Goal: Communication & Community: Answer question/provide support

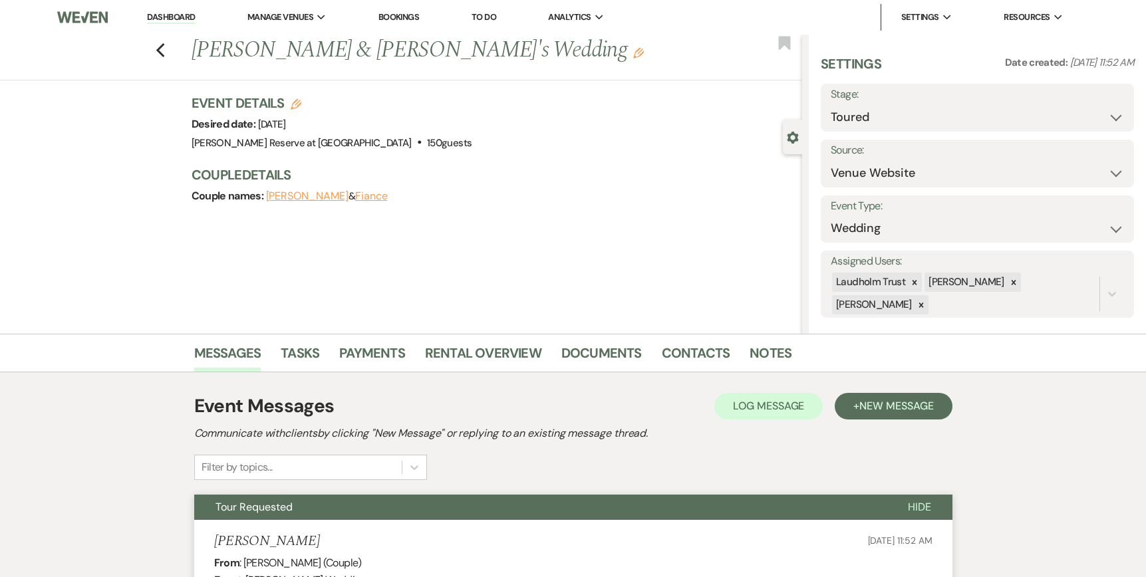
select select "5"
click at [168, 13] on link "Dashboard" at bounding box center [171, 17] width 48 height 13
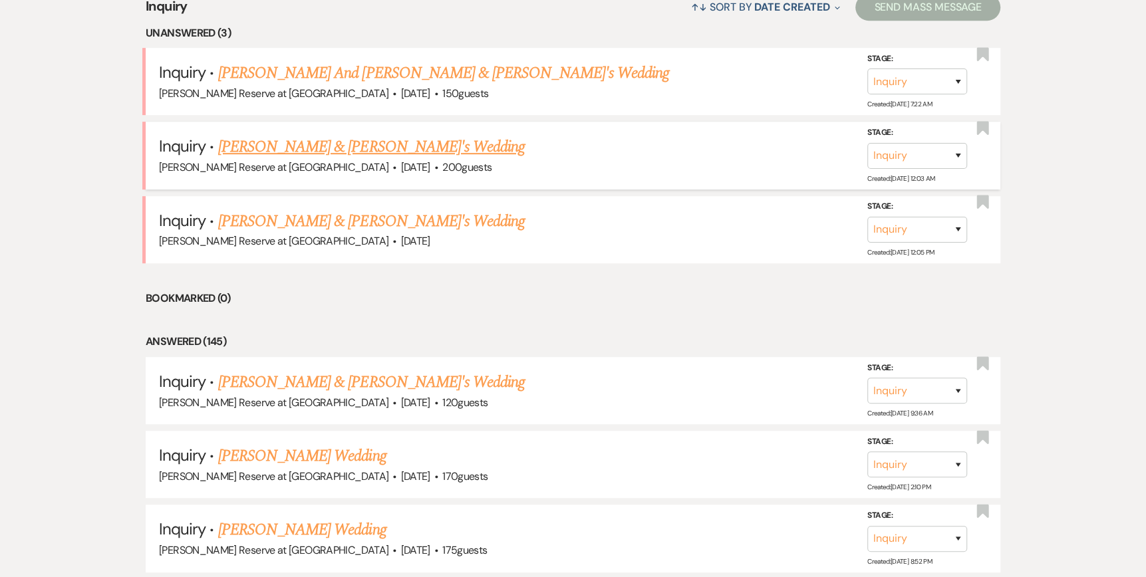
scroll to position [599, 0]
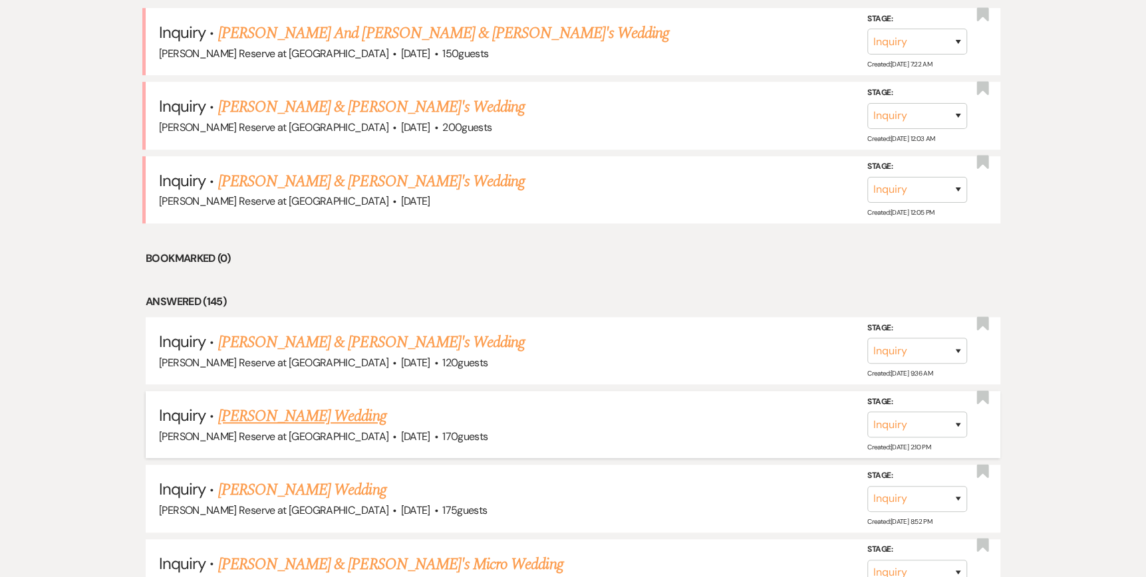
click at [253, 416] on link "[PERSON_NAME] Wedding" at bounding box center [302, 417] width 168 height 24
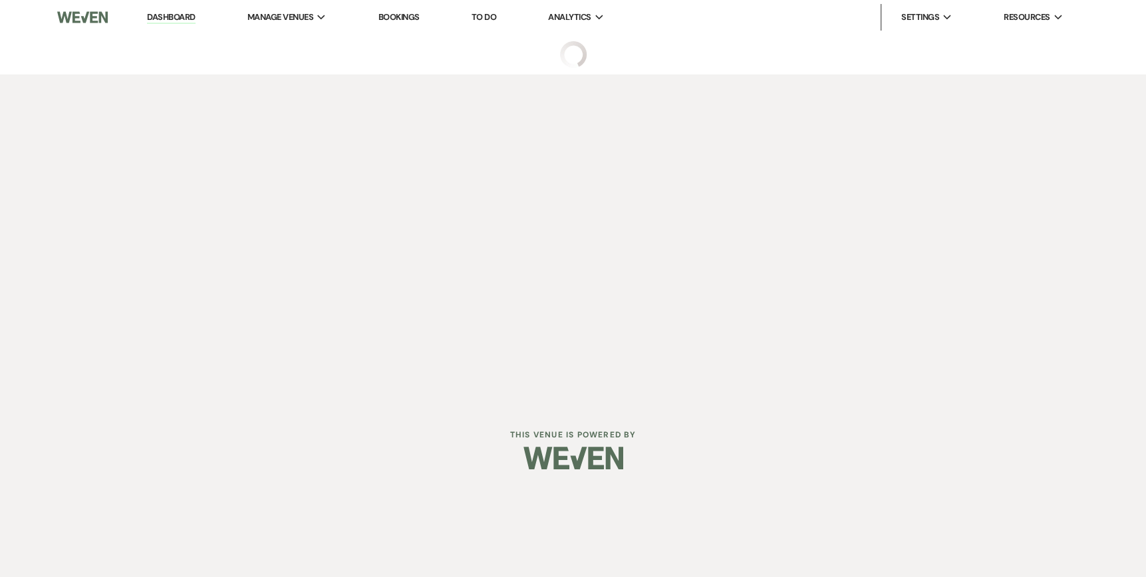
select select "5"
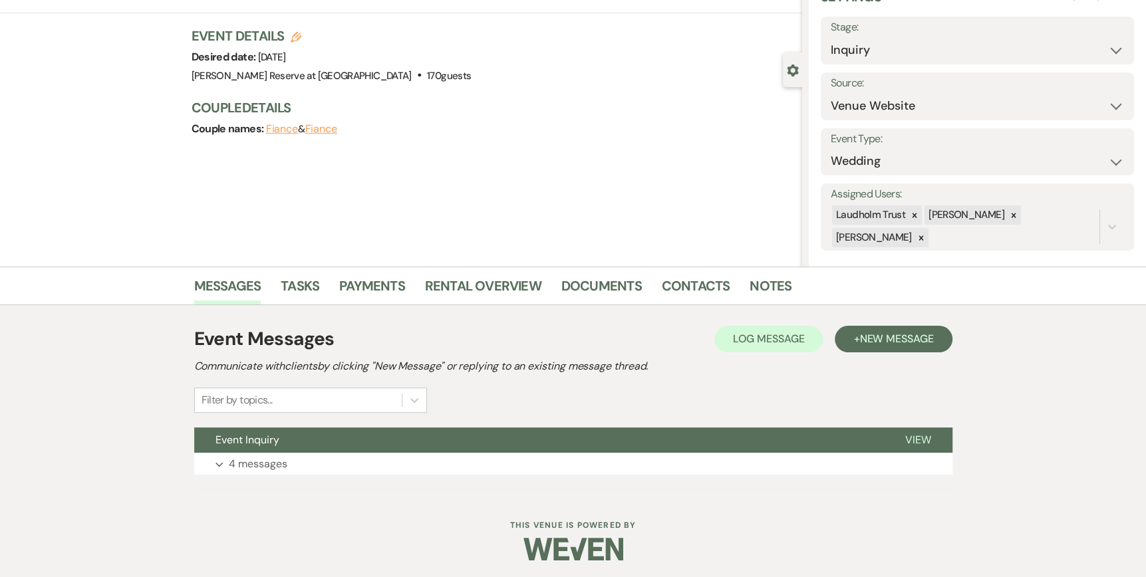
scroll to position [69, 0]
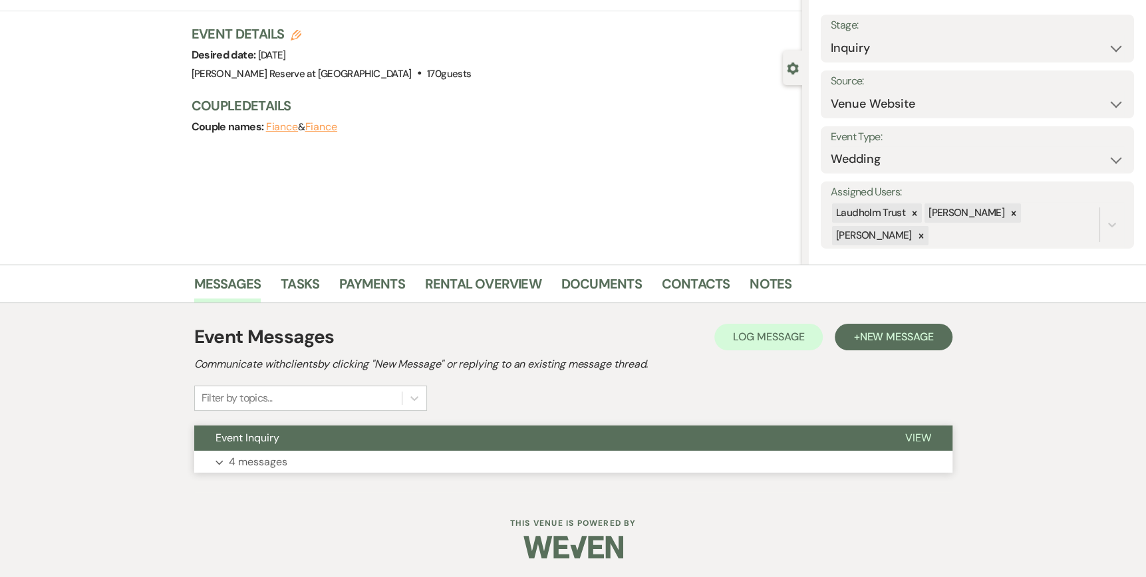
click at [917, 436] on span "View" at bounding box center [918, 438] width 26 height 14
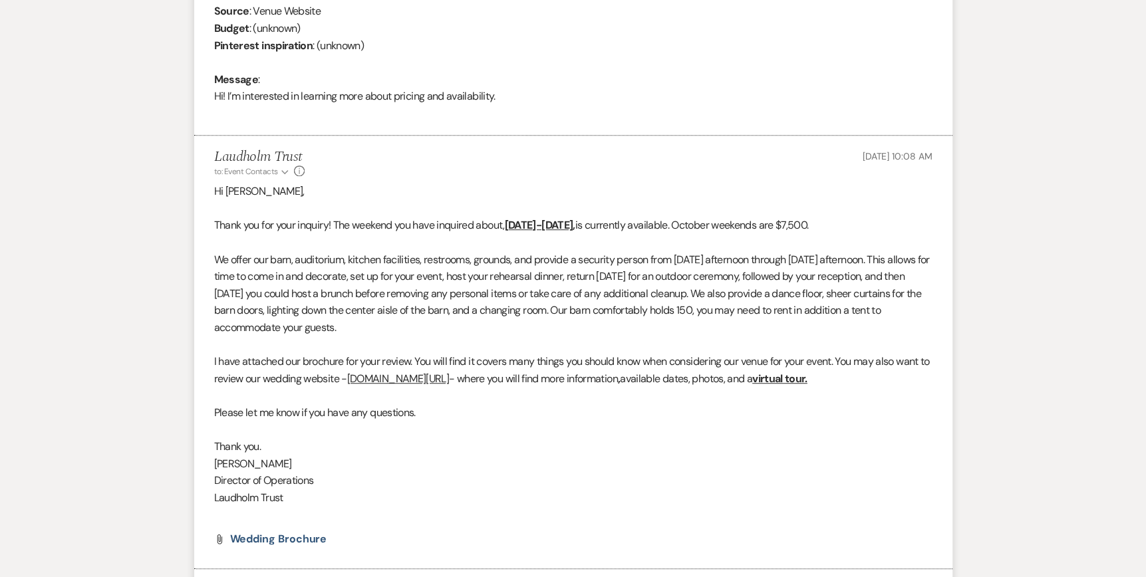
scroll to position [668, 0]
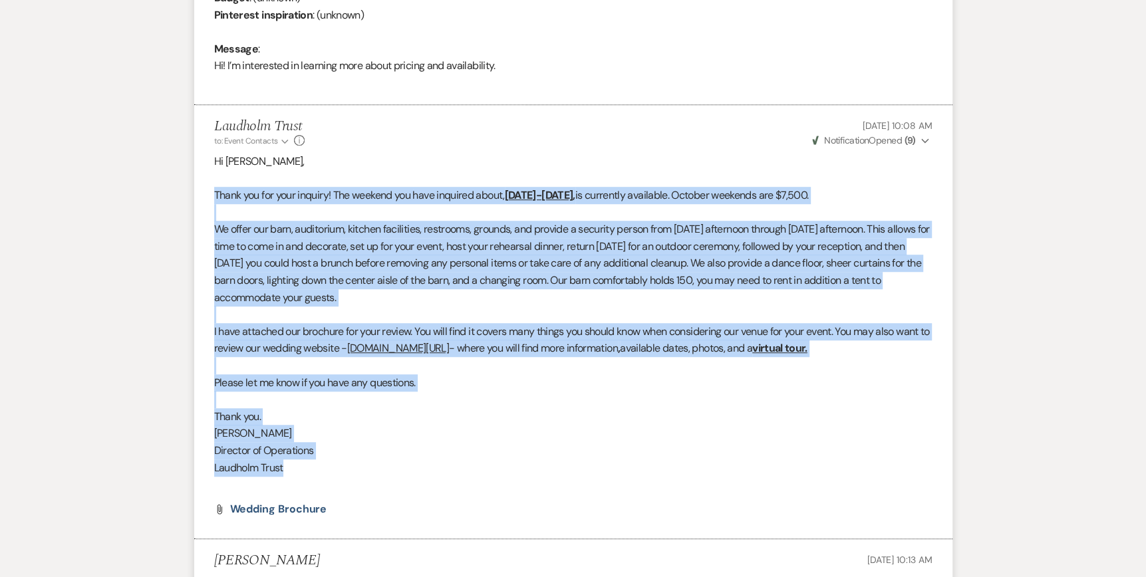
drag, startPoint x: 207, startPoint y: 192, endPoint x: 804, endPoint y: 474, distance: 660.1
click at [804, 474] on li "Laudholm Trust to: Event Contacts Expand Info [DATE] 10:08 AM Weven Check Notif…" at bounding box center [573, 322] width 758 height 434
copy div "Lorem ips dol sita consect! Adi elitsed doe temp incididu utlab, Etdolor 6-1, 3…"
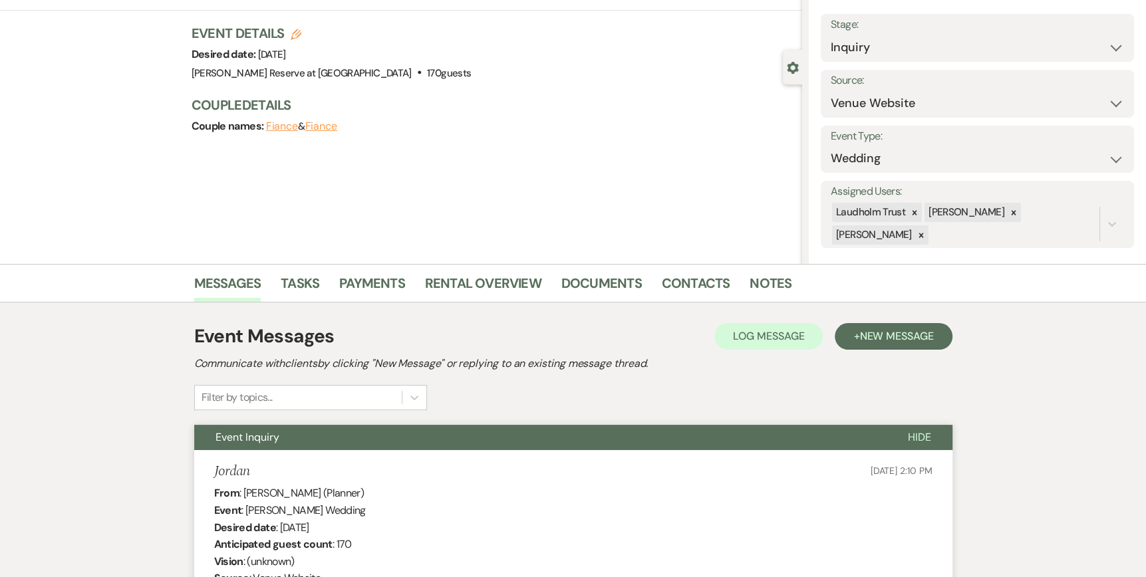
scroll to position [0, 0]
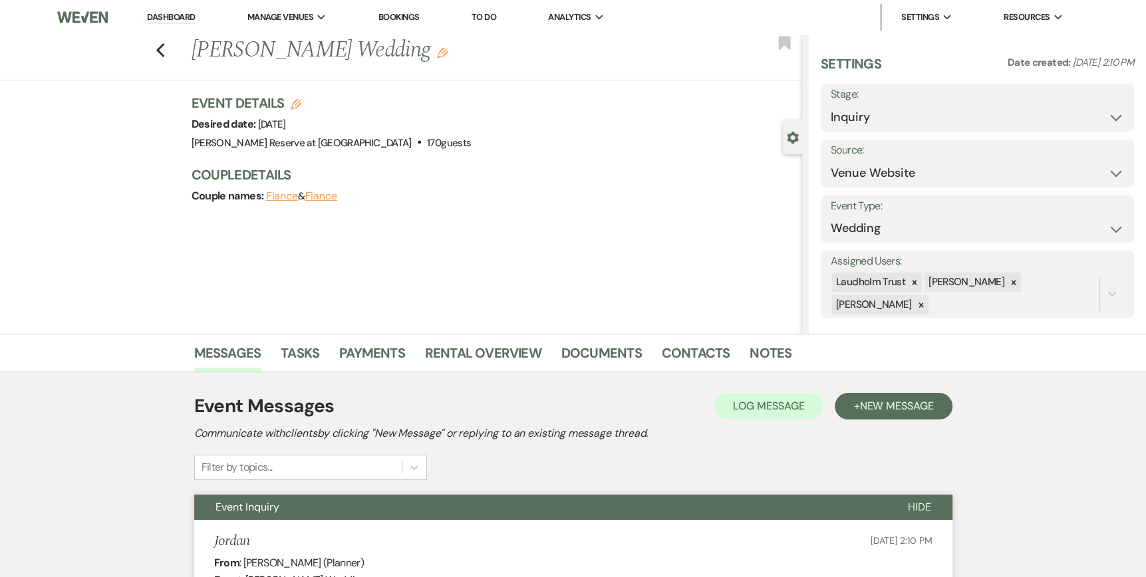
click at [162, 17] on link "Dashboard" at bounding box center [171, 17] width 48 height 13
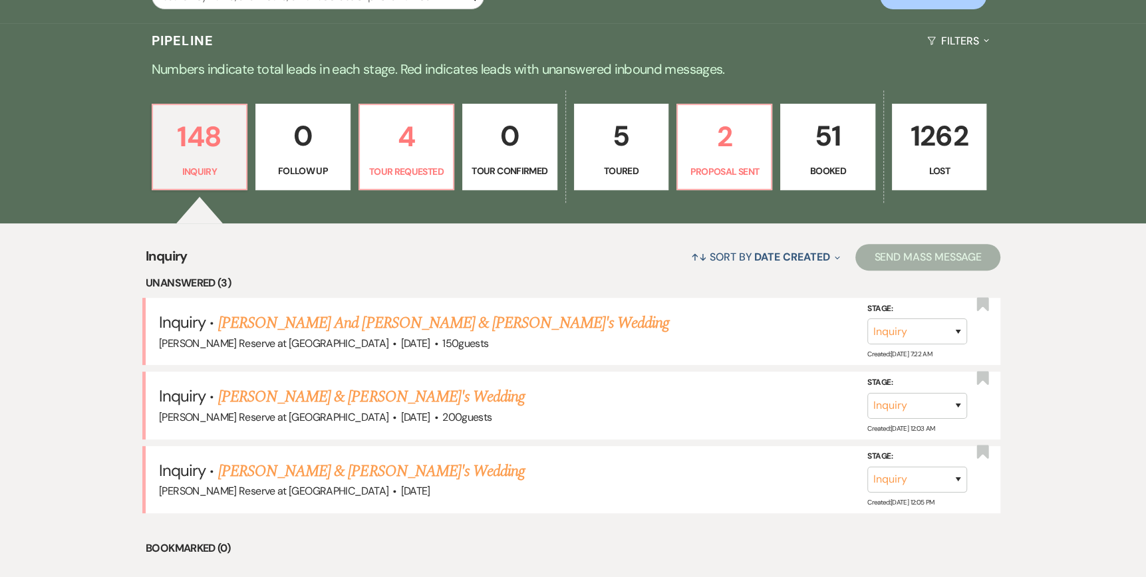
scroll to position [333, 0]
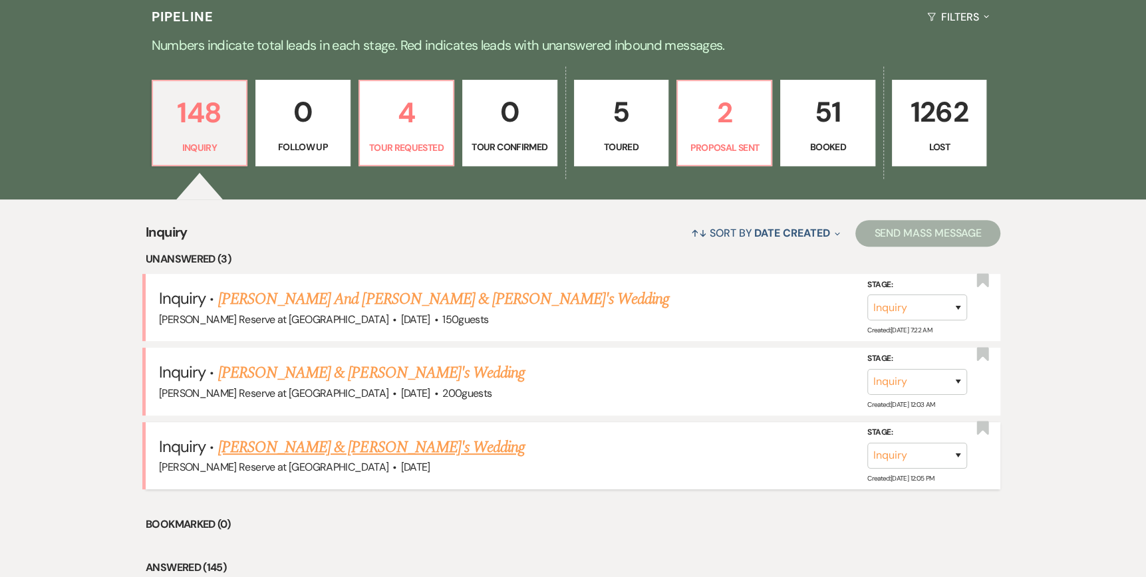
click at [293, 450] on link "[PERSON_NAME] & [PERSON_NAME]'s Wedding" at bounding box center [371, 448] width 307 height 24
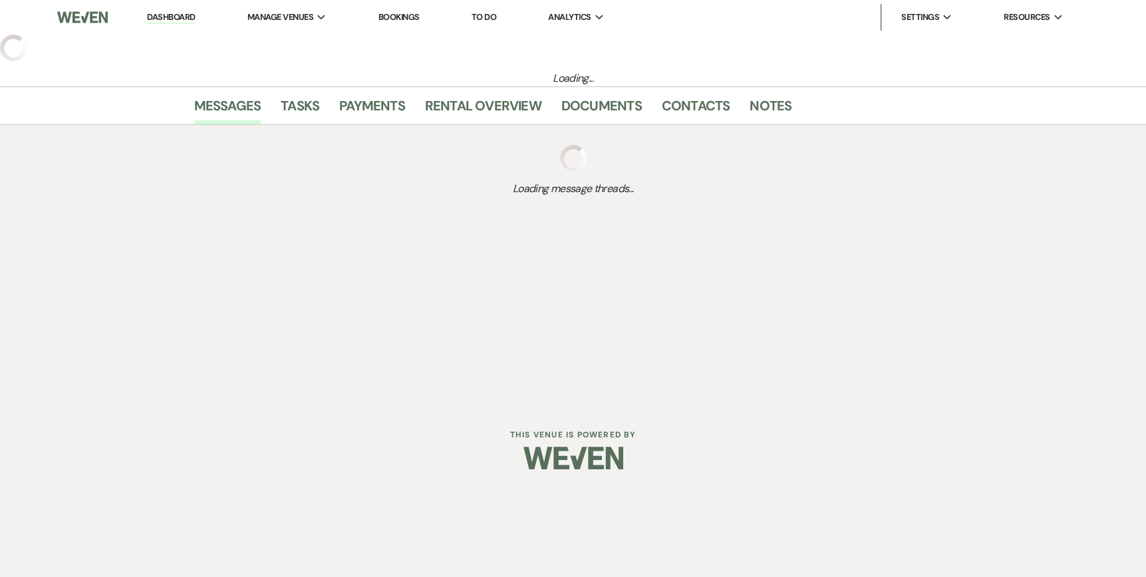
select select "5"
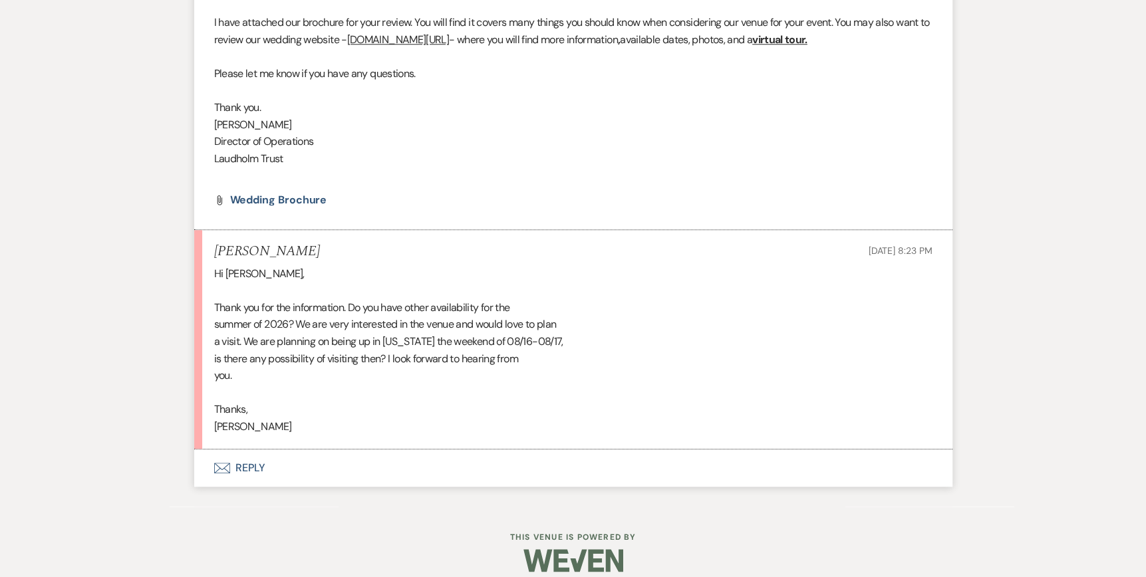
scroll to position [1025, 0]
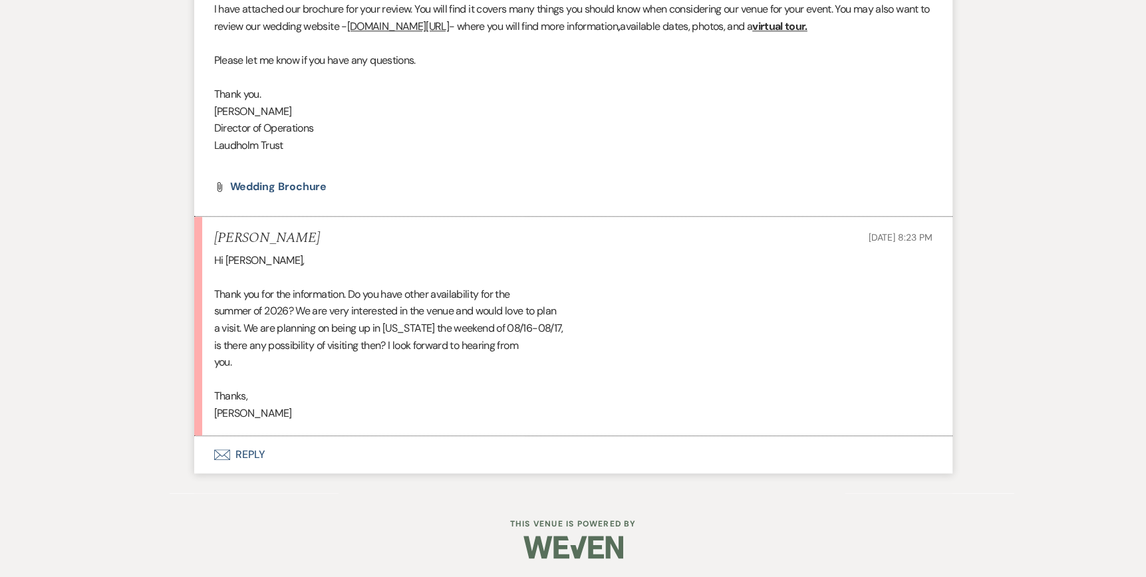
click at [218, 453] on icon "Envelope" at bounding box center [222, 455] width 16 height 11
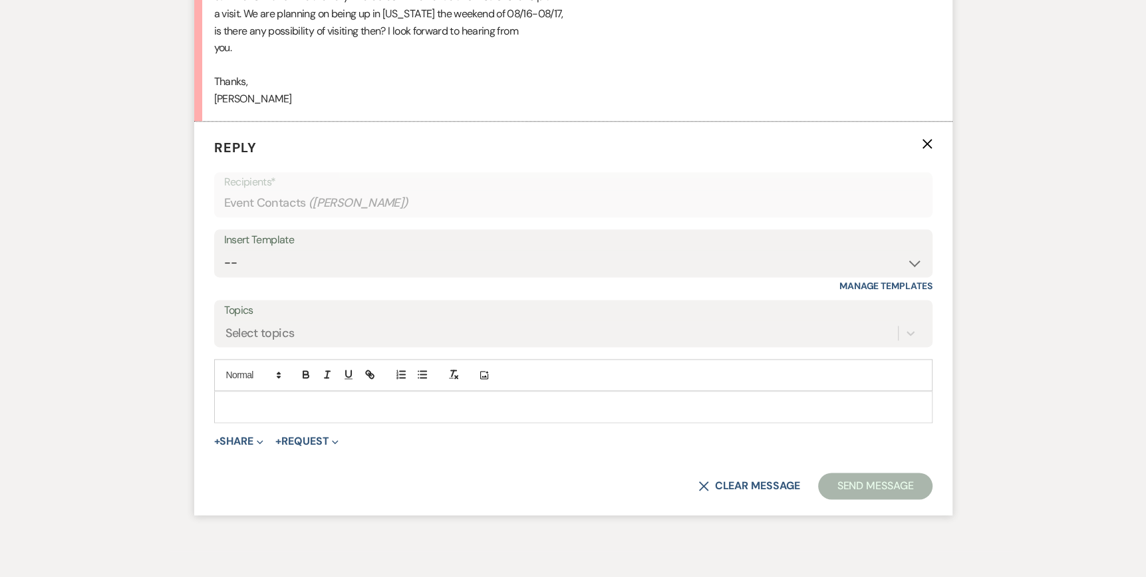
scroll to position [1368, 0]
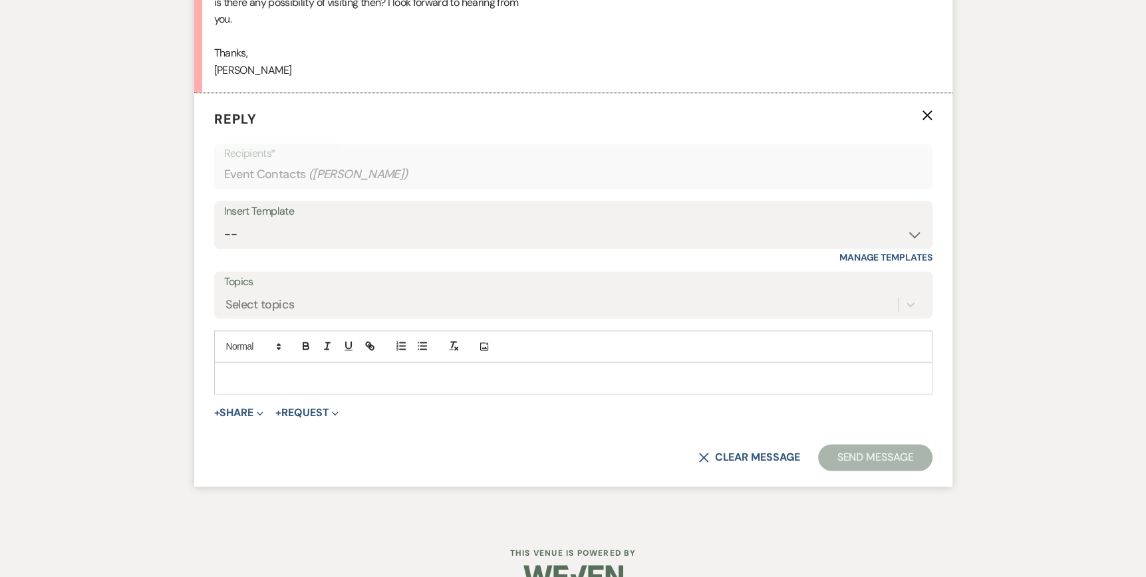
click at [228, 371] on p at bounding box center [573, 378] width 697 height 15
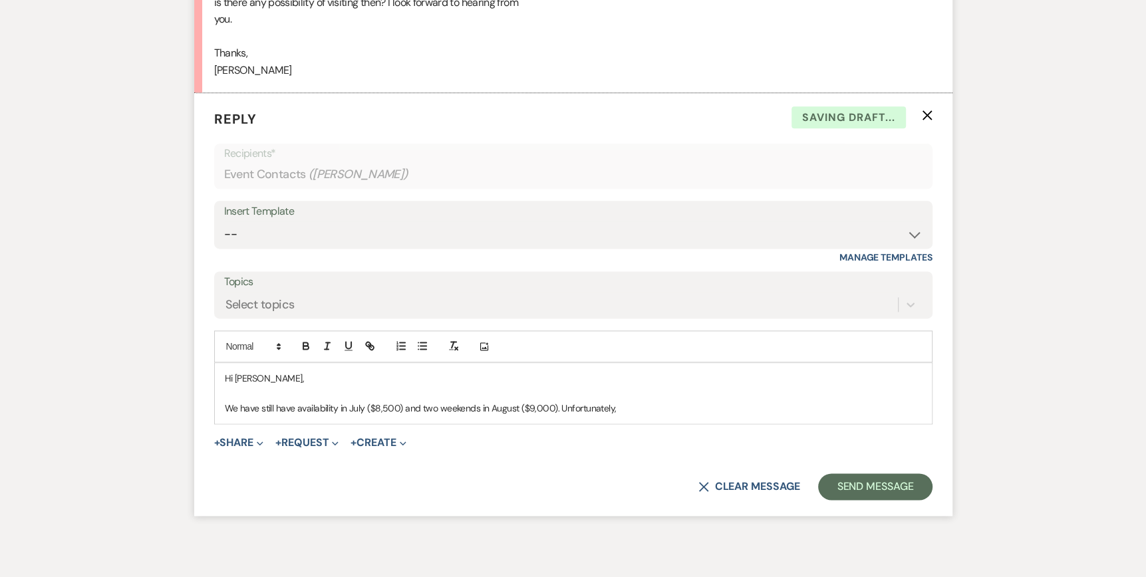
click at [625, 407] on p "We have still have availability in July ($8,500) and two weekends in August ($9…" at bounding box center [573, 408] width 697 height 15
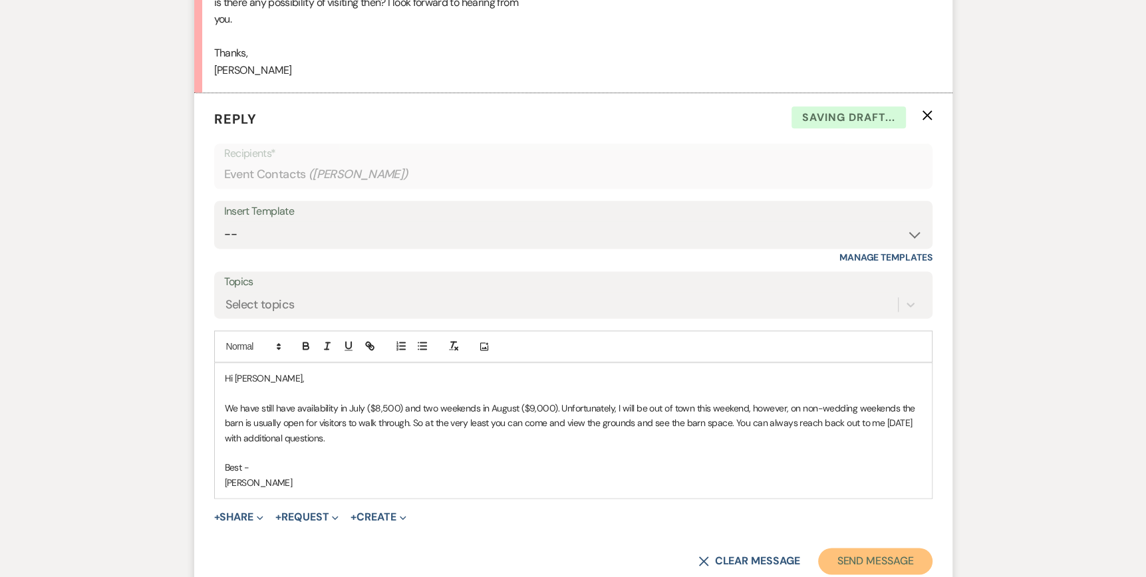
click at [857, 554] on button "Send Message" at bounding box center [875, 561] width 114 height 27
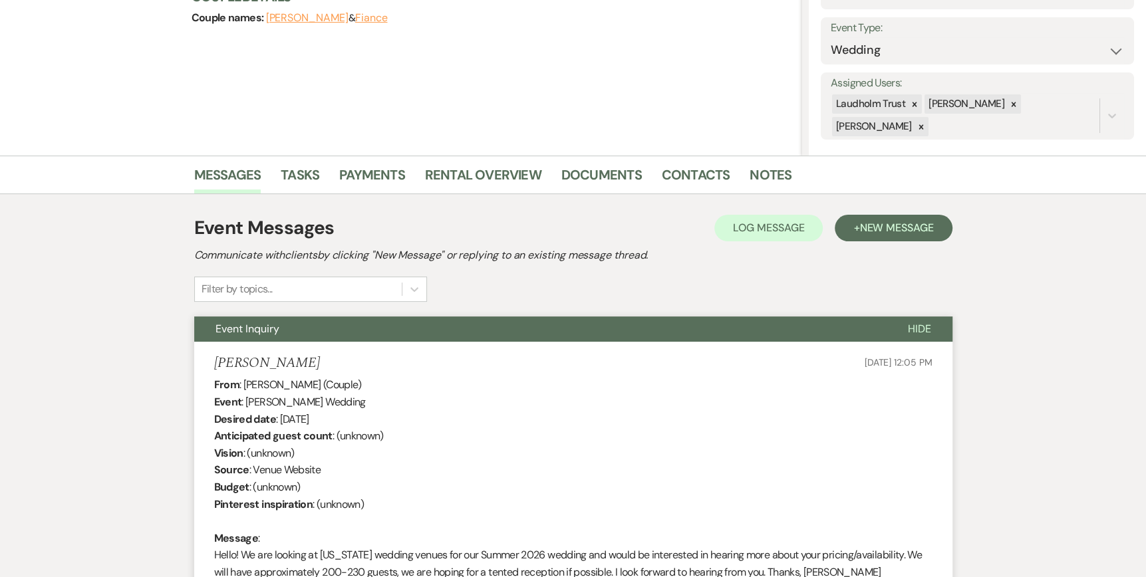
scroll to position [0, 0]
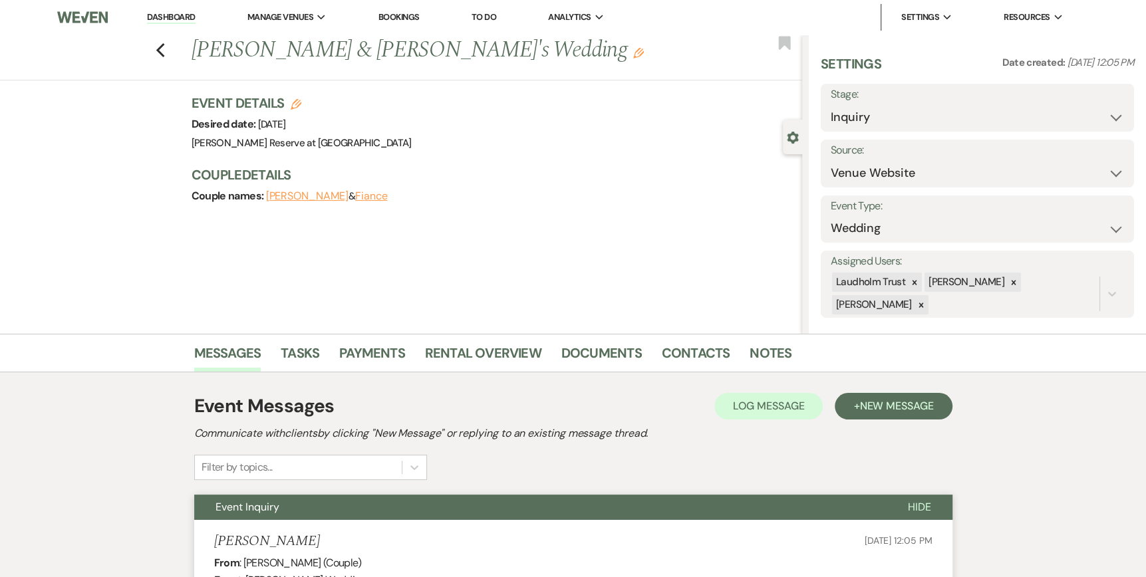
click at [156, 15] on link "Dashboard" at bounding box center [171, 17] width 48 height 13
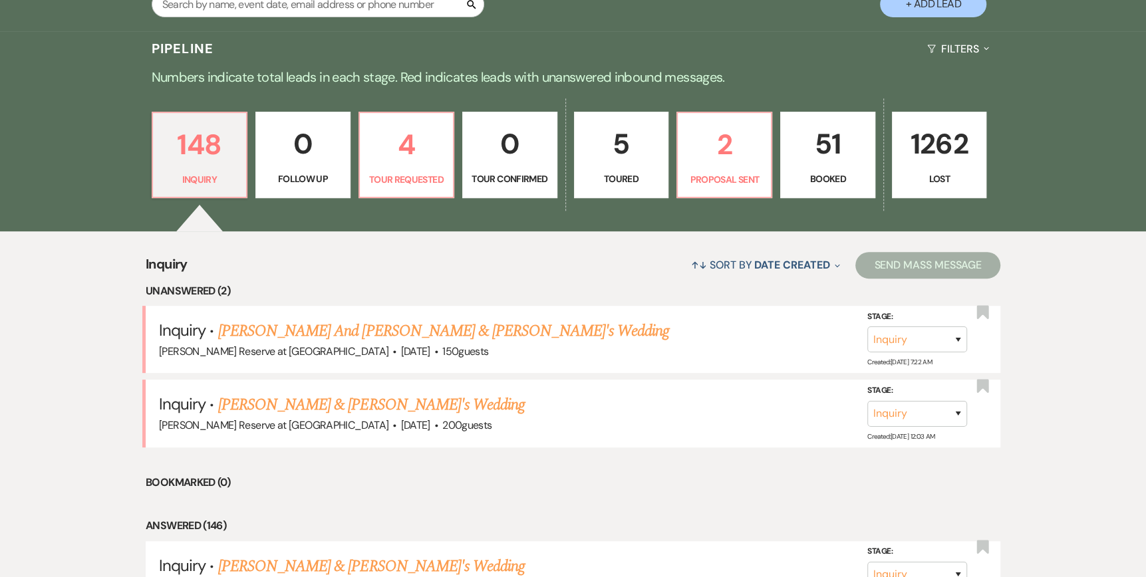
scroll to position [333, 0]
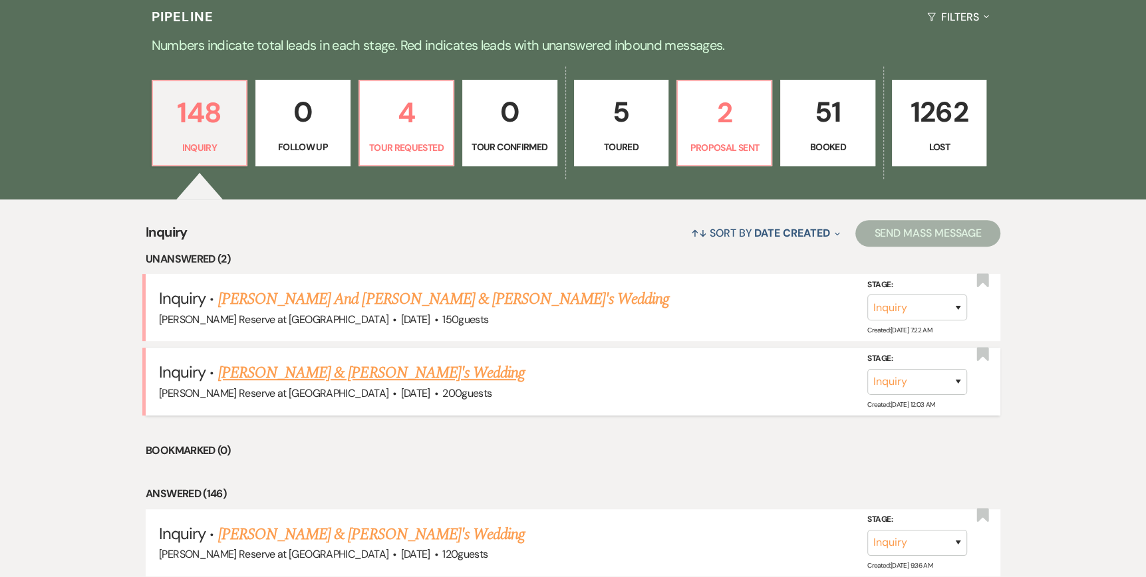
click at [309, 373] on link "[PERSON_NAME] & [PERSON_NAME]'s Wedding" at bounding box center [371, 373] width 307 height 24
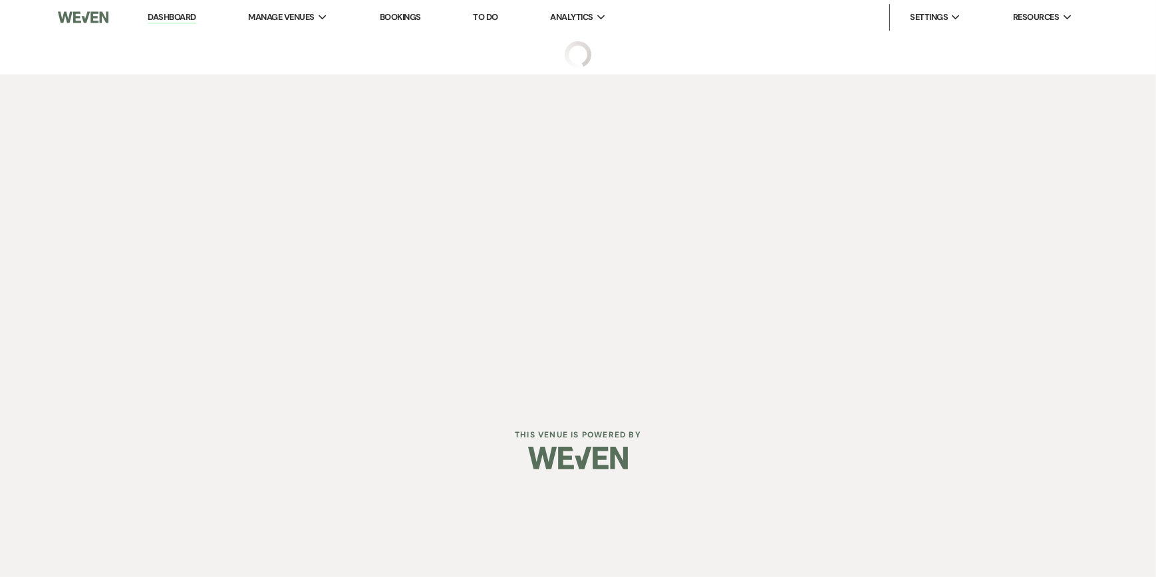
select select "5"
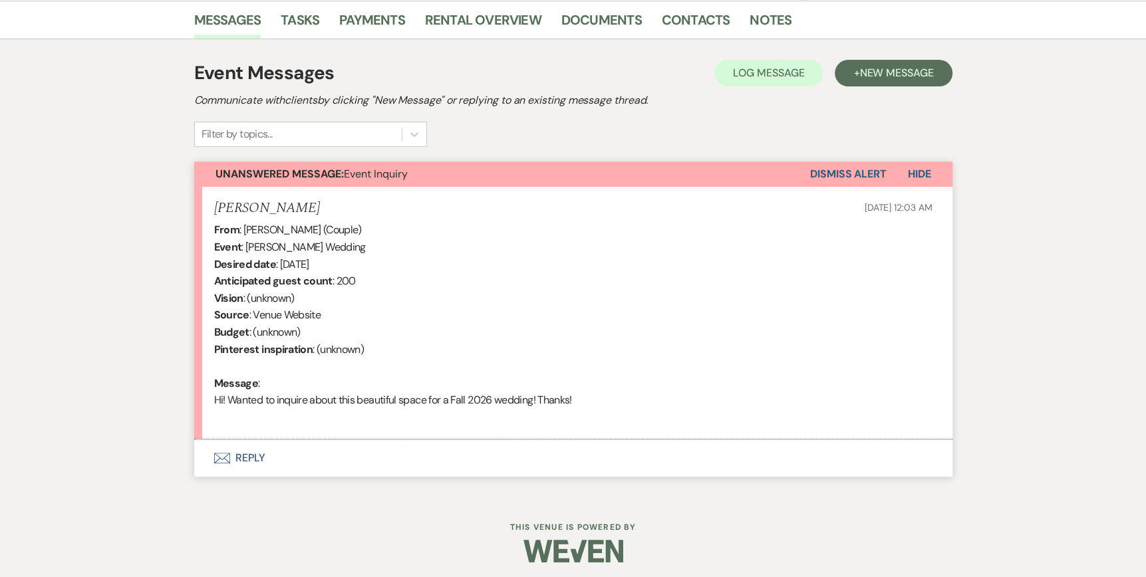
scroll to position [338, 0]
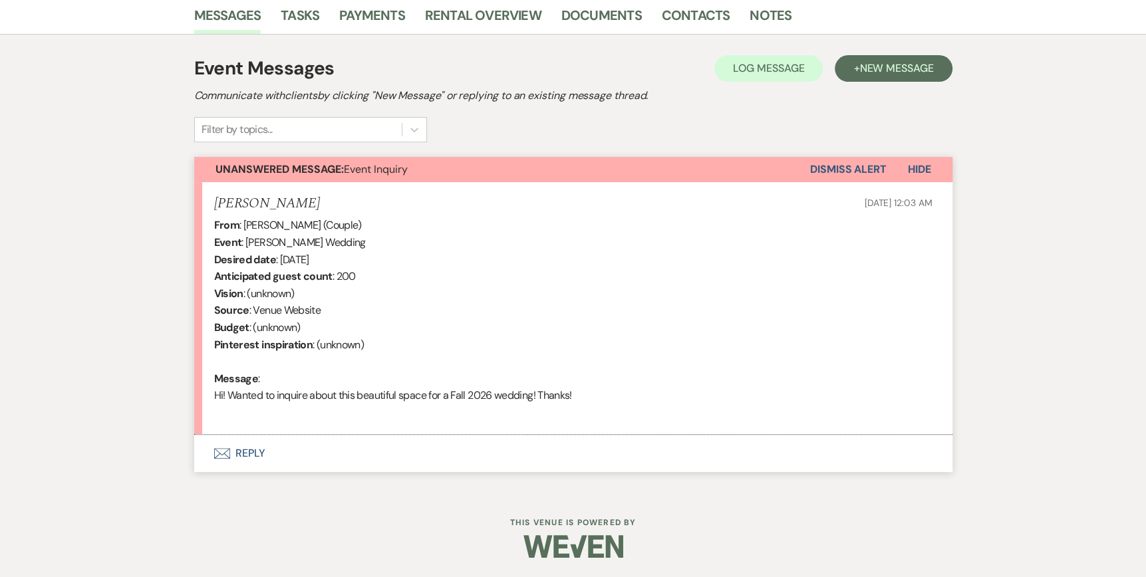
click at [224, 454] on icon "Envelope" at bounding box center [222, 453] width 16 height 11
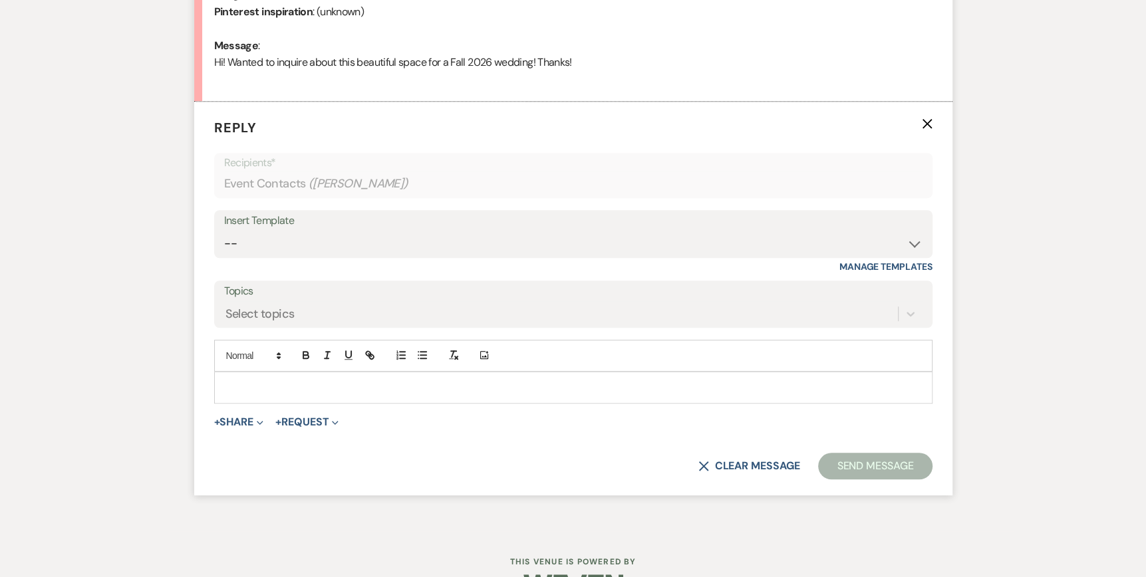
scroll to position [681, 0]
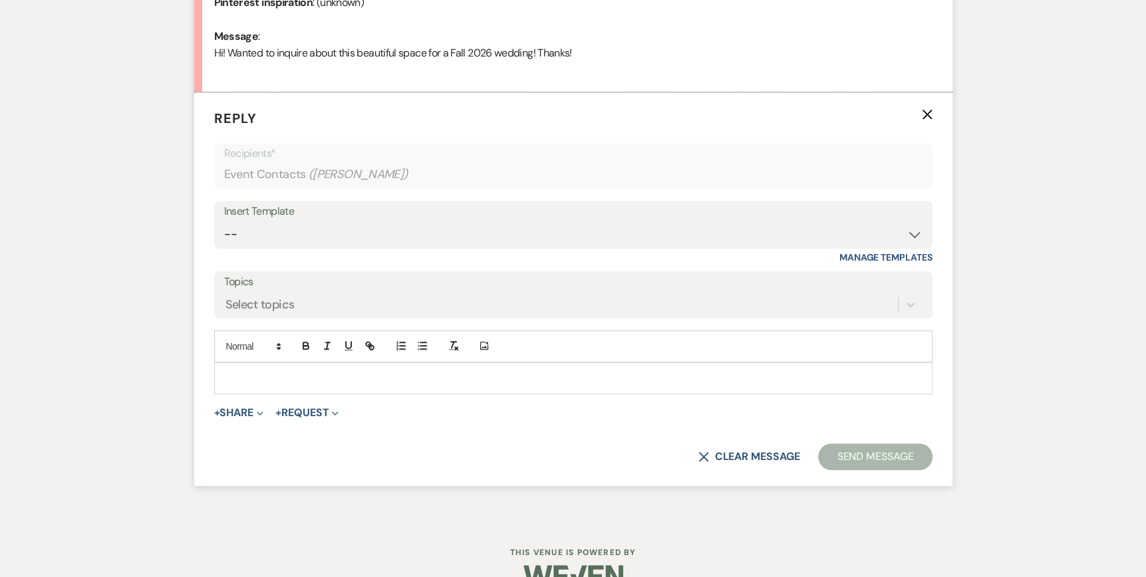
click at [234, 371] on p at bounding box center [573, 378] width 697 height 15
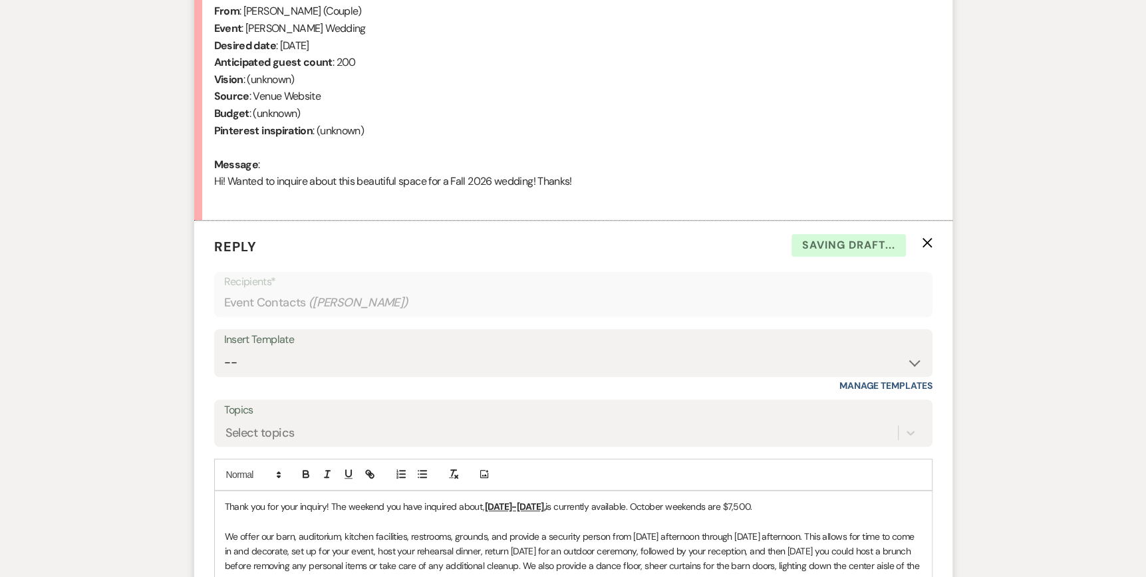
scroll to position [548, 0]
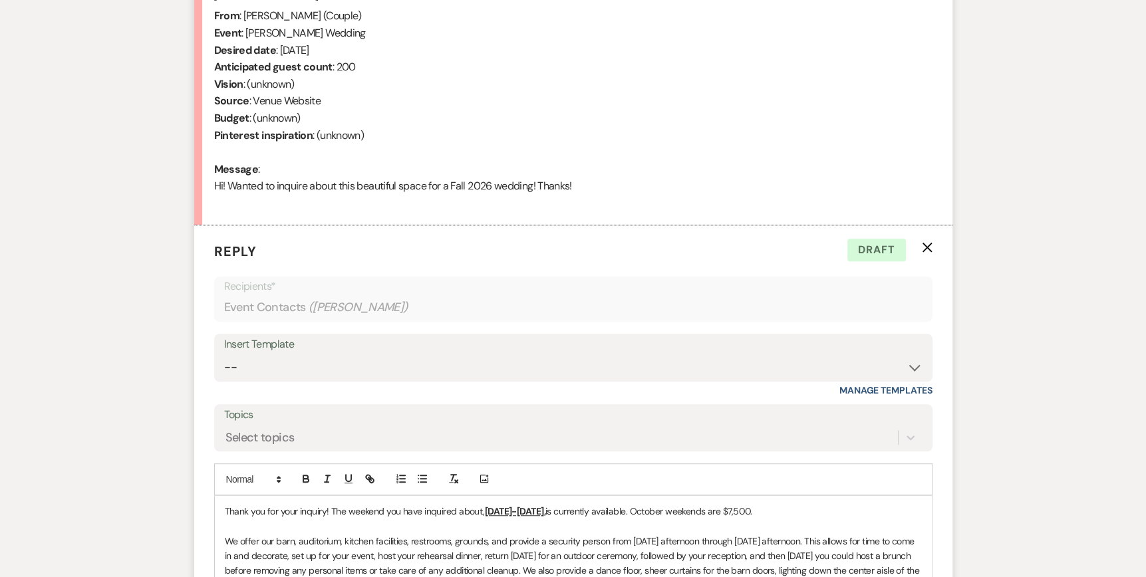
click at [225, 507] on span "Thank you for your inquiry! The weekend you have inquired about," at bounding box center [355, 512] width 260 height 12
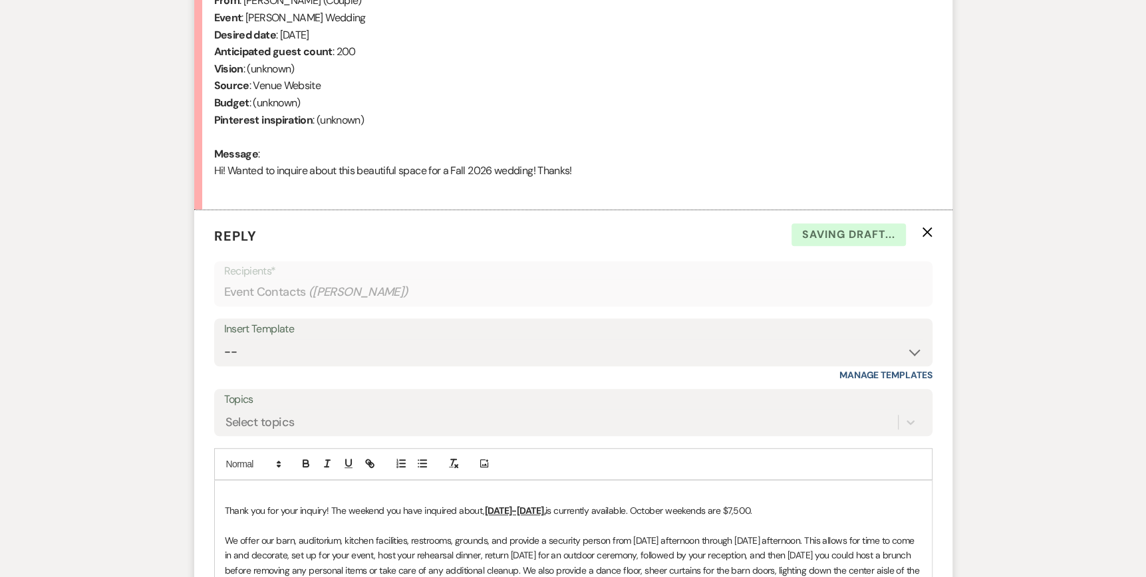
scroll to position [578, 0]
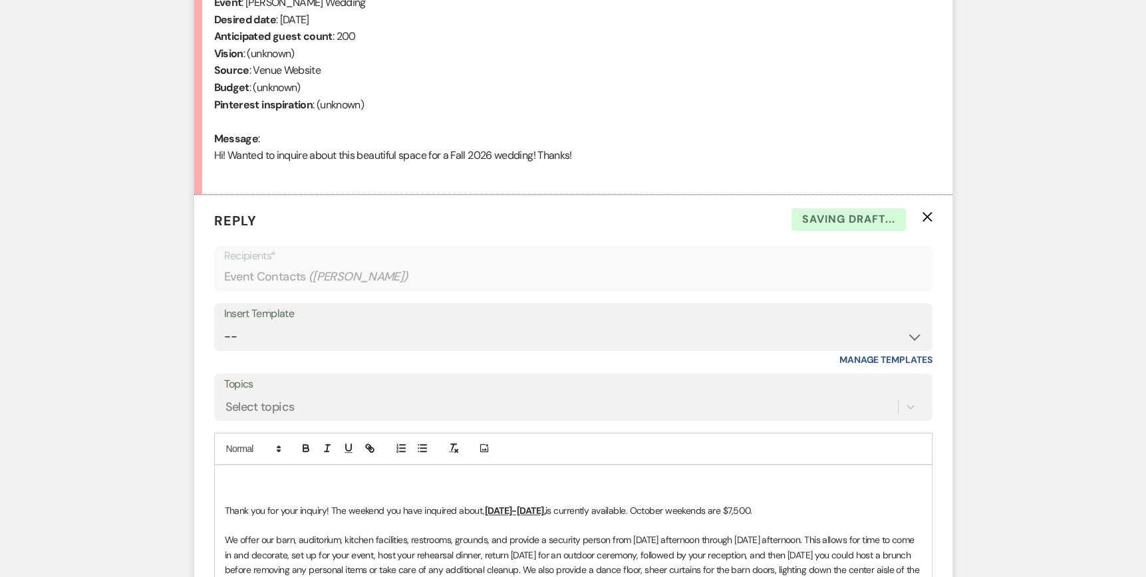
click at [227, 481] on p at bounding box center [573, 481] width 697 height 15
drag, startPoint x: 540, startPoint y: 510, endPoint x: 514, endPoint y: 510, distance: 26.0
click at [514, 510] on u "[DATE]-[DATE]," at bounding box center [515, 511] width 61 height 12
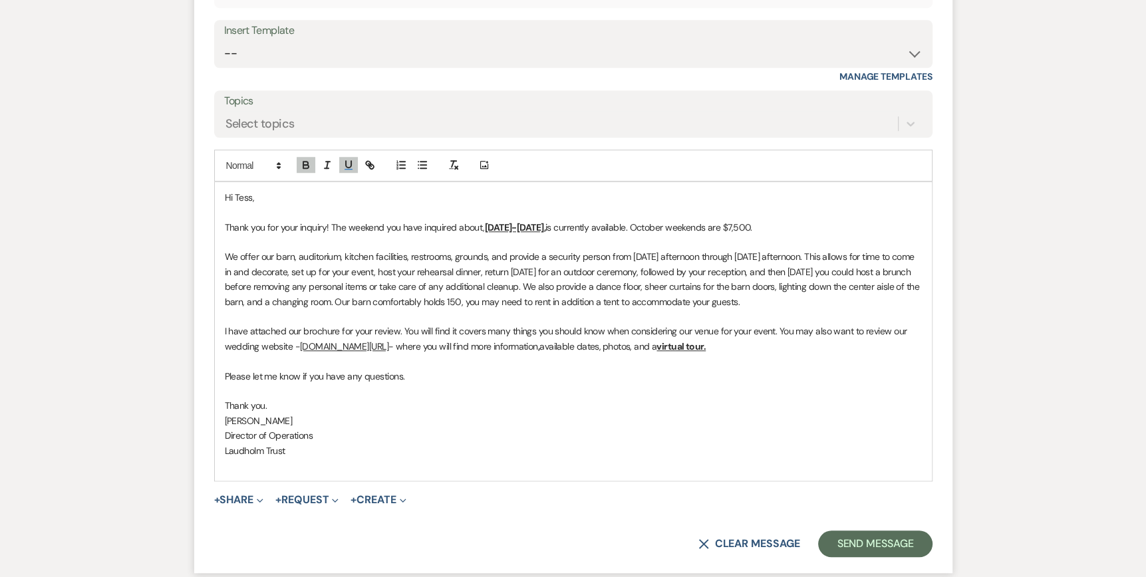
scroll to position [911, 0]
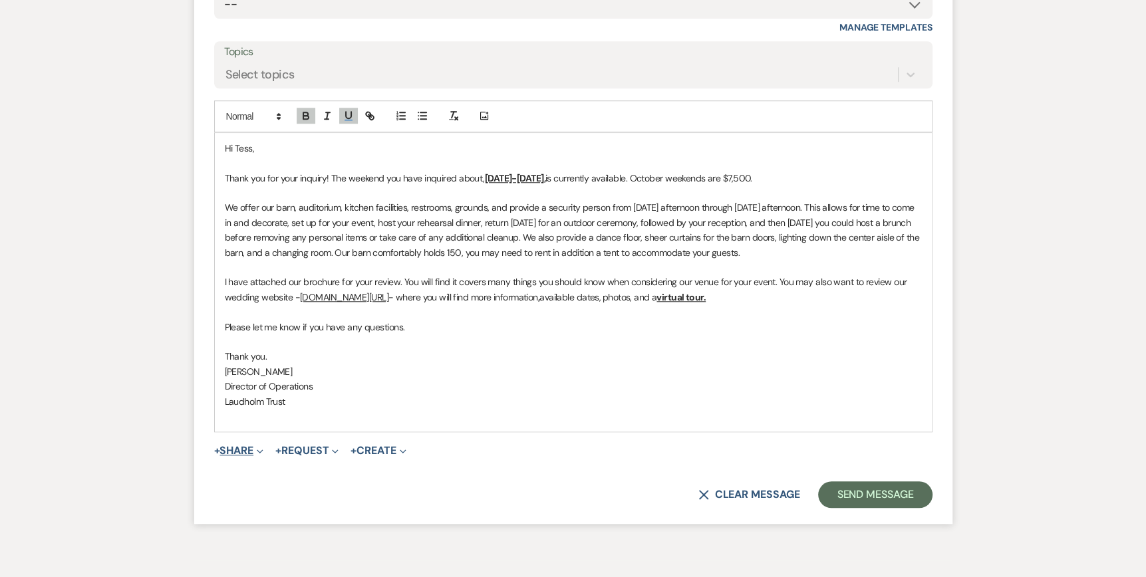
click at [257, 450] on span "Expand" at bounding box center [258, 451] width 10 height 14
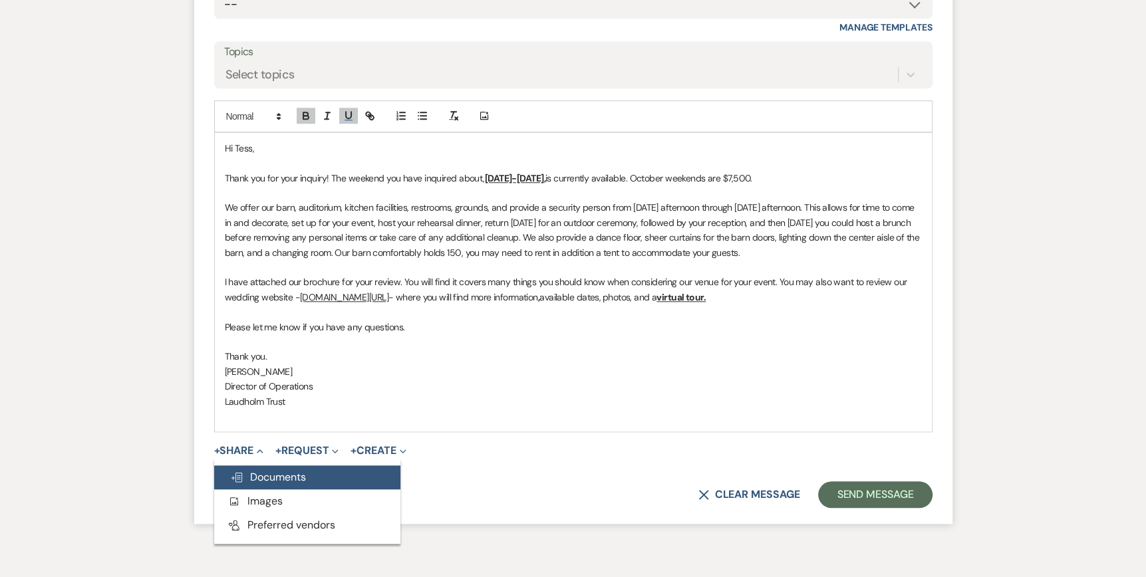
click at [254, 483] on button "Doc Upload Documents" at bounding box center [307, 478] width 186 height 24
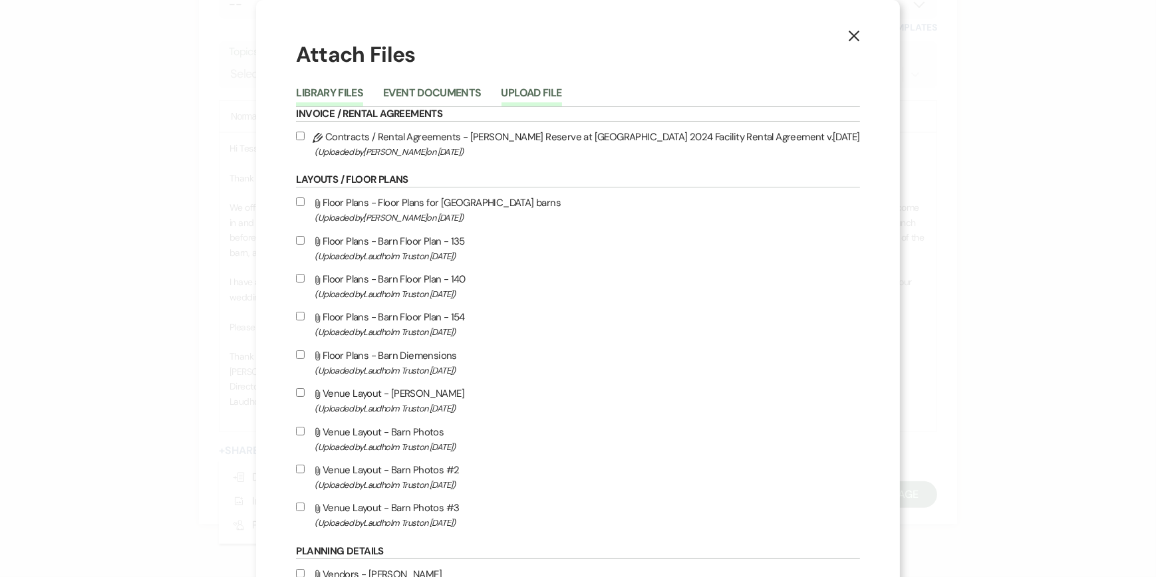
click at [562, 88] on button "Upload File" at bounding box center [532, 97] width 61 height 19
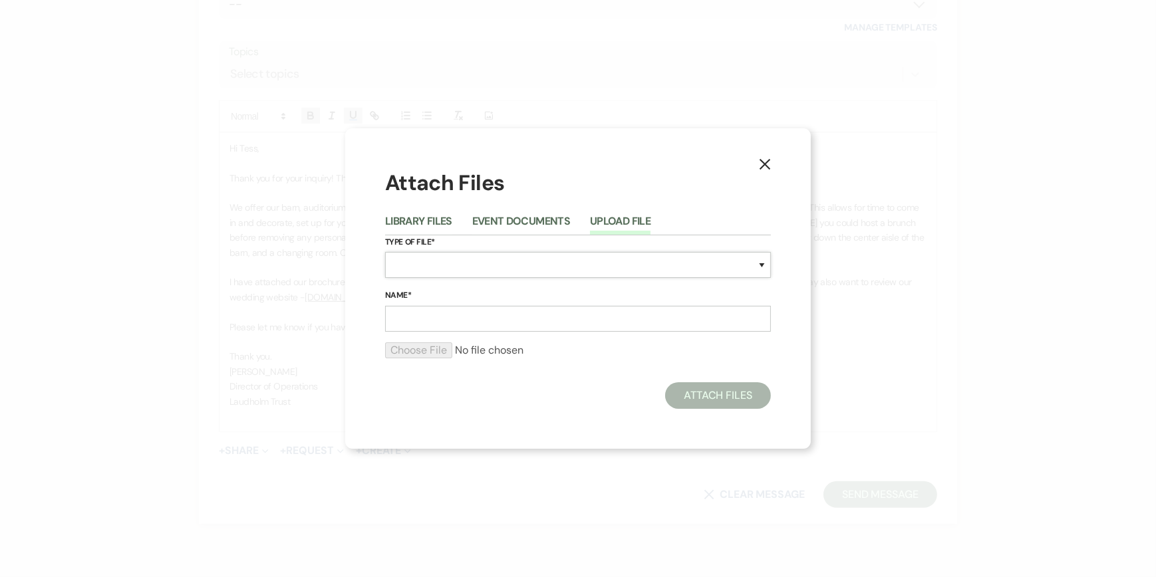
click at [405, 269] on select "Special Event Insurance Vendor Certificate of Insurance Contracts / Rental Agre…" at bounding box center [578, 265] width 386 height 26
select select "43"
click at [385, 252] on select "Special Event Insurance Vendor Certificate of Insurance Contracts / Rental Agre…" at bounding box center [578, 265] width 386 height 26
click at [420, 315] on input "Name*" at bounding box center [578, 319] width 386 height 26
type input "Wedding Brochure"
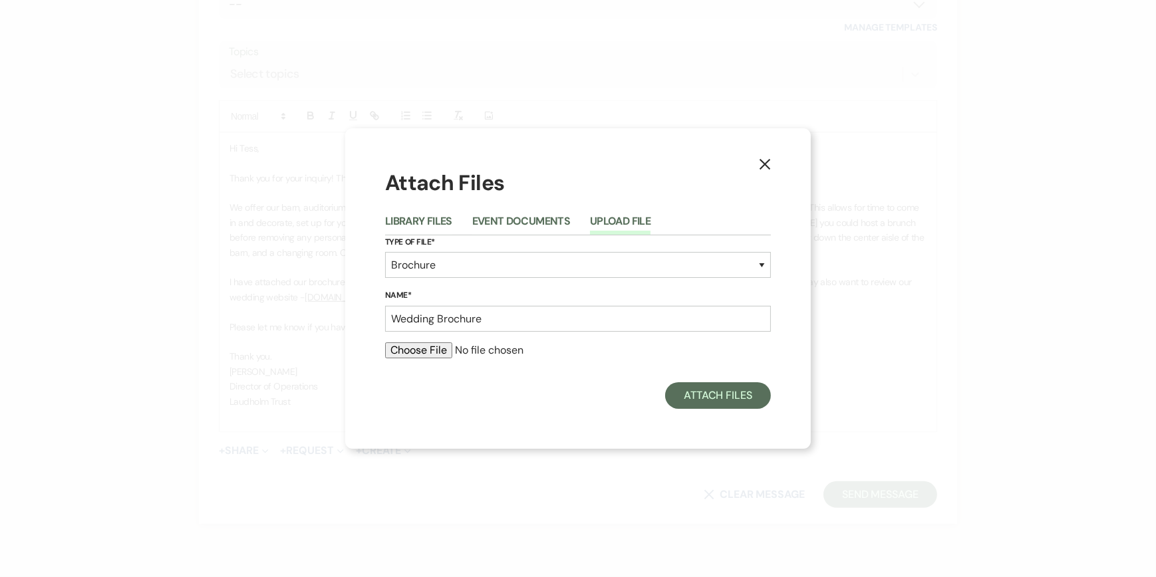
click at [424, 350] on input "file" at bounding box center [578, 351] width 386 height 16
type input "C:\fakepath\Wedding Brochure 2025.pdf"
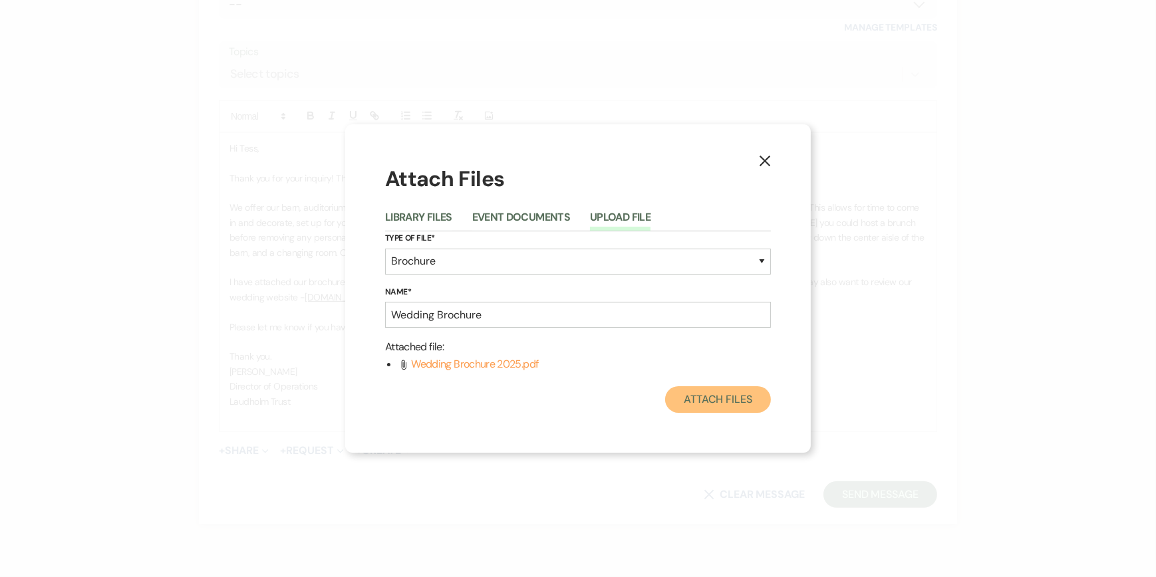
click at [705, 402] on button "Attach Files" at bounding box center [718, 400] width 106 height 27
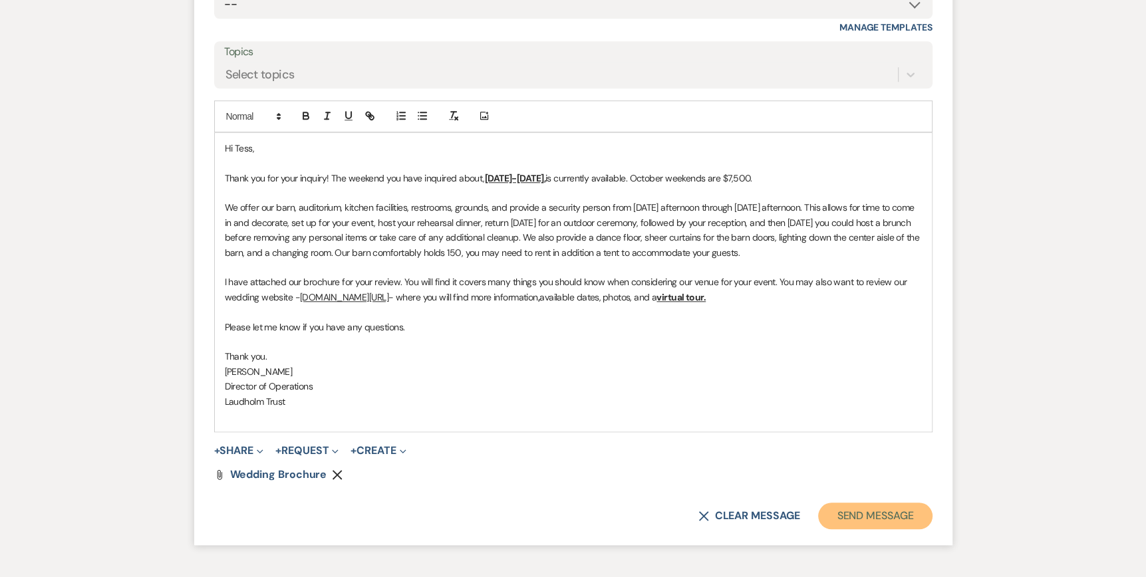
click at [905, 515] on button "Send Message" at bounding box center [875, 516] width 114 height 27
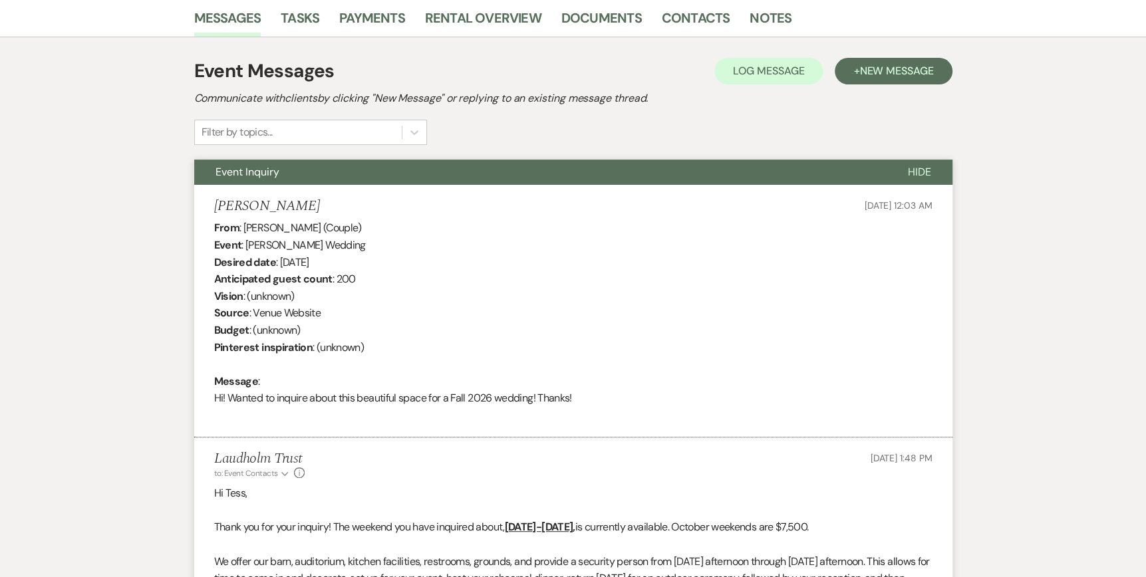
scroll to position [0, 0]
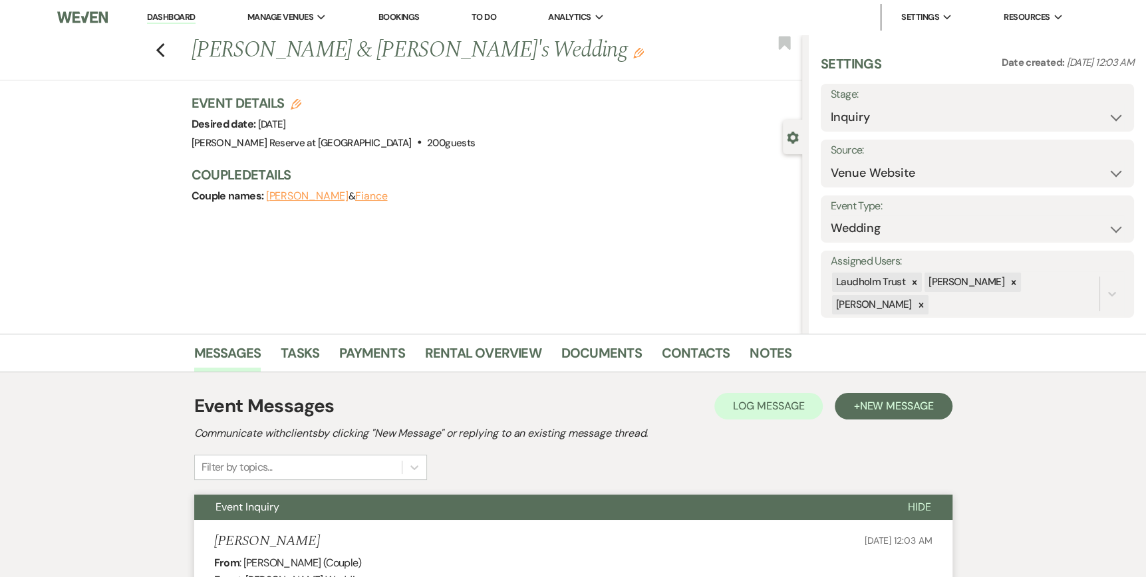
click at [160, 14] on link "Dashboard" at bounding box center [171, 17] width 48 height 13
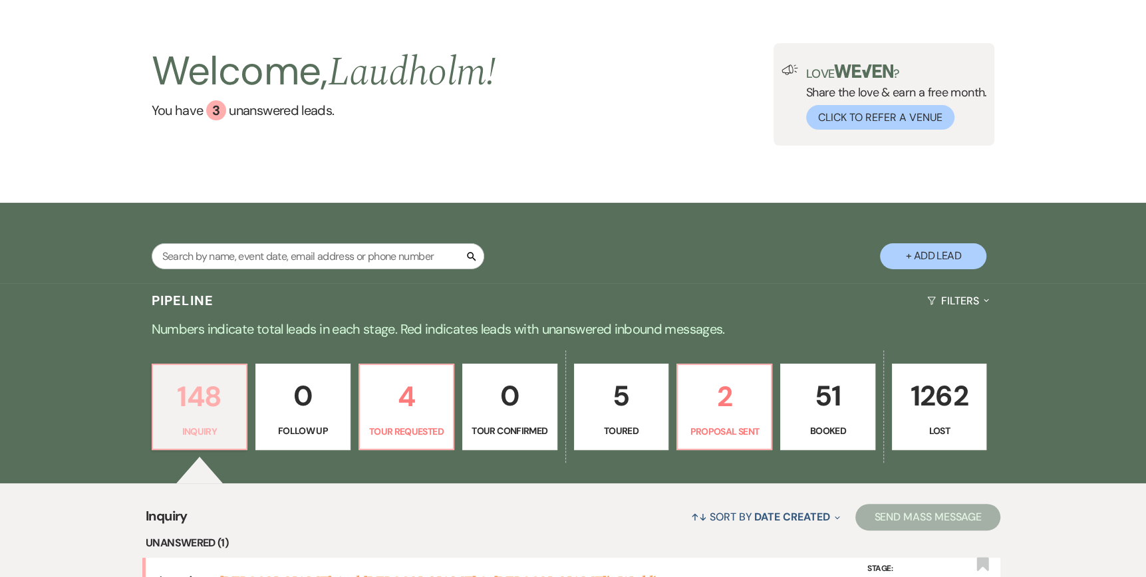
scroll to position [266, 0]
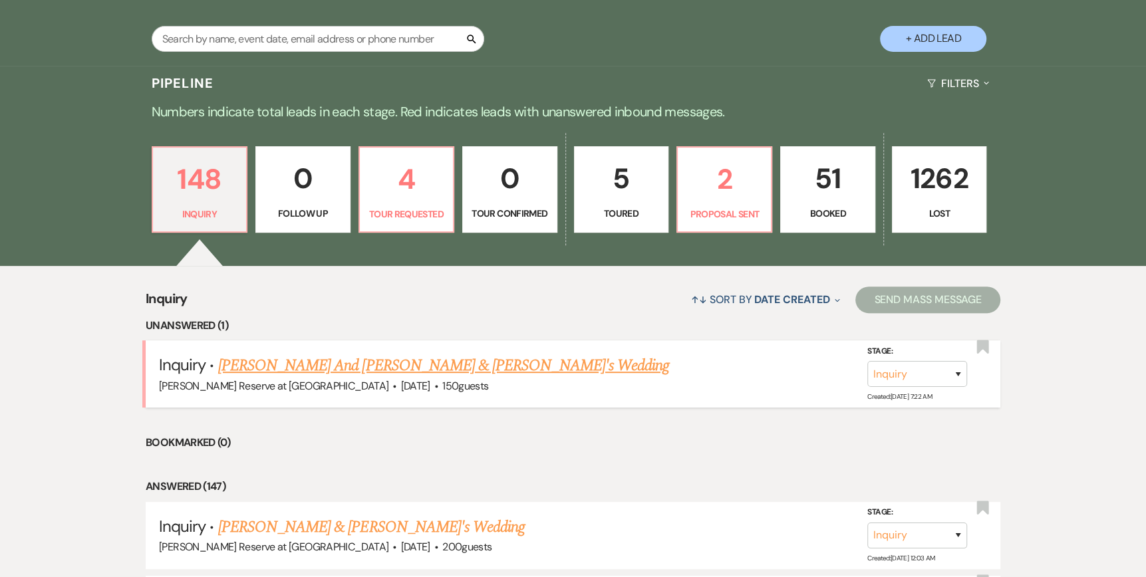
click at [325, 370] on link "[PERSON_NAME] And [PERSON_NAME] & [PERSON_NAME]'s Wedding" at bounding box center [443, 366] width 451 height 24
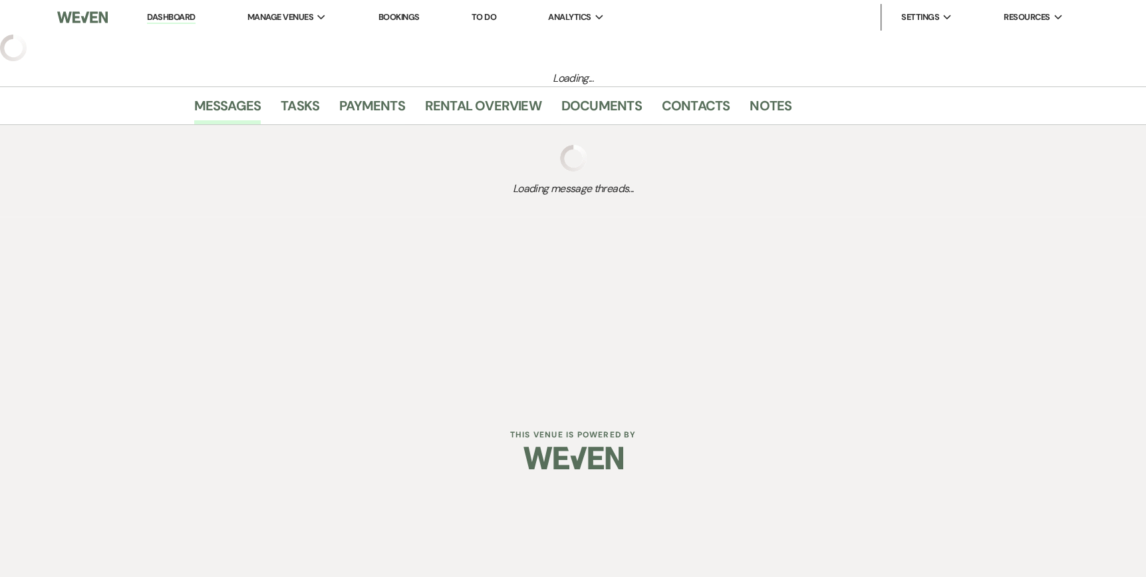
select select "5"
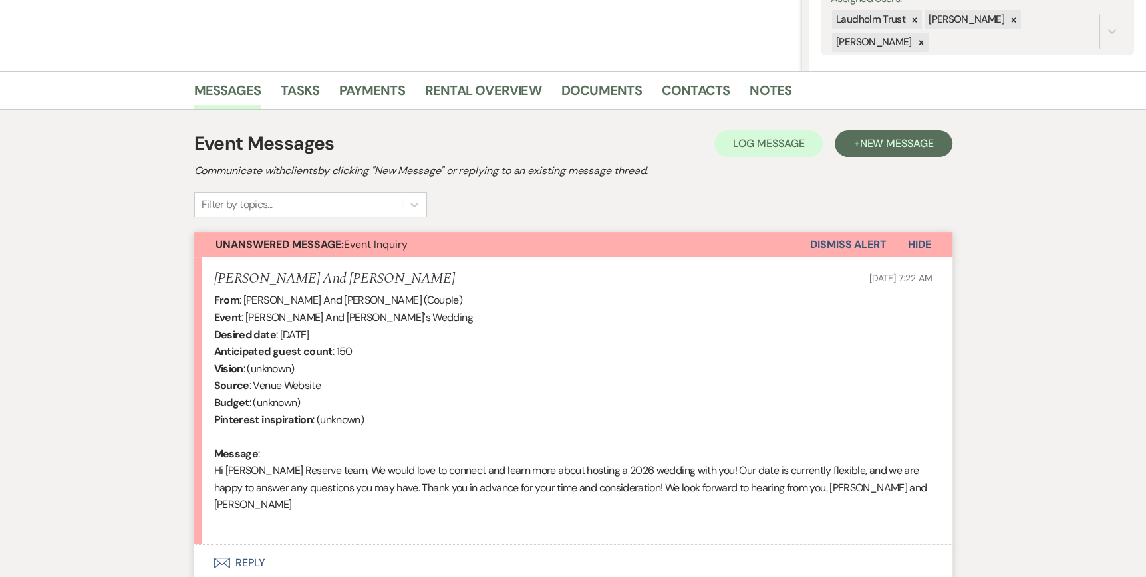
scroll to position [266, 0]
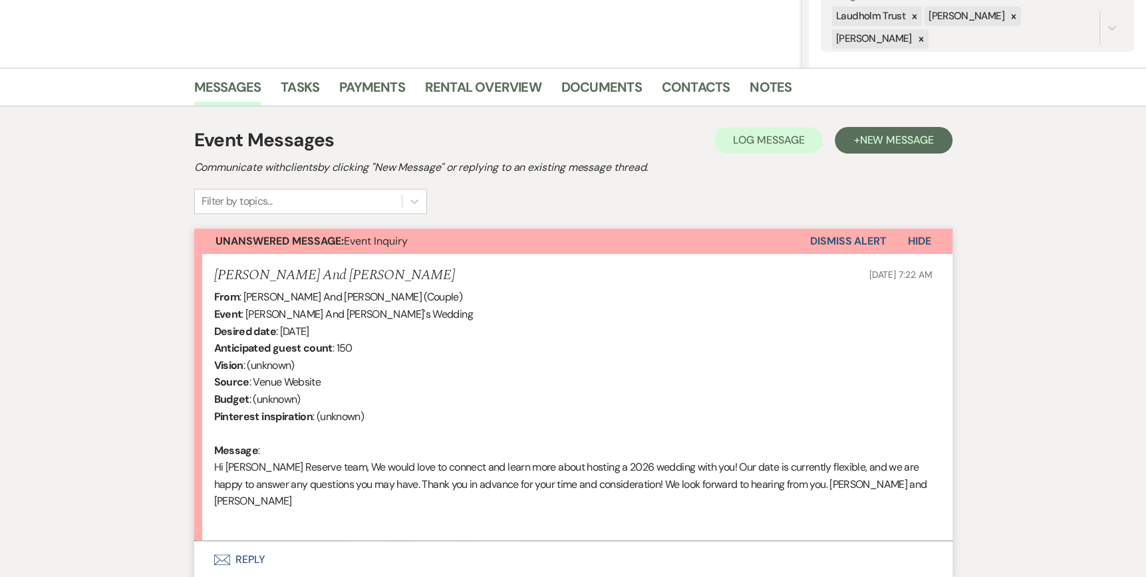
click at [229, 555] on icon "Envelope" at bounding box center [222, 560] width 16 height 11
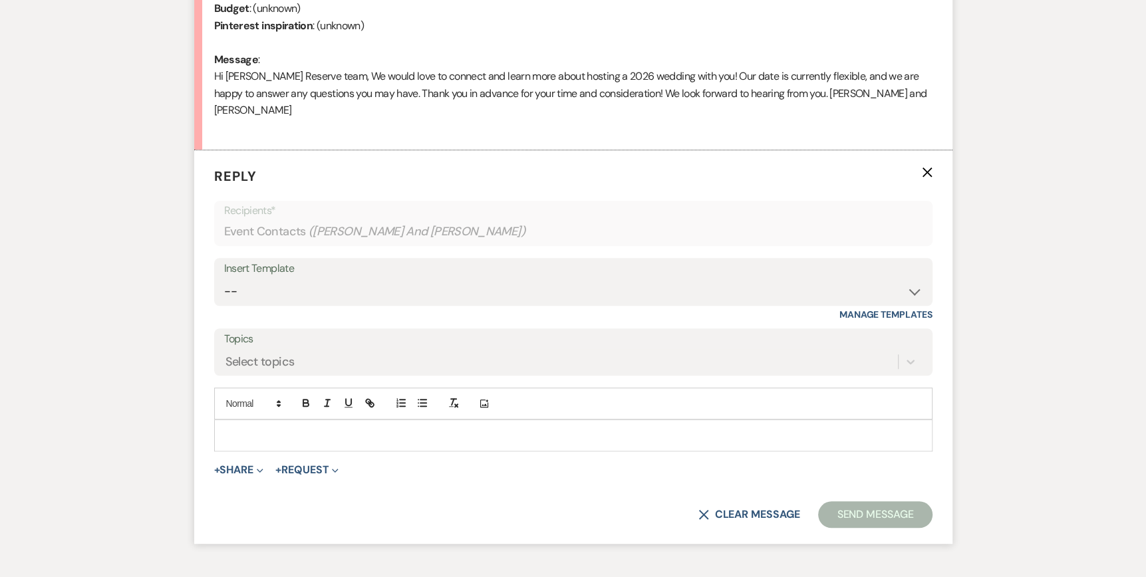
scroll to position [698, 0]
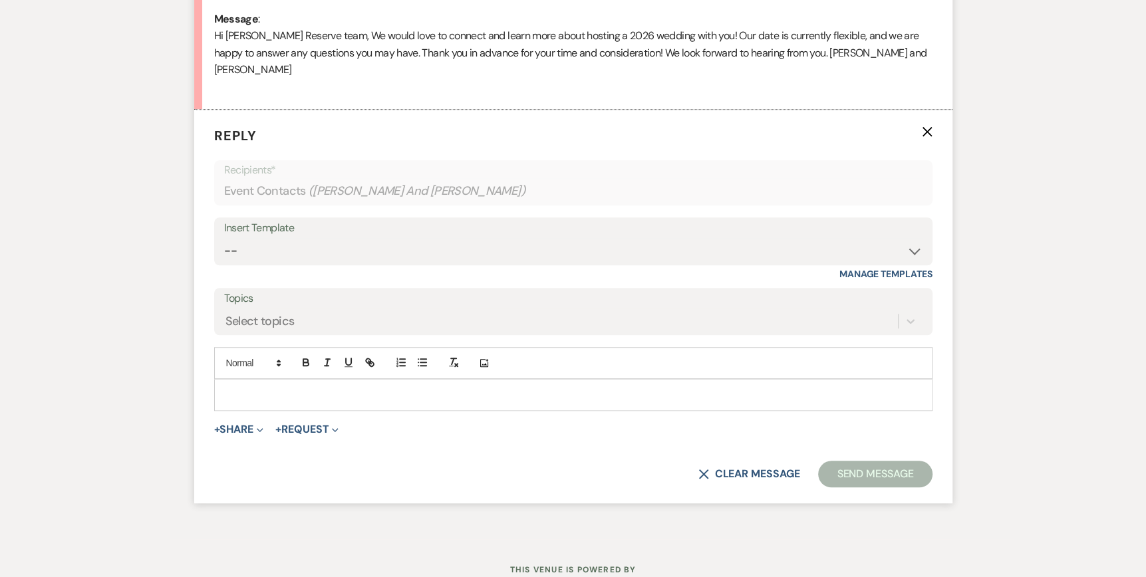
click at [225, 380] on div at bounding box center [573, 395] width 717 height 31
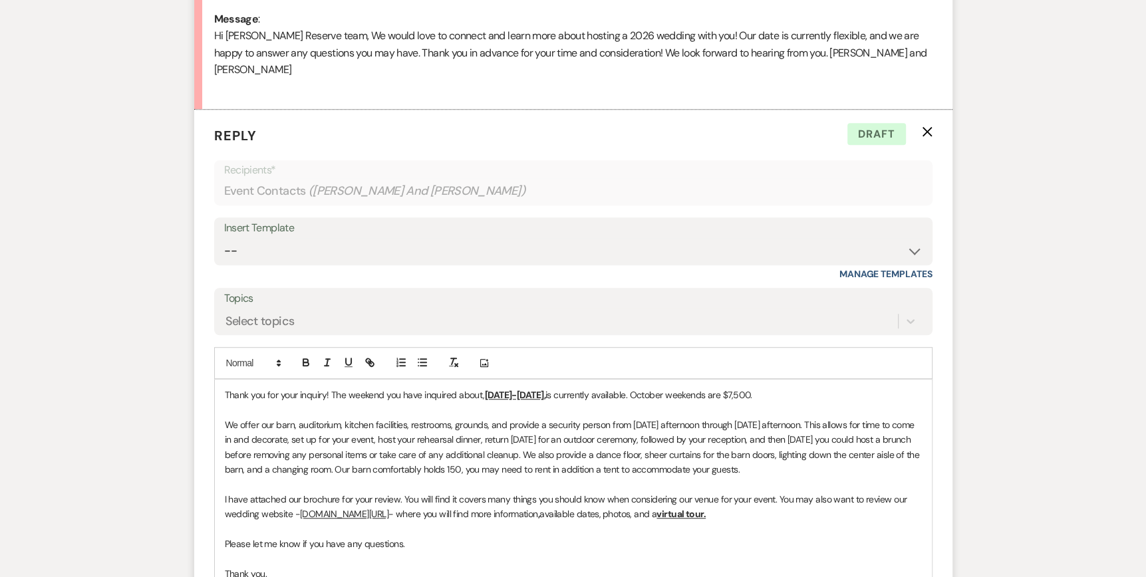
click at [222, 380] on div "Thank you for your inquiry! The weekend you have inquired about, [DATE]-[DATE],…" at bounding box center [573, 514] width 717 height 269
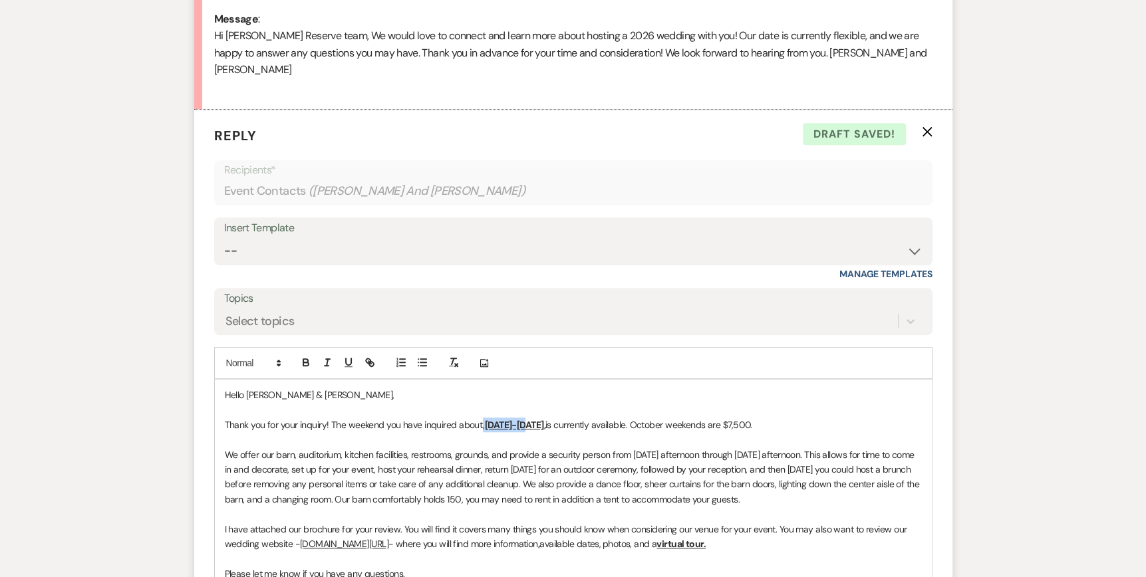
drag, startPoint x: 526, startPoint y: 406, endPoint x: 481, endPoint y: 400, distance: 45.0
click at [481, 418] on p "Thank you for your inquiry! The weekend you have inquired about, [DATE]-[DATE],…" at bounding box center [573, 425] width 697 height 15
click at [545, 419] on u "-4, 2026," at bounding box center [562, 425] width 37 height 12
click at [550, 419] on u "-4, 2026," at bounding box center [562, 425] width 37 height 12
drag, startPoint x: 484, startPoint y: 403, endPoint x: 564, endPoint y: 403, distance: 79.8
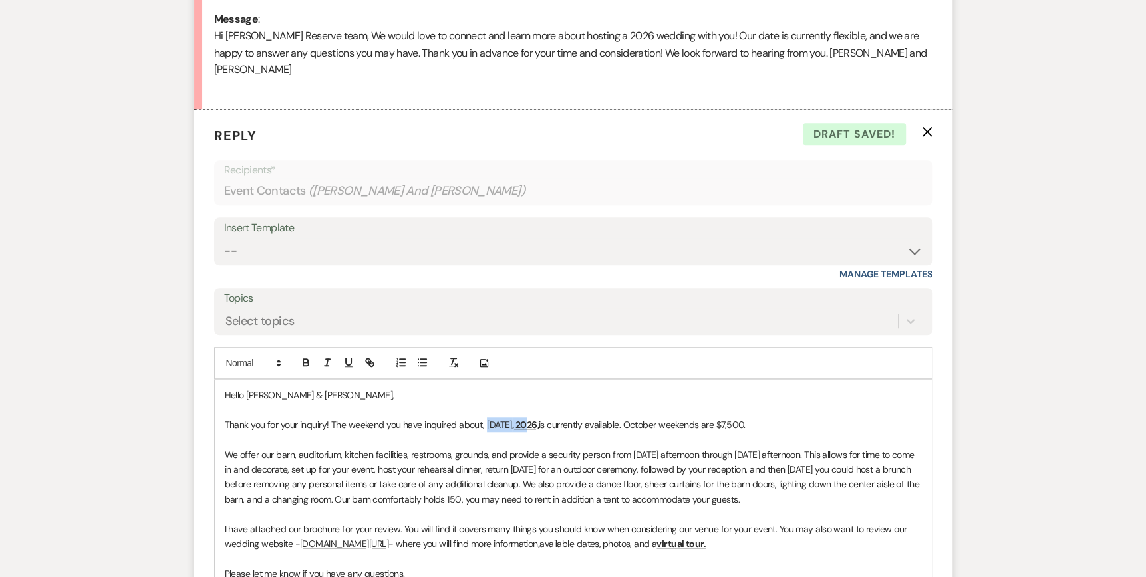
click at [564, 418] on p "Thank you for your inquiry! The weekend you have inquired about, [DATE] , 2026,…" at bounding box center [573, 425] width 697 height 15
click at [307, 363] on icon "button" at bounding box center [305, 364] width 5 height 3
click at [349, 357] on icon "button" at bounding box center [349, 363] width 12 height 12
drag, startPoint x: 539, startPoint y: 429, endPoint x: 547, endPoint y: 422, distance: 10.4
click at [539, 428] on div "Hello [PERSON_NAME] & [PERSON_NAME], Thank you for your inquiry! The weekend yo…" at bounding box center [573, 529] width 717 height 299
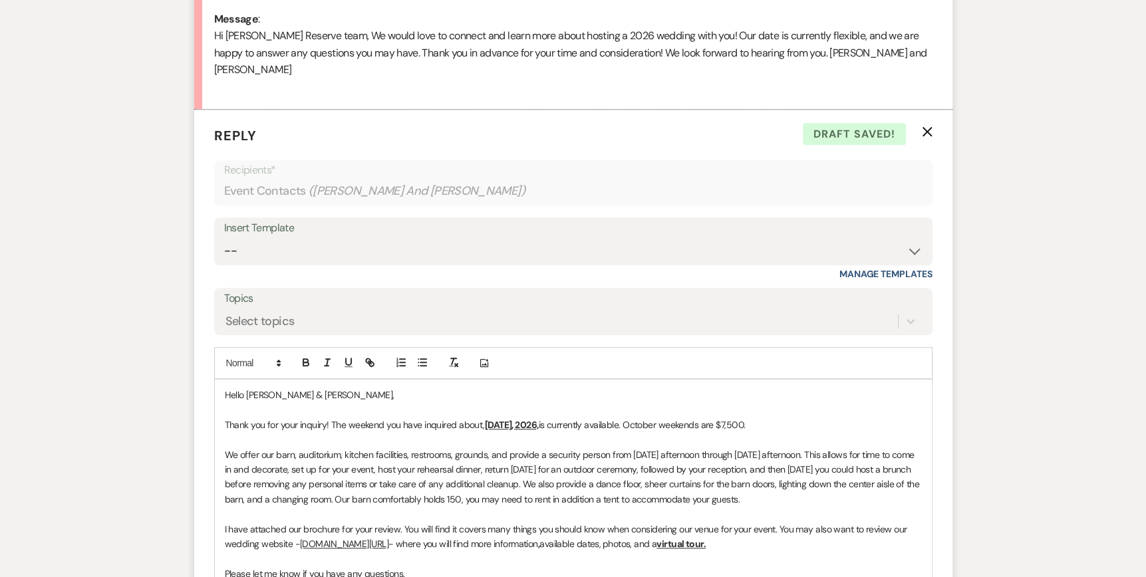
click at [539, 419] on u "[DATE], 2026," at bounding box center [512, 425] width 54 height 12
drag, startPoint x: 706, startPoint y: 404, endPoint x: 675, endPoint y: 407, distance: 30.7
click at [675, 419] on span "is currently available. October weekends are $7,500." at bounding box center [688, 425] width 207 height 12
click at [790, 419] on span "is currently available. September weekends are $7,500." at bounding box center [694, 425] width 218 height 12
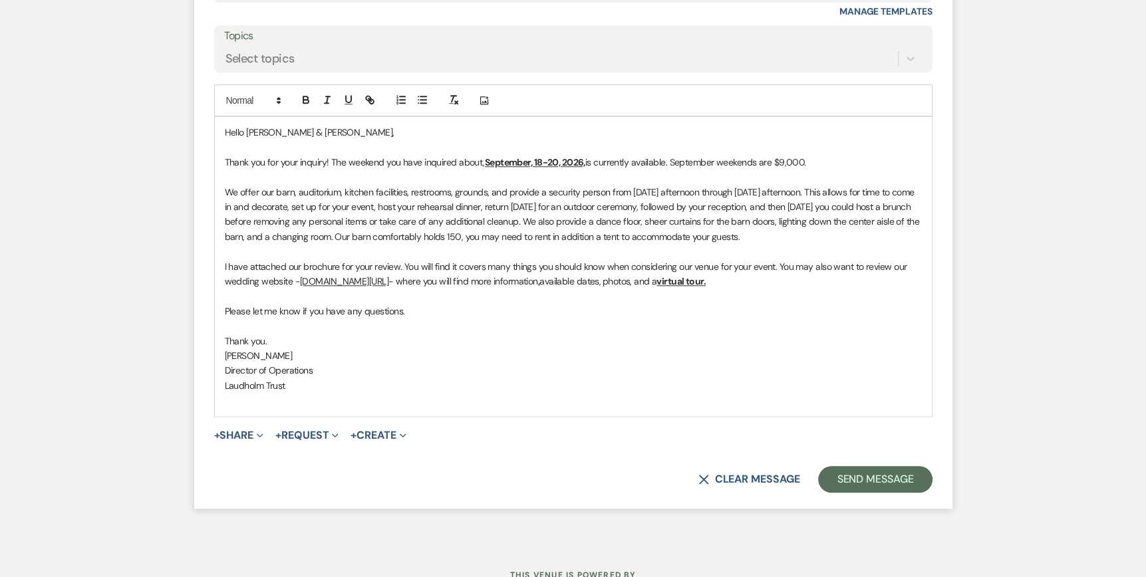
scroll to position [964, 0]
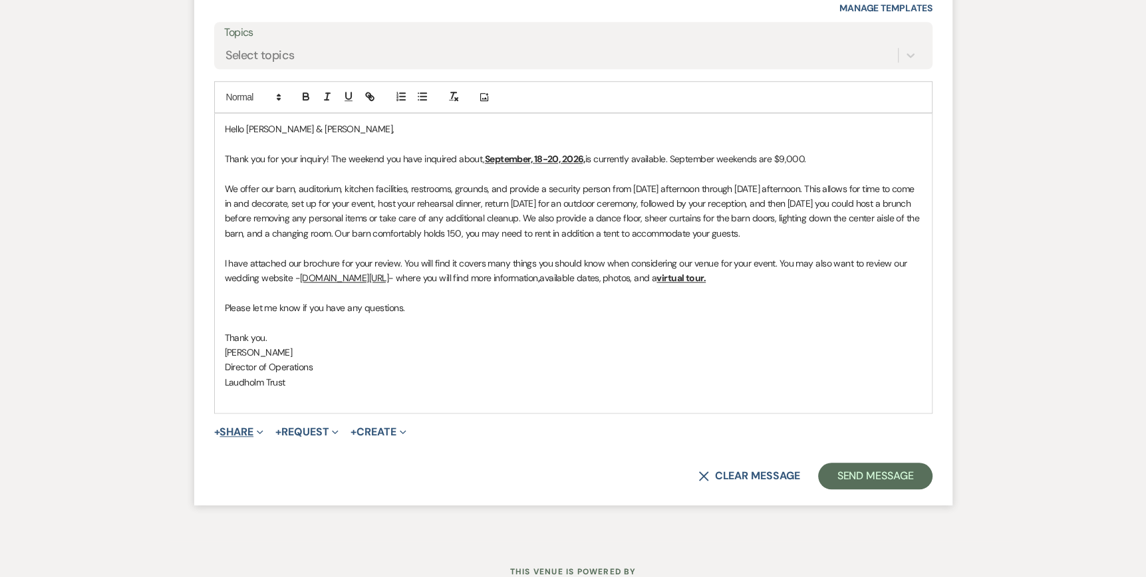
click at [263, 425] on span "Expand" at bounding box center [258, 432] width 10 height 14
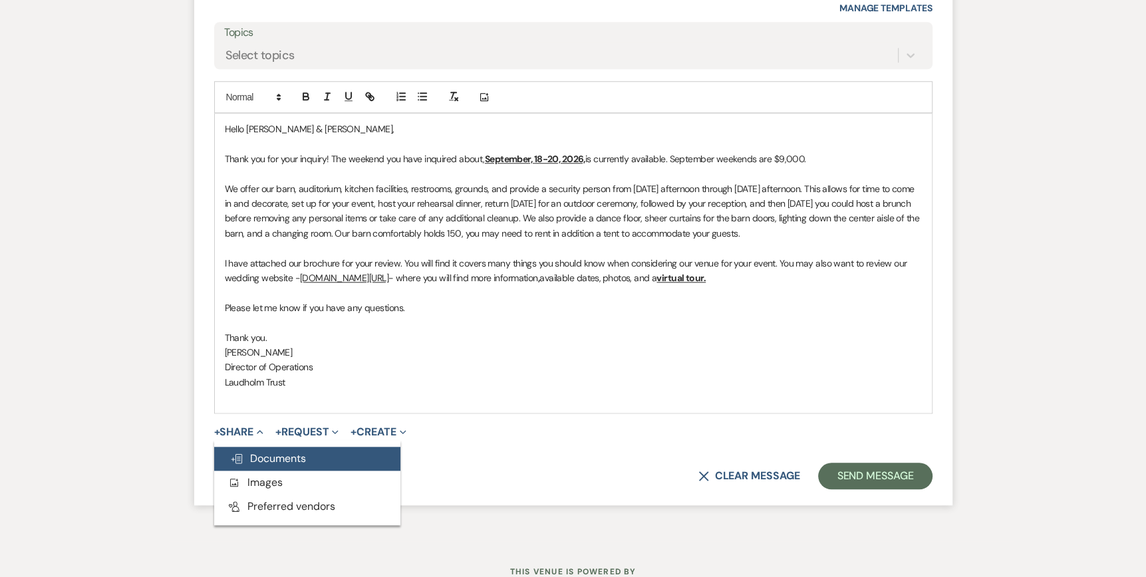
click at [262, 452] on span "Doc Upload Documents" at bounding box center [268, 459] width 76 height 14
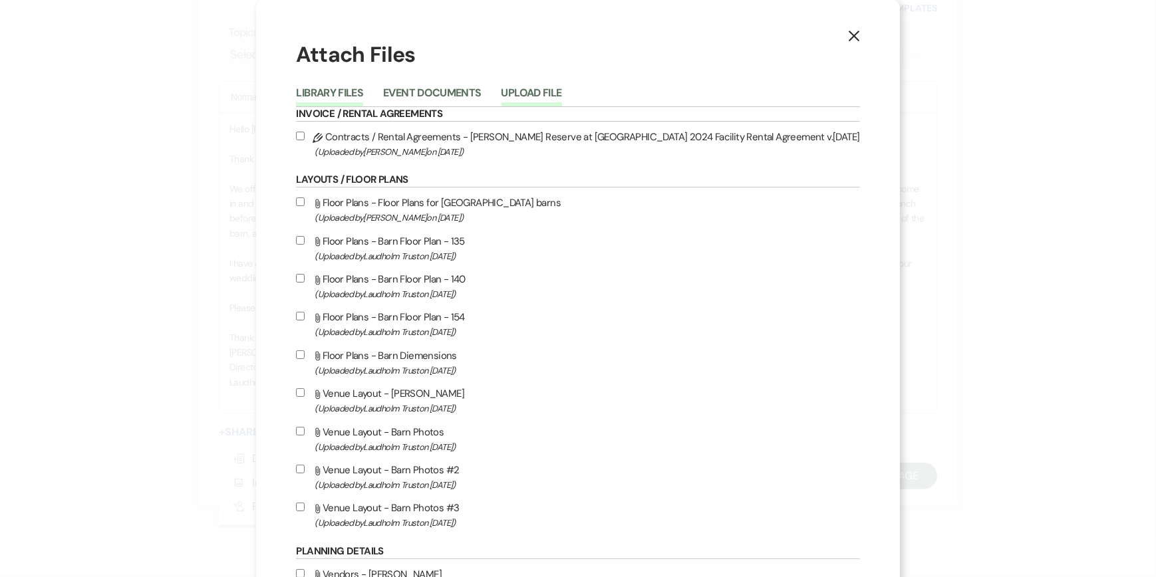
click at [562, 94] on button "Upload File" at bounding box center [532, 97] width 61 height 19
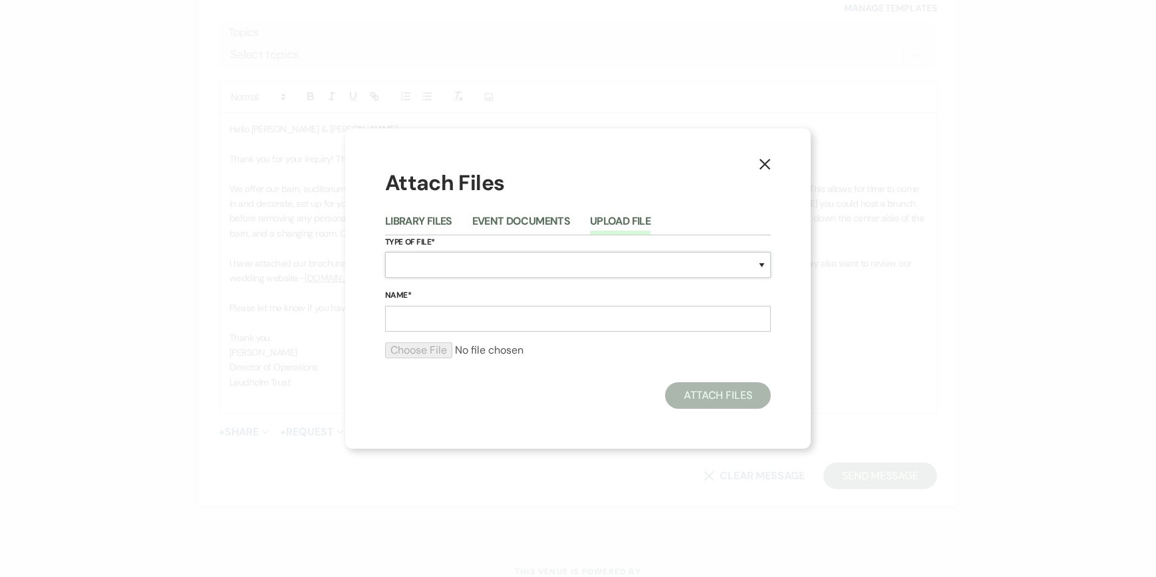
click at [427, 263] on select "Special Event Insurance Vendor Certificate of Insurance Contracts / Rental Agre…" at bounding box center [578, 265] width 386 height 26
select select "43"
click at [385, 252] on select "Special Event Insurance Vendor Certificate of Insurance Contracts / Rental Agre…" at bounding box center [578, 265] width 386 height 26
click at [403, 317] on input "Name*" at bounding box center [578, 319] width 386 height 26
type input "Wedding Brochure"
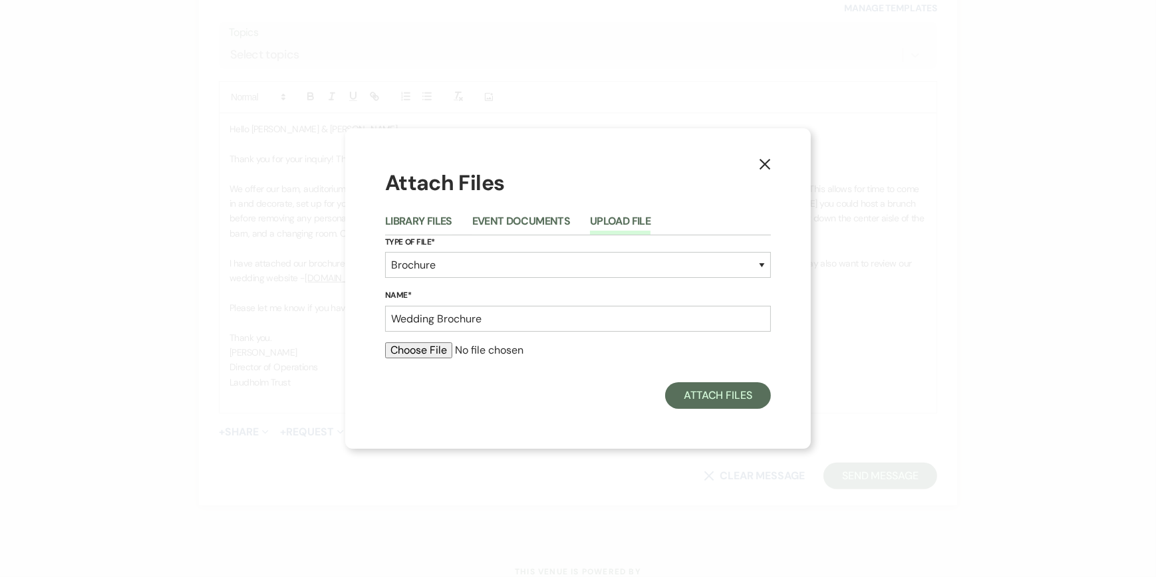
click at [412, 348] on input "file" at bounding box center [578, 351] width 386 height 16
type input "C:\fakepath\Wedding Brochure 2025.pdf"
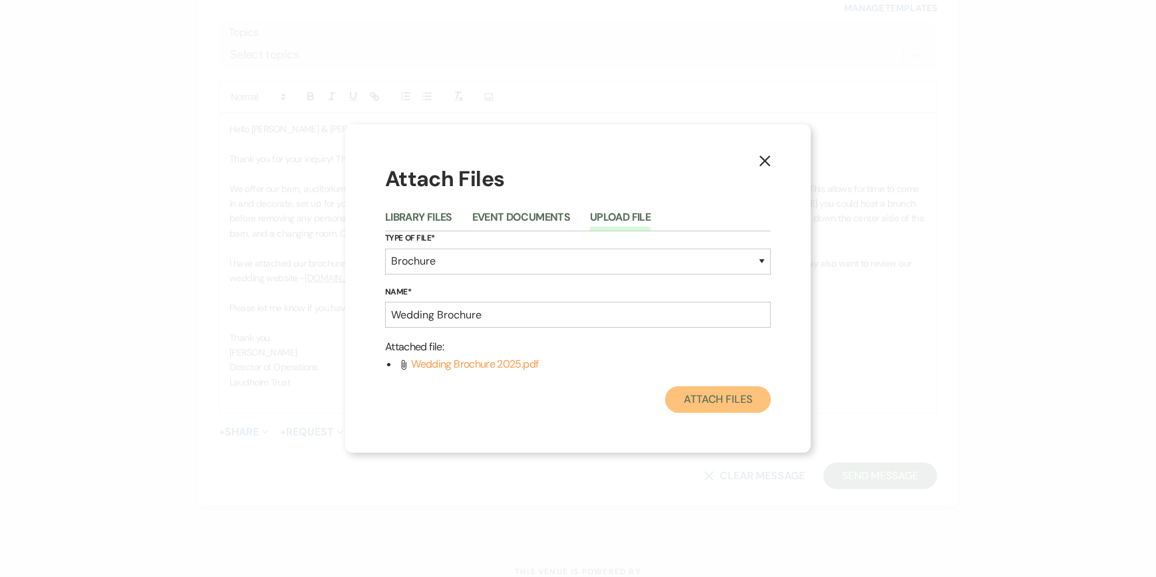
click at [723, 397] on button "Attach Files" at bounding box center [718, 400] width 106 height 27
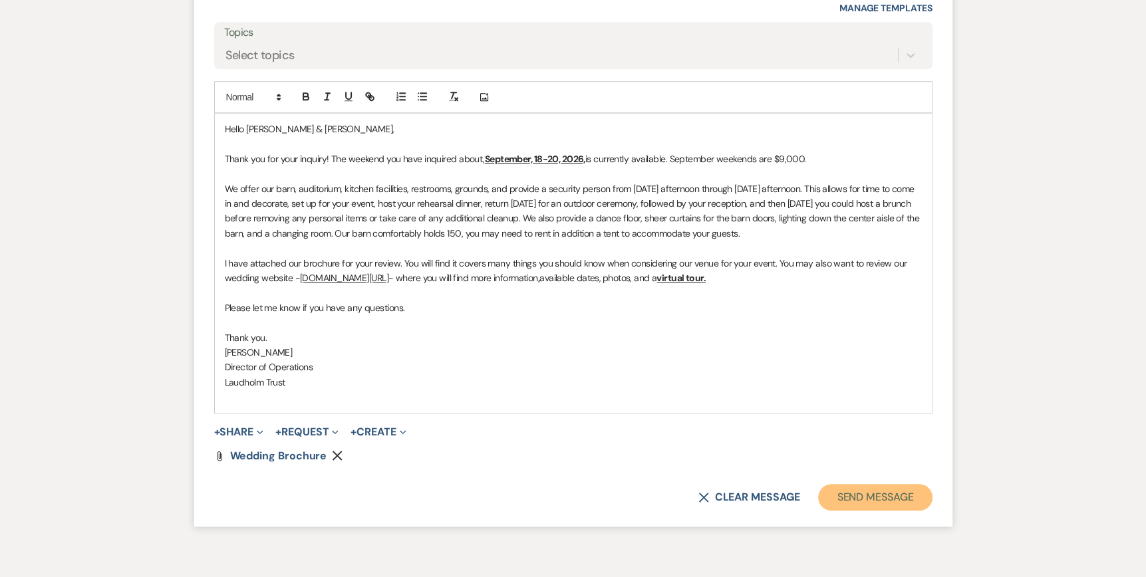
click at [856, 484] on button "Send Message" at bounding box center [875, 497] width 114 height 27
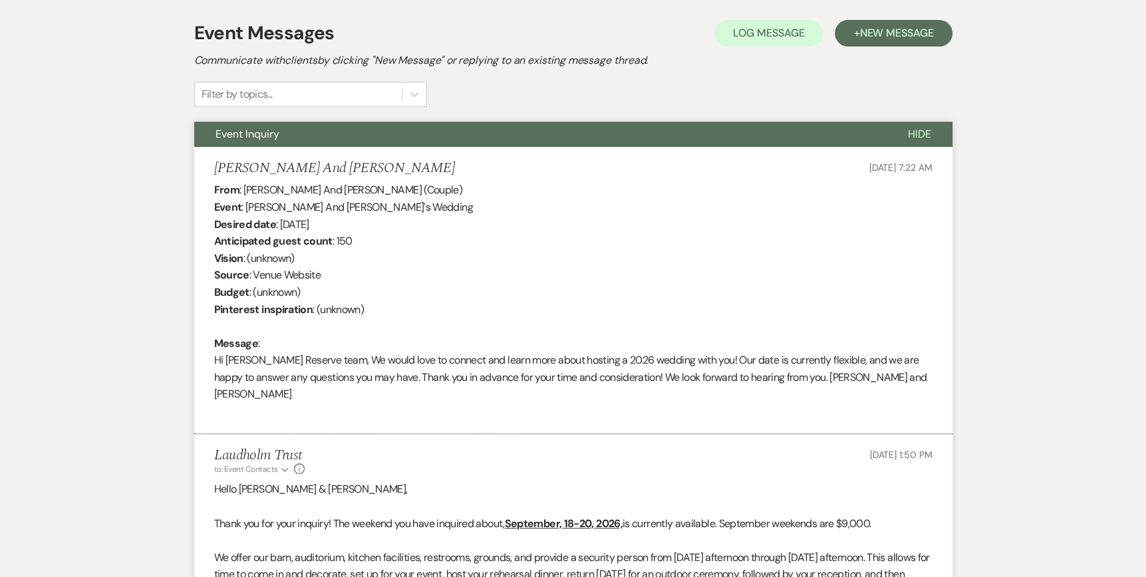
scroll to position [0, 0]
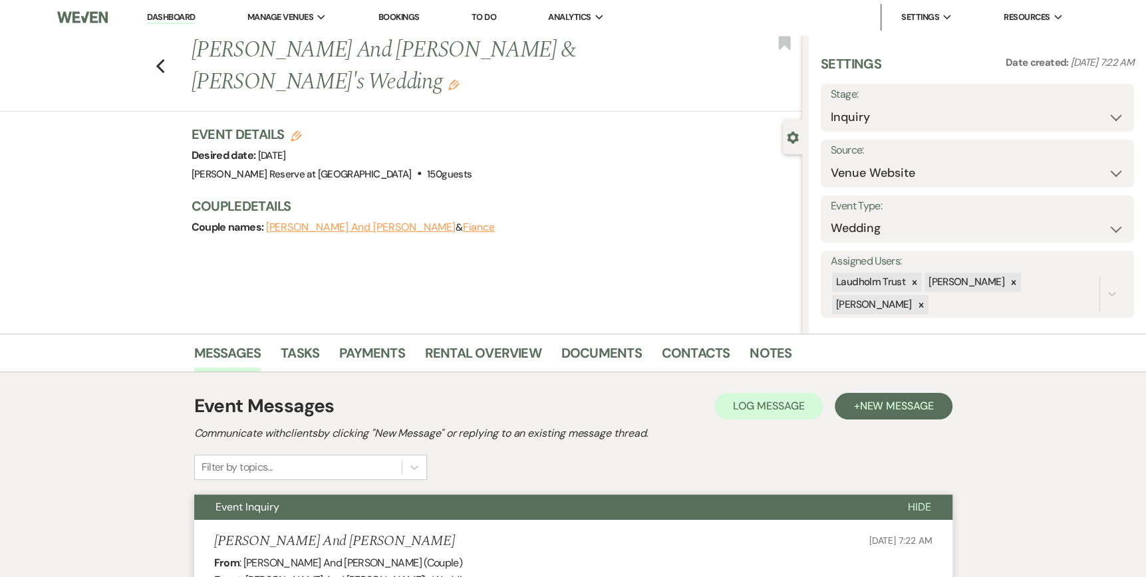
click at [170, 19] on link "Dashboard" at bounding box center [171, 17] width 48 height 13
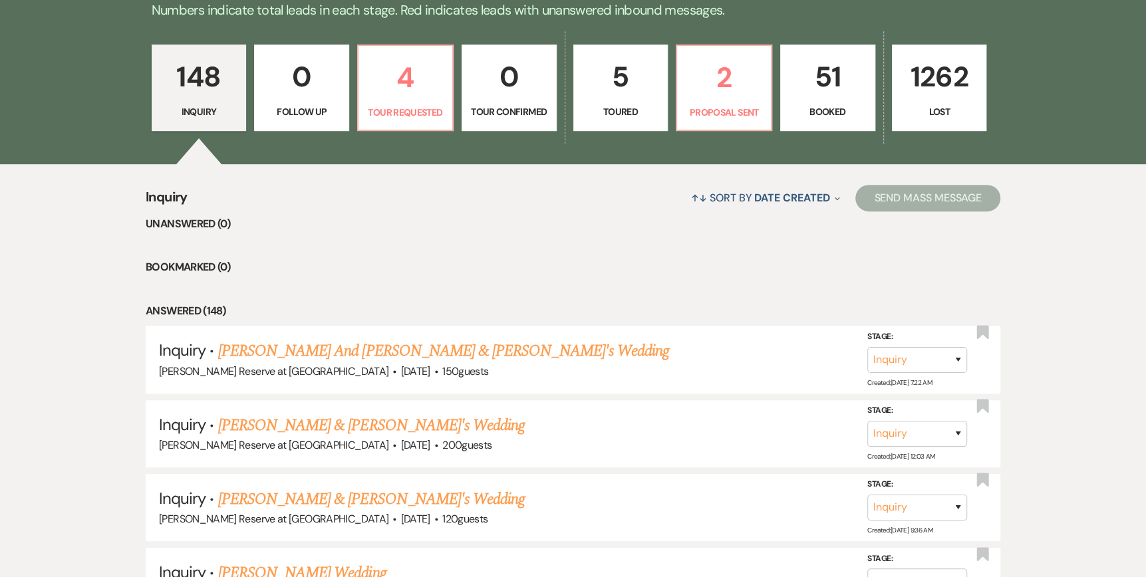
scroll to position [399, 0]
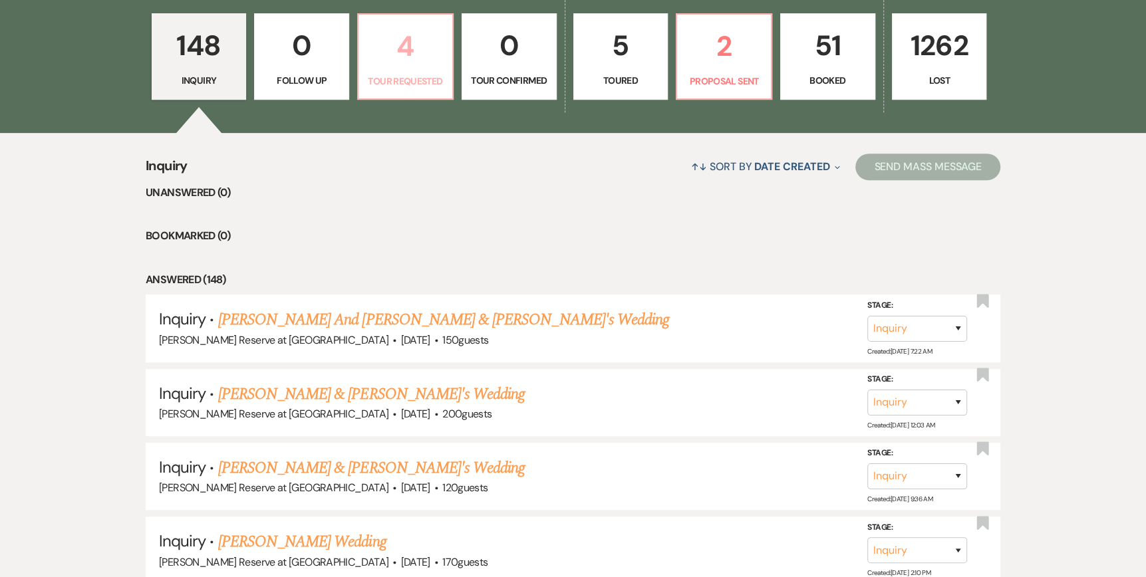
click at [393, 65] on p "4" at bounding box center [406, 46] width 78 height 45
select select "2"
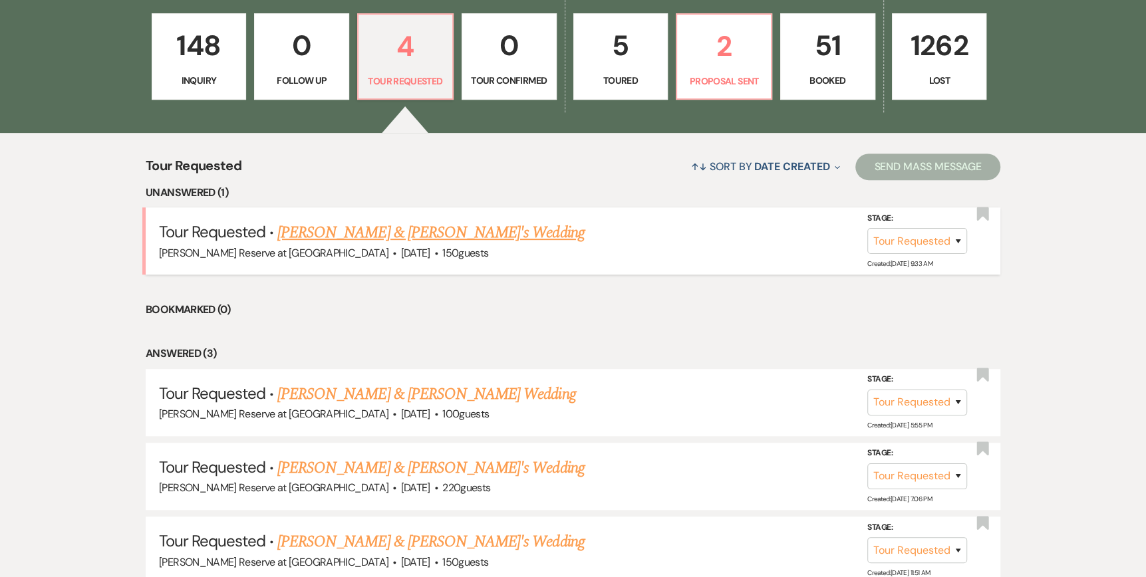
click at [348, 233] on link "[PERSON_NAME] & [PERSON_NAME]'s Wedding" at bounding box center [430, 233] width 307 height 24
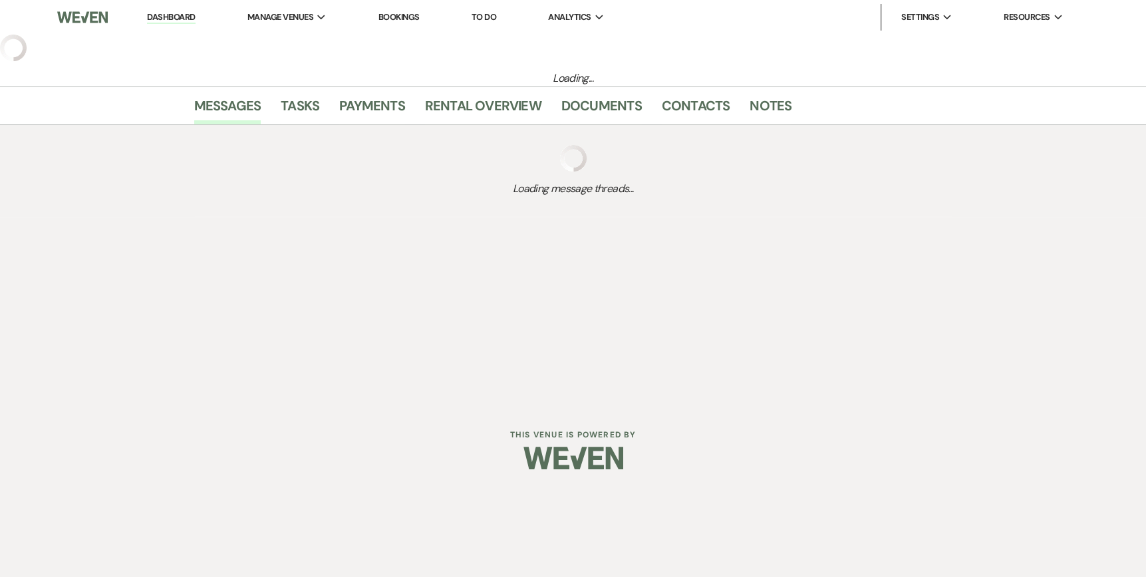
select select "2"
select select "5"
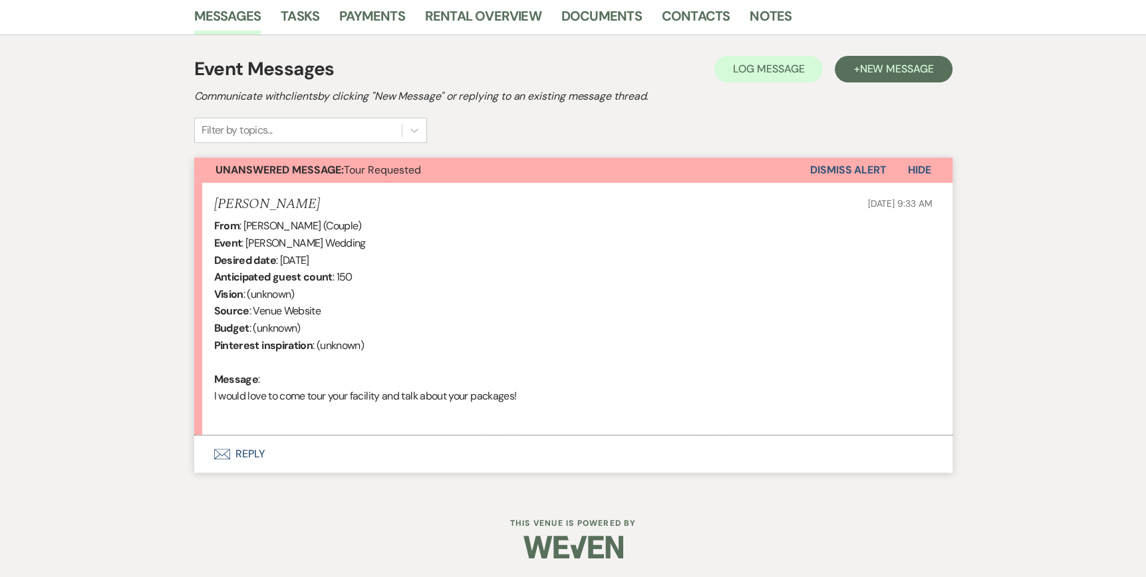
scroll to position [338, 0]
click at [227, 456] on use "button" at bounding box center [222, 453] width 16 height 11
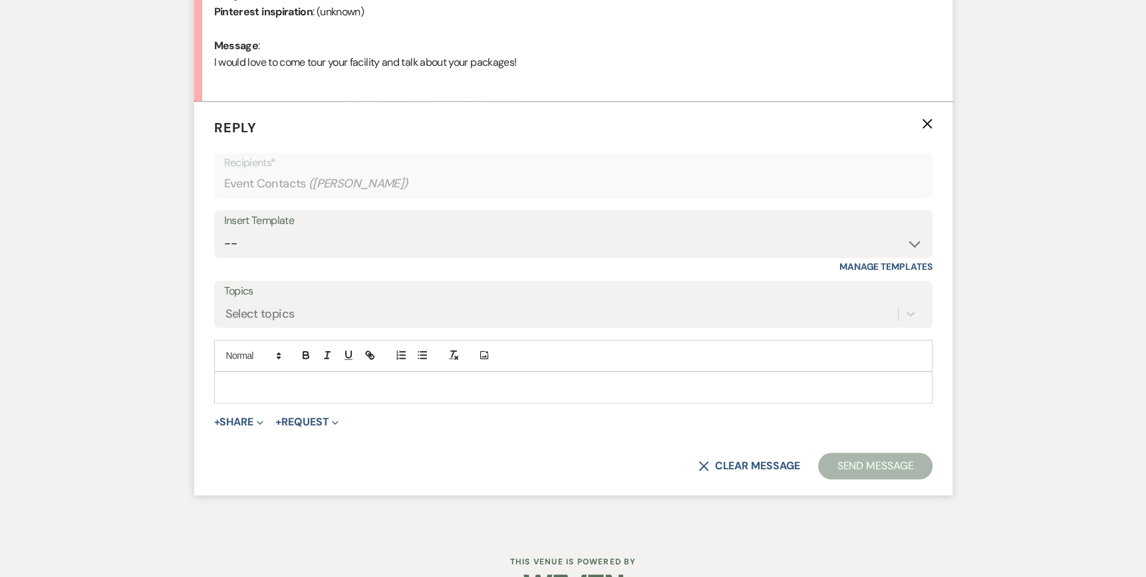
scroll to position [681, 0]
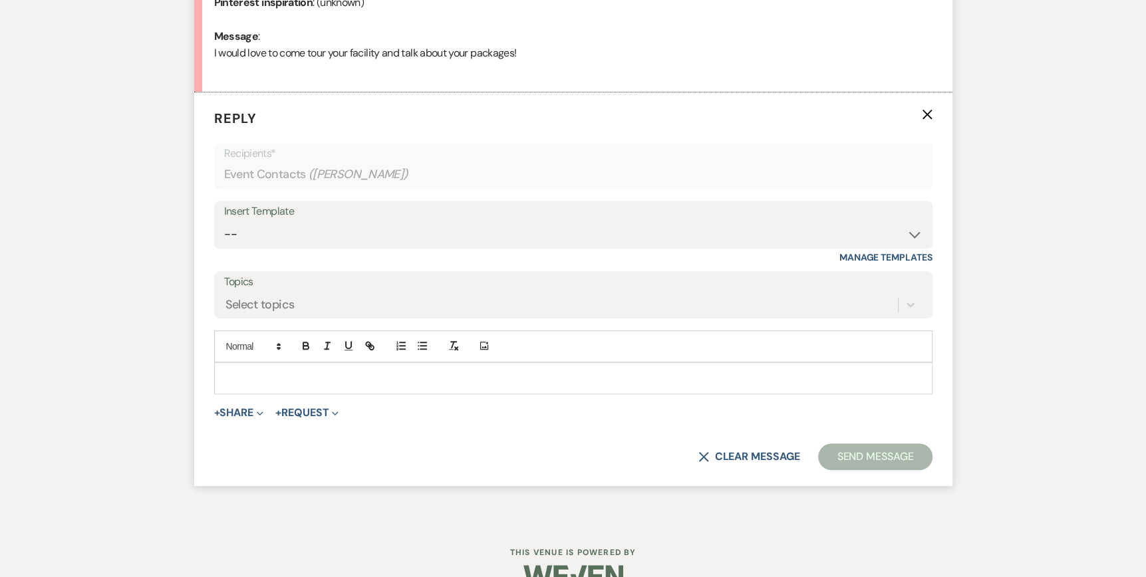
click at [226, 375] on p at bounding box center [573, 378] width 697 height 15
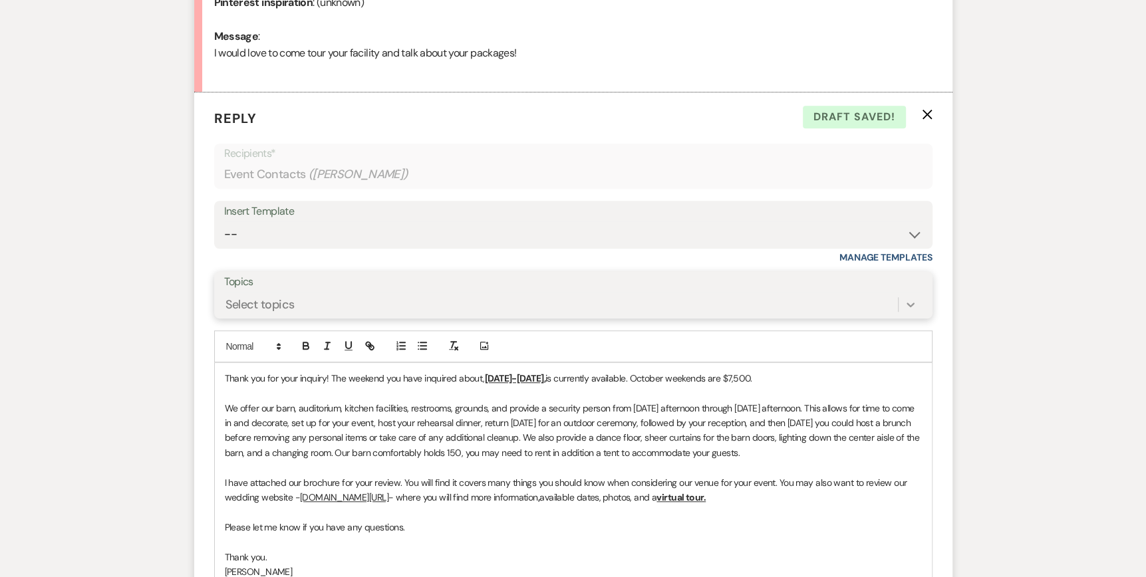
click at [913, 301] on icon at bounding box center [910, 304] width 13 height 13
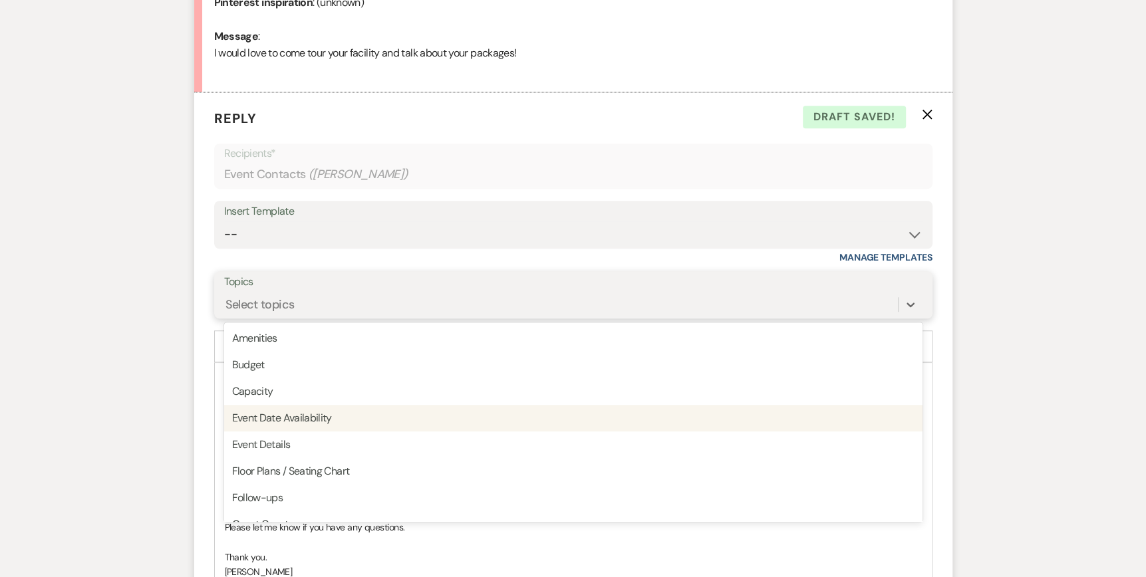
click at [495, 418] on div "Event Date Availability" at bounding box center [573, 418] width 699 height 27
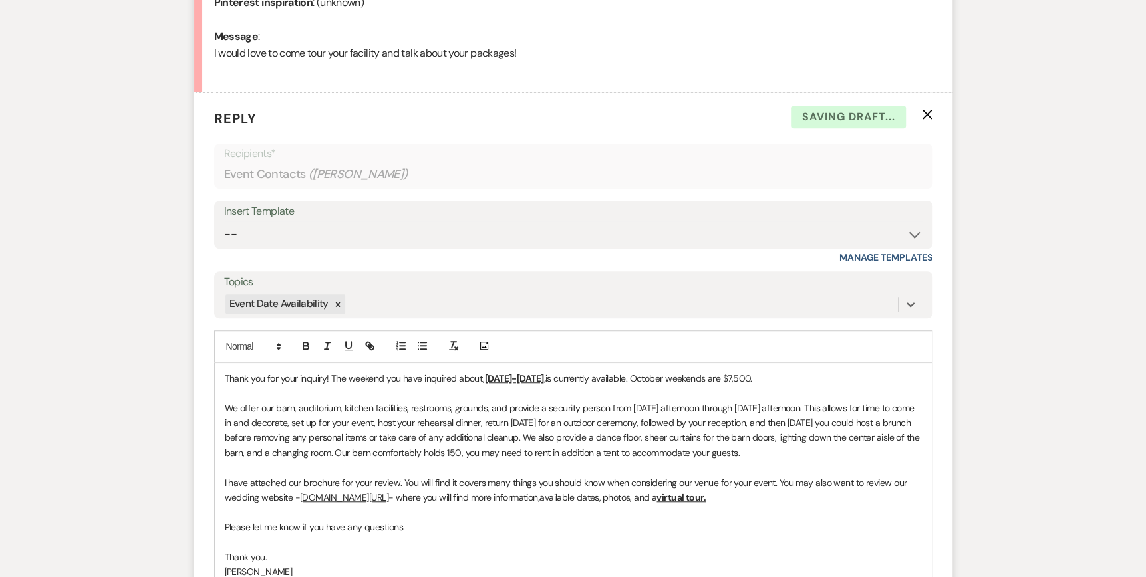
click at [223, 372] on div "Thank you for your inquiry! The weekend you have inquired about, [DATE]-[DATE],…" at bounding box center [573, 497] width 717 height 269
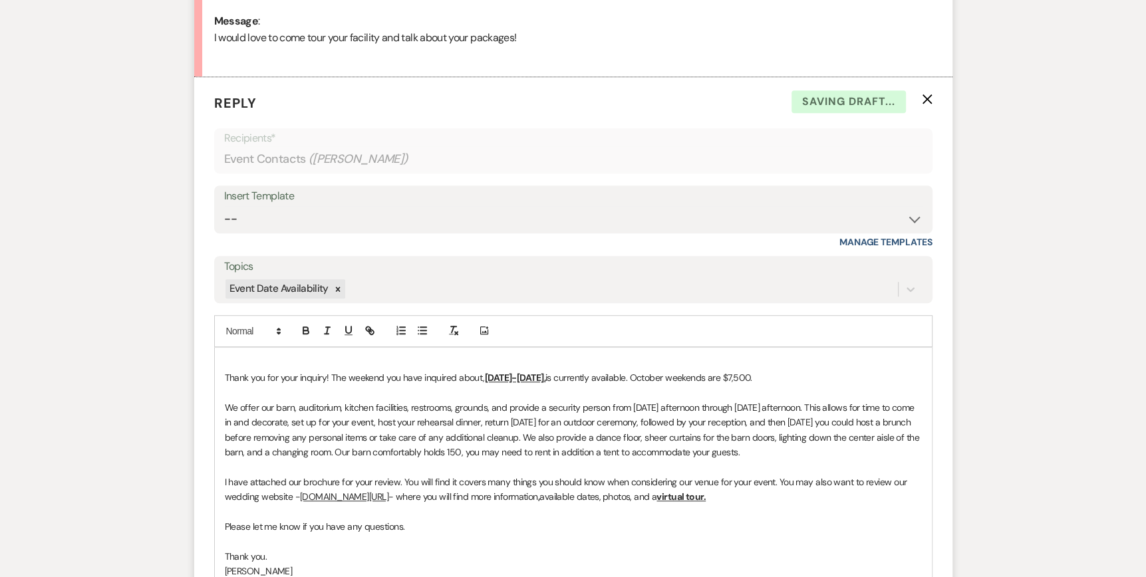
scroll to position [711, 0]
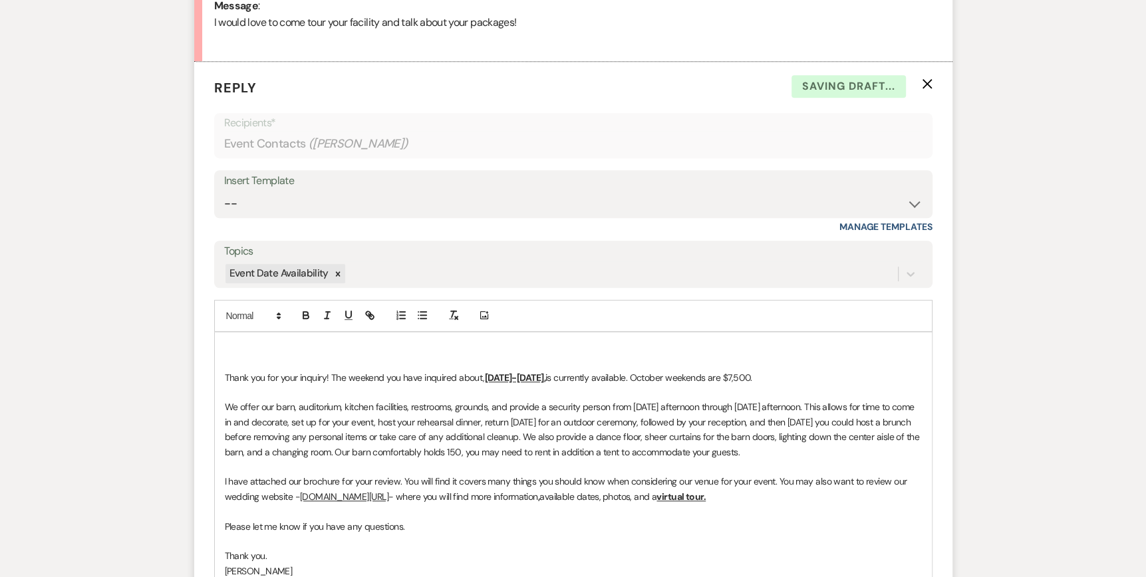
click at [230, 355] on p at bounding box center [573, 362] width 697 height 15
click at [226, 341] on p at bounding box center [573, 348] width 697 height 15
click at [331, 375] on span "Thank you for your inquiry! The weekend you have inquired about," at bounding box center [355, 378] width 260 height 12
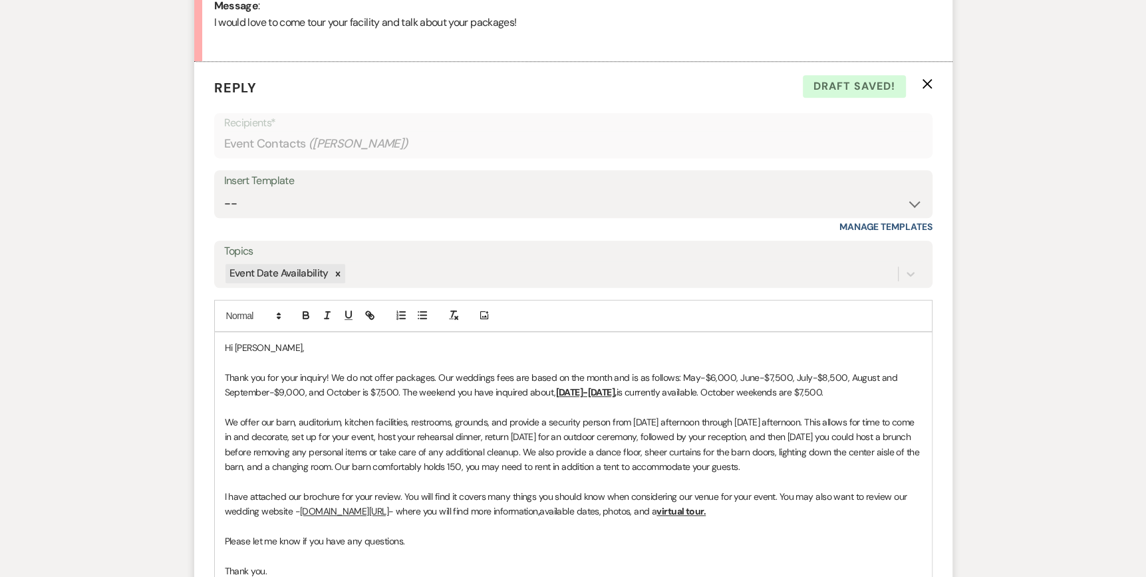
drag, startPoint x: 631, startPoint y: 393, endPoint x: 554, endPoint y: 393, distance: 76.5
click at [556, 393] on u "[DATE]-[DATE]," at bounding box center [586, 393] width 61 height 12
drag, startPoint x: 830, startPoint y: 386, endPoint x: 709, endPoint y: 397, distance: 120.9
click at [709, 397] on span "is currently available. October weekends are $7,500." at bounding box center [720, 393] width 207 height 12
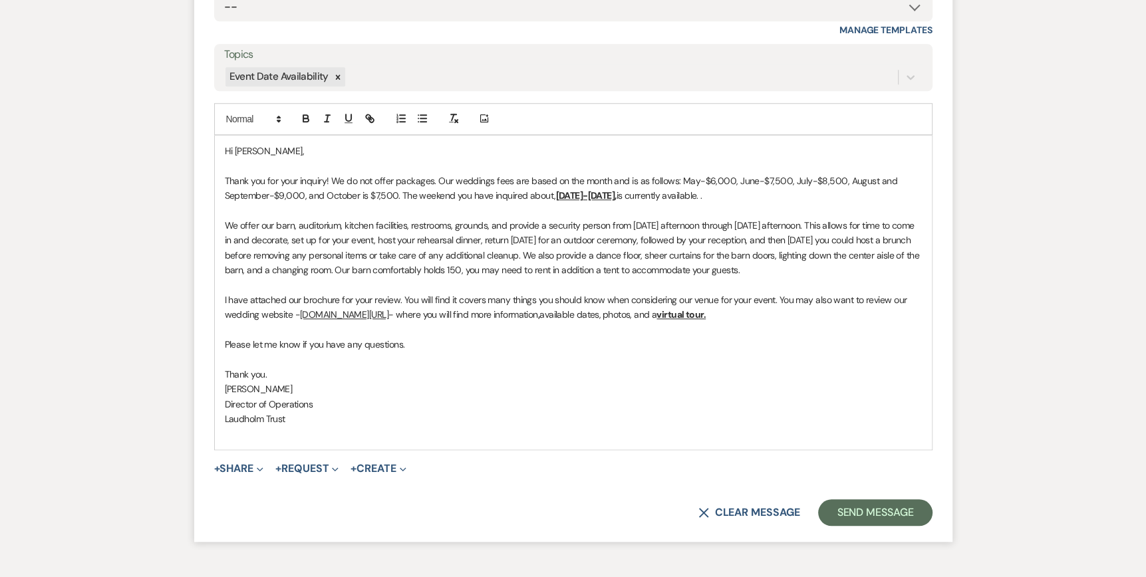
scroll to position [911, 0]
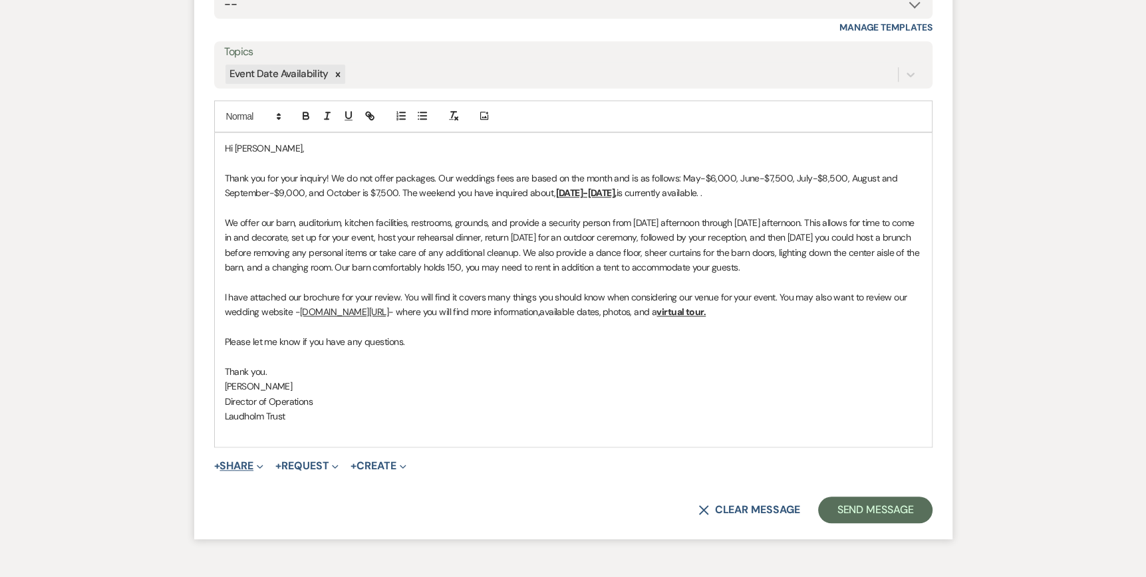
click at [243, 463] on button "+ Share Expand" at bounding box center [239, 466] width 50 height 11
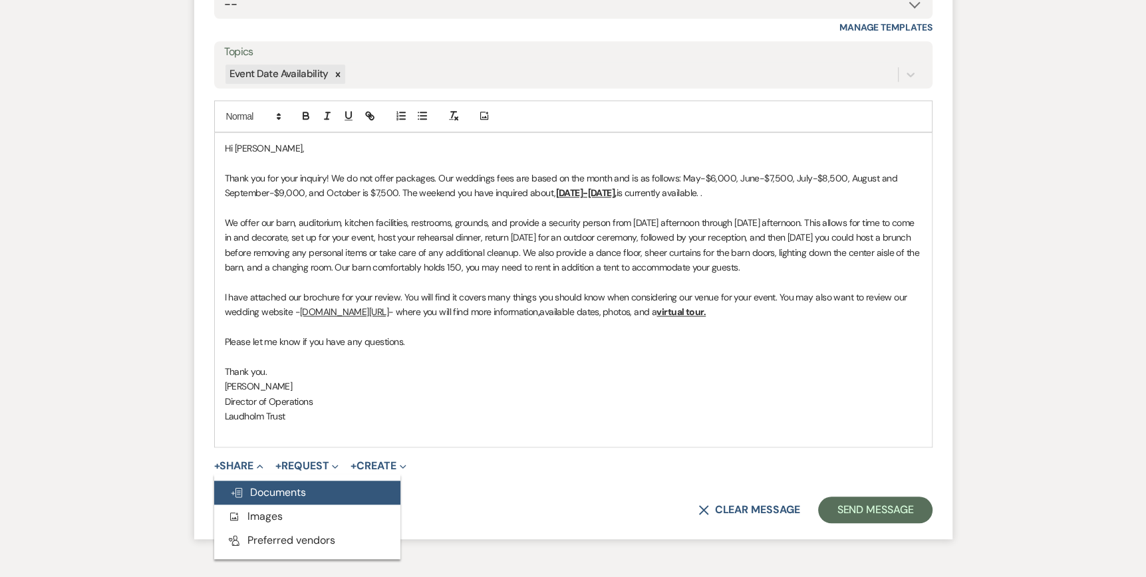
click at [250, 488] on span "Doc Upload Documents" at bounding box center [268, 493] width 76 height 14
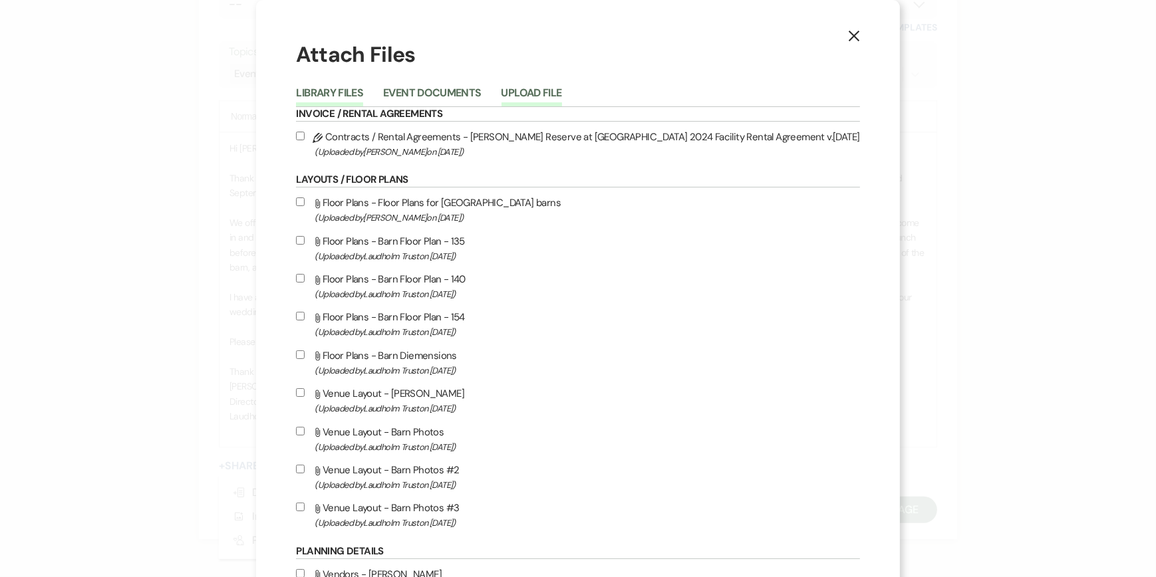
click at [562, 93] on button "Upload File" at bounding box center [532, 97] width 61 height 19
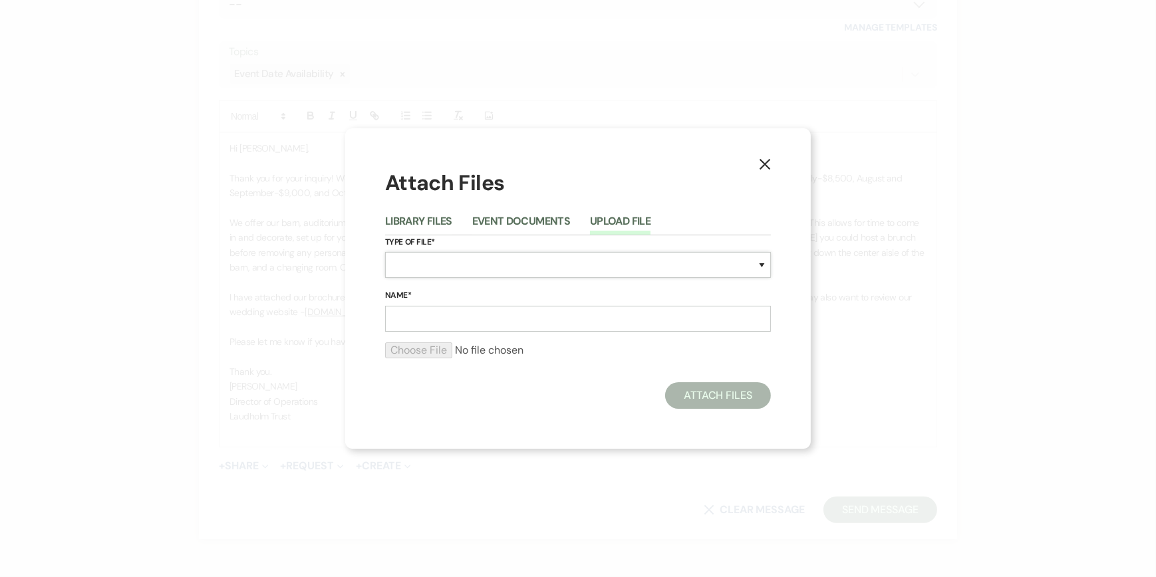
click at [403, 261] on select "Special Event Insurance Vendor Certificate of Insurance Contracts / Rental Agre…" at bounding box center [578, 265] width 386 height 26
select select "43"
click at [385, 252] on select "Special Event Insurance Vendor Certificate of Insurance Contracts / Rental Agre…" at bounding box center [578, 265] width 386 height 26
click at [393, 323] on input "Name*" at bounding box center [578, 319] width 386 height 26
type input "Wedding Brochure"
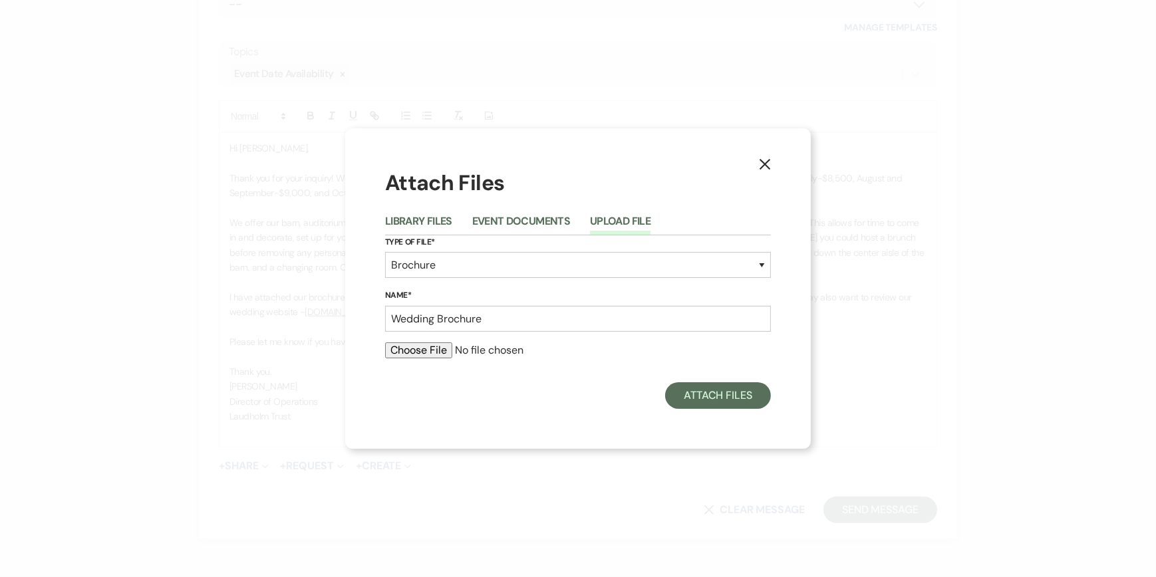
click at [401, 349] on input "file" at bounding box center [578, 351] width 386 height 16
type input "C:\fakepath\Wedding Brochure 2025.pdf"
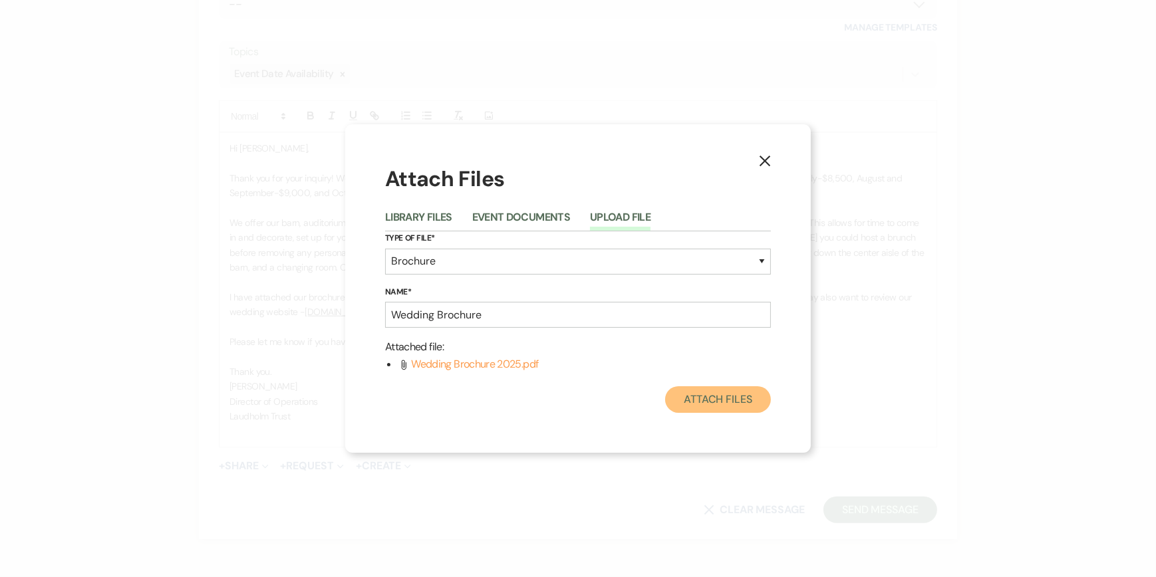
click at [735, 404] on button "Attach Files" at bounding box center [718, 400] width 106 height 27
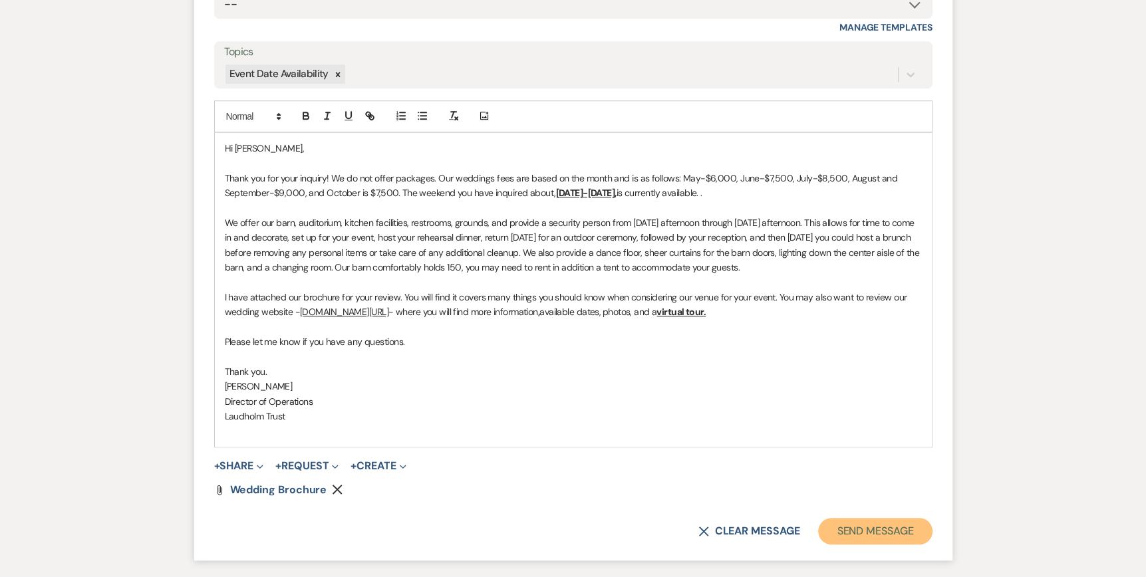
click at [872, 535] on button "Send Message" at bounding box center [875, 531] width 114 height 27
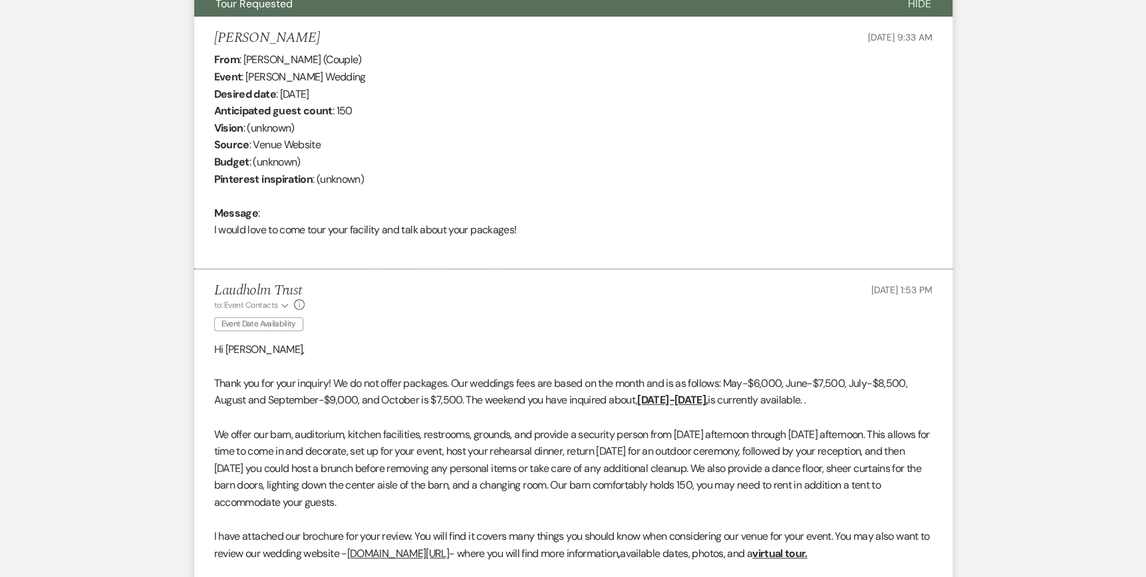
scroll to position [0, 0]
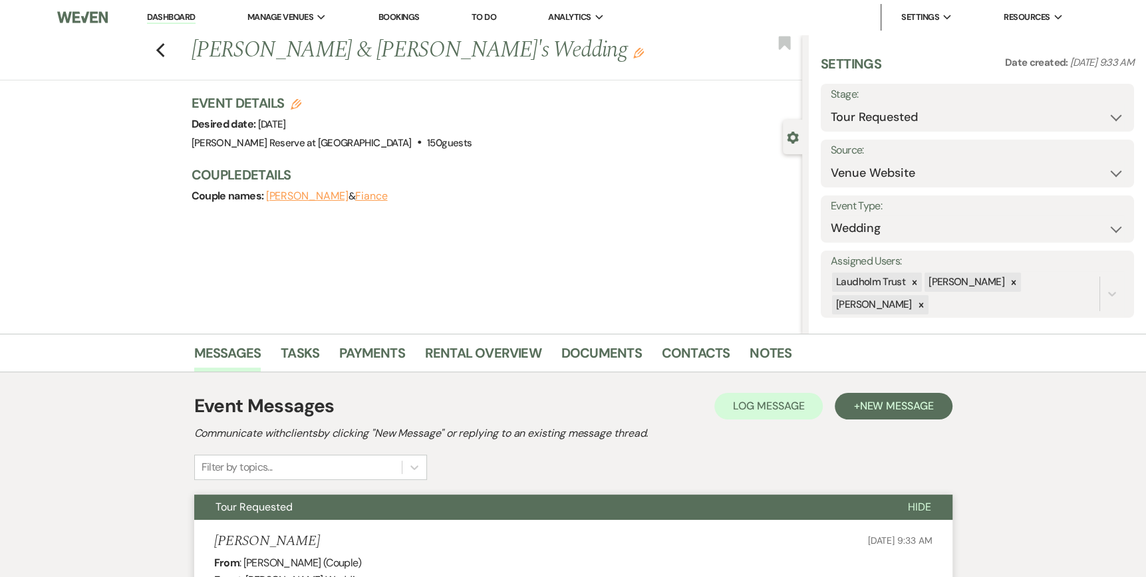
click at [154, 18] on link "Dashboard" at bounding box center [171, 17] width 48 height 13
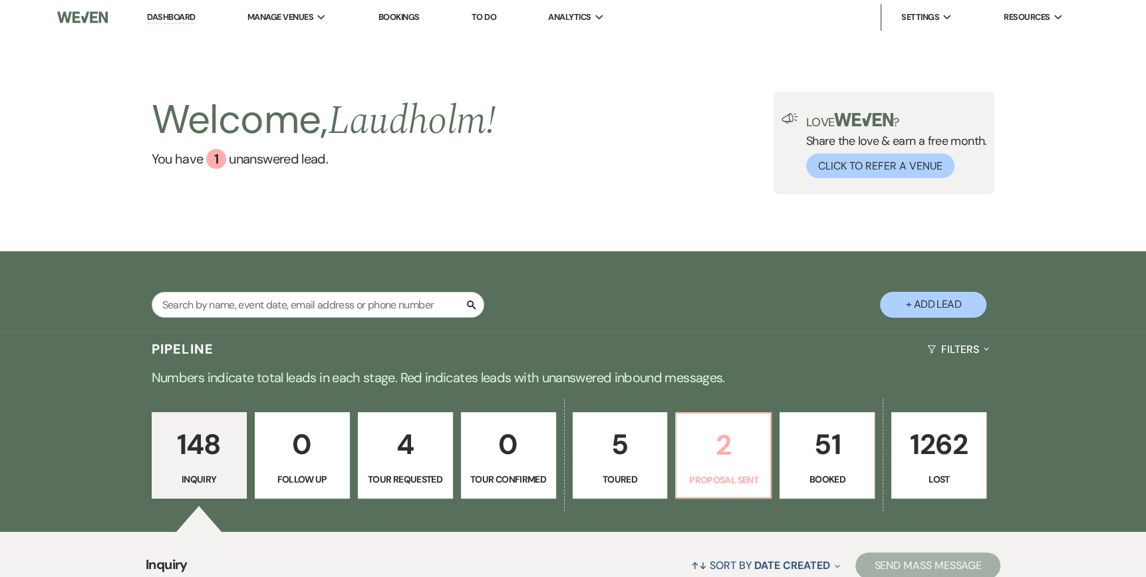
click at [713, 458] on p "2" at bounding box center [724, 445] width 78 height 45
select select "6"
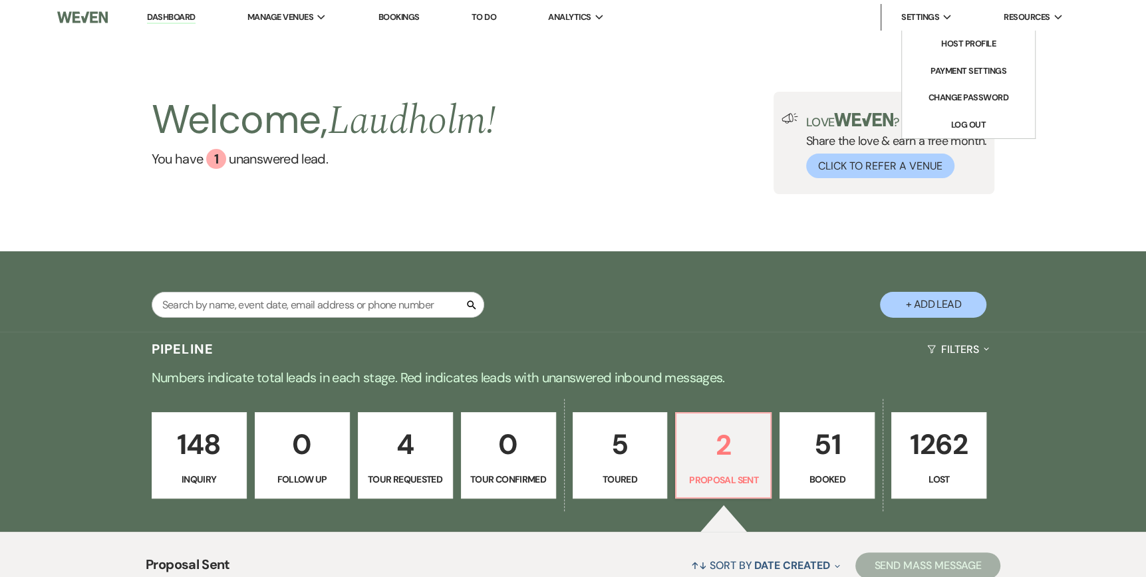
click at [941, 15] on div "Settings Expand" at bounding box center [926, 17] width 51 height 13
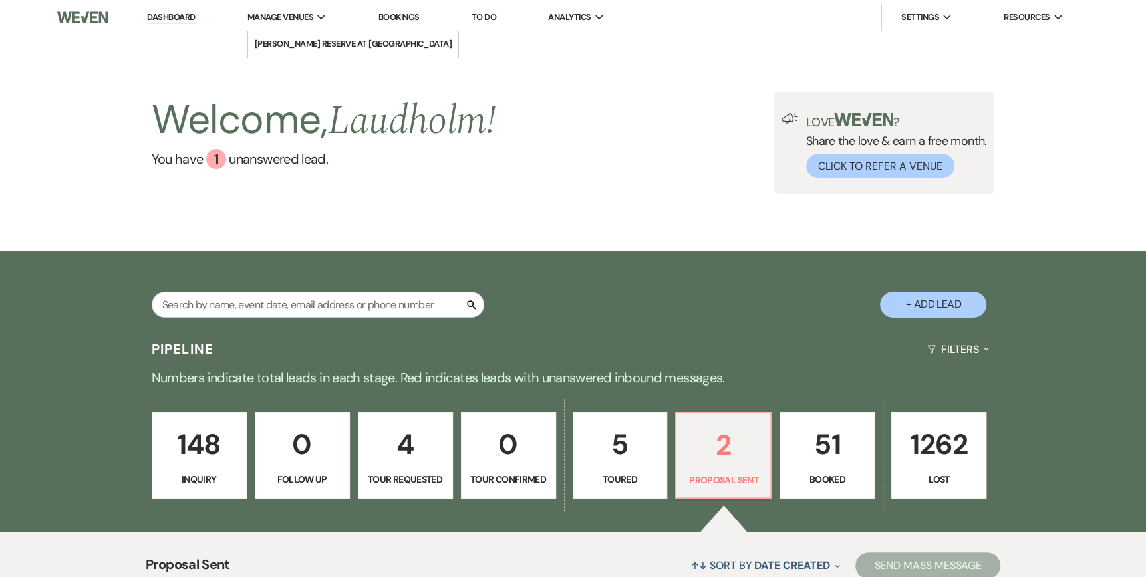
click at [287, 17] on span "Manage Venues" at bounding box center [280, 17] width 66 height 13
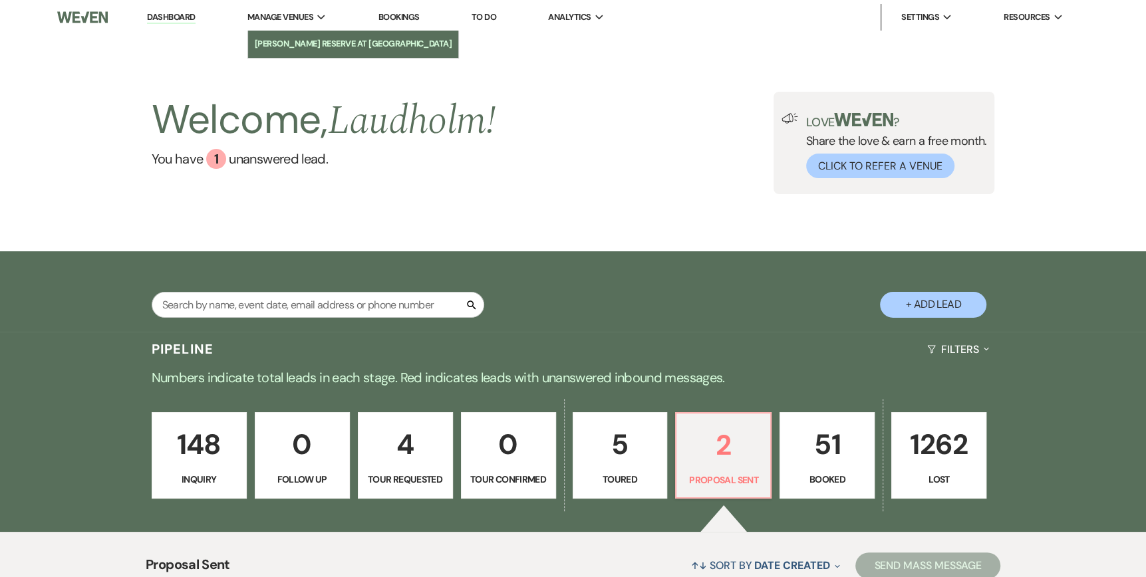
click at [316, 39] on li "[PERSON_NAME] Reserve at [GEOGRAPHIC_DATA]" at bounding box center [354, 43] width 198 height 13
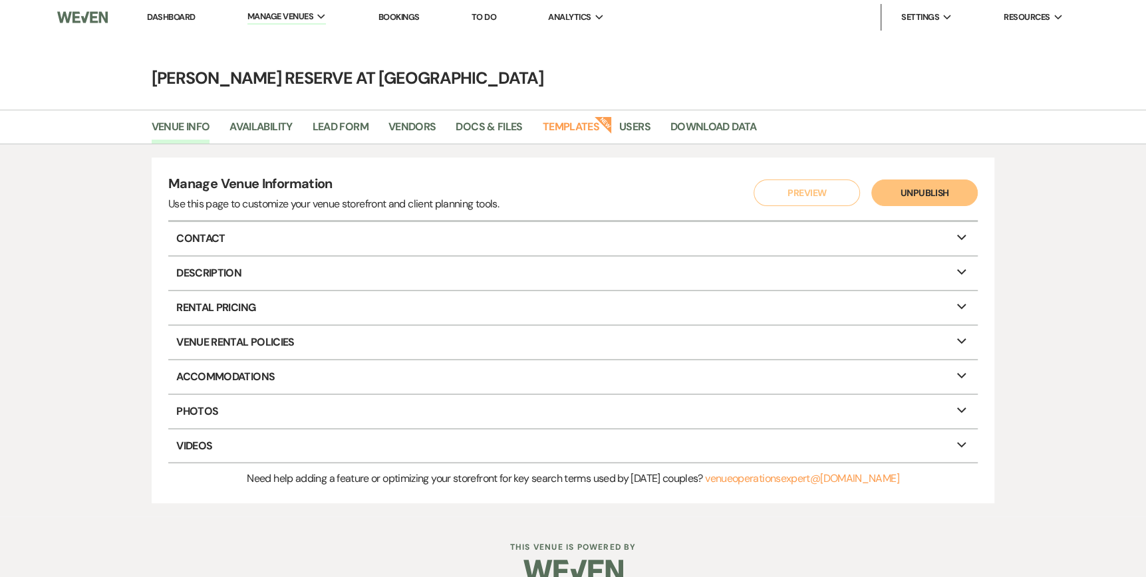
click at [166, 11] on li "Dashboard" at bounding box center [170, 17] width 61 height 27
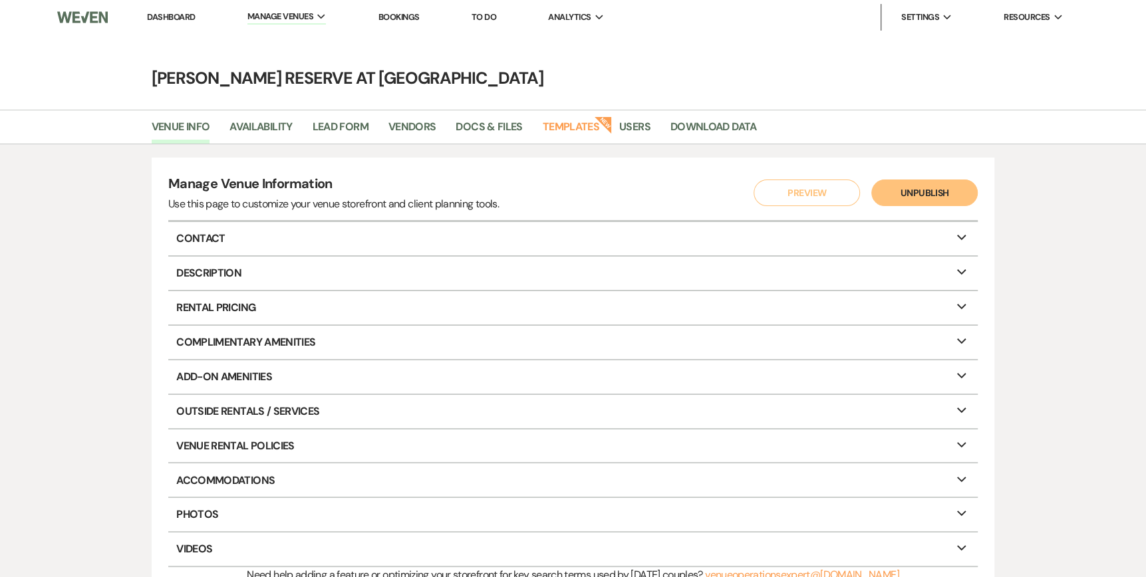
click at [168, 17] on link "Dashboard" at bounding box center [171, 16] width 48 height 11
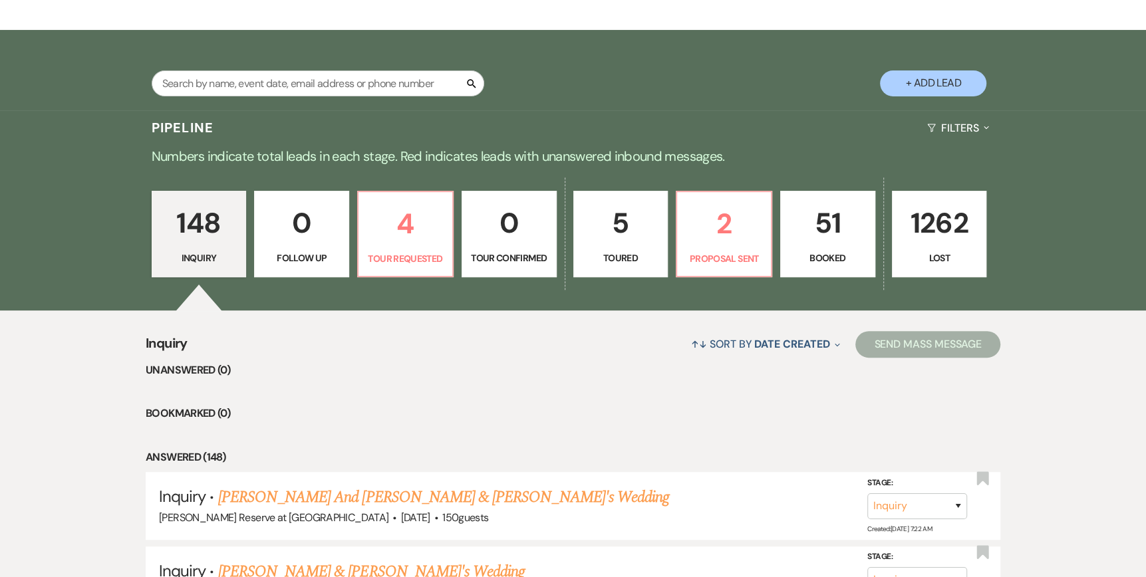
scroll to position [266, 0]
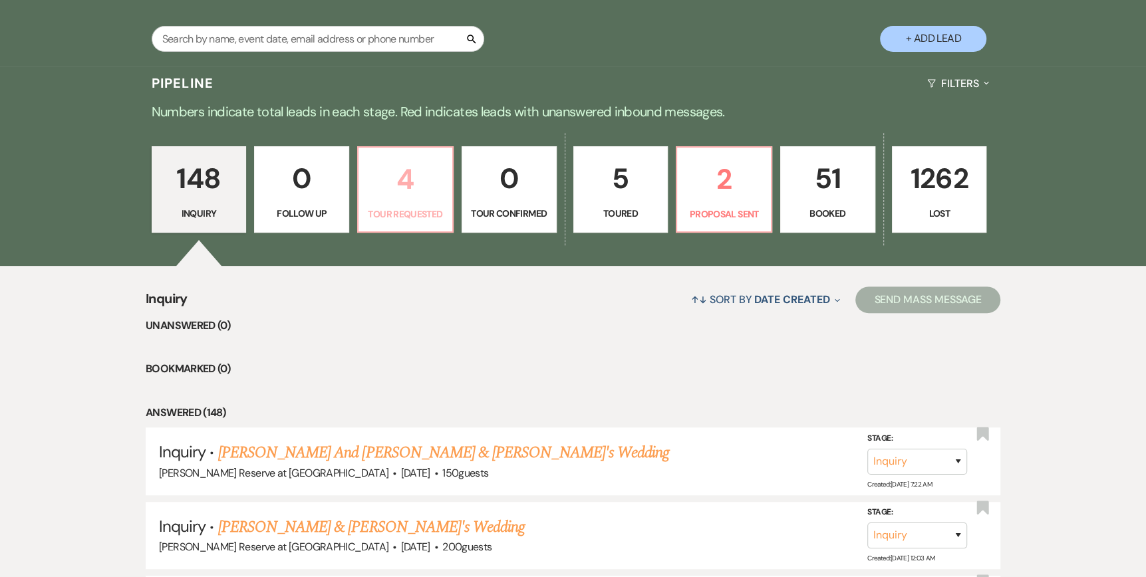
click at [398, 204] on link "4 Tour Requested" at bounding box center [405, 189] width 96 height 86
select select "2"
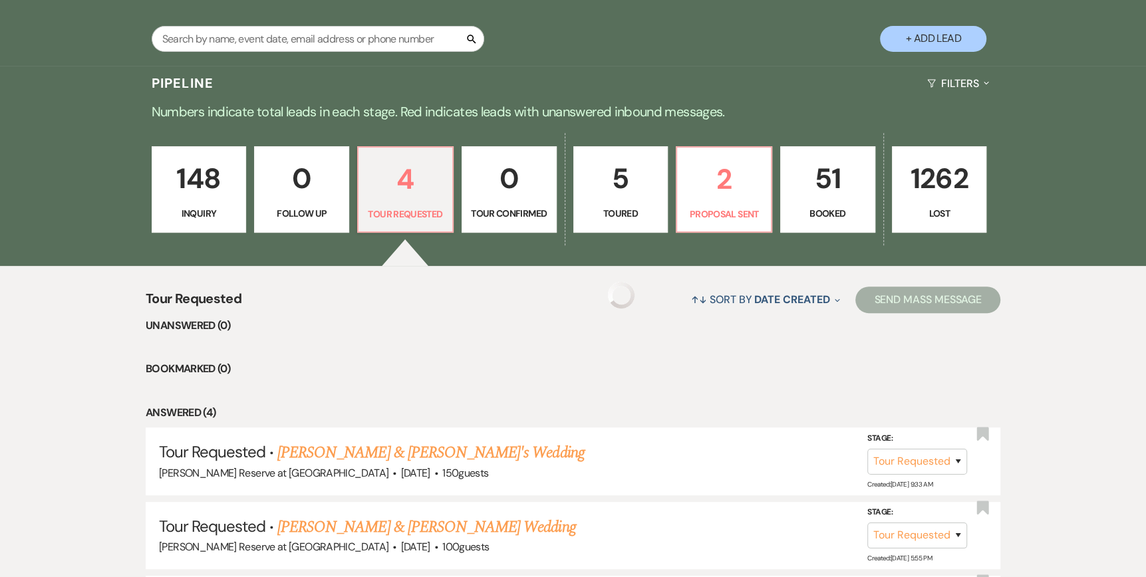
select select "2"
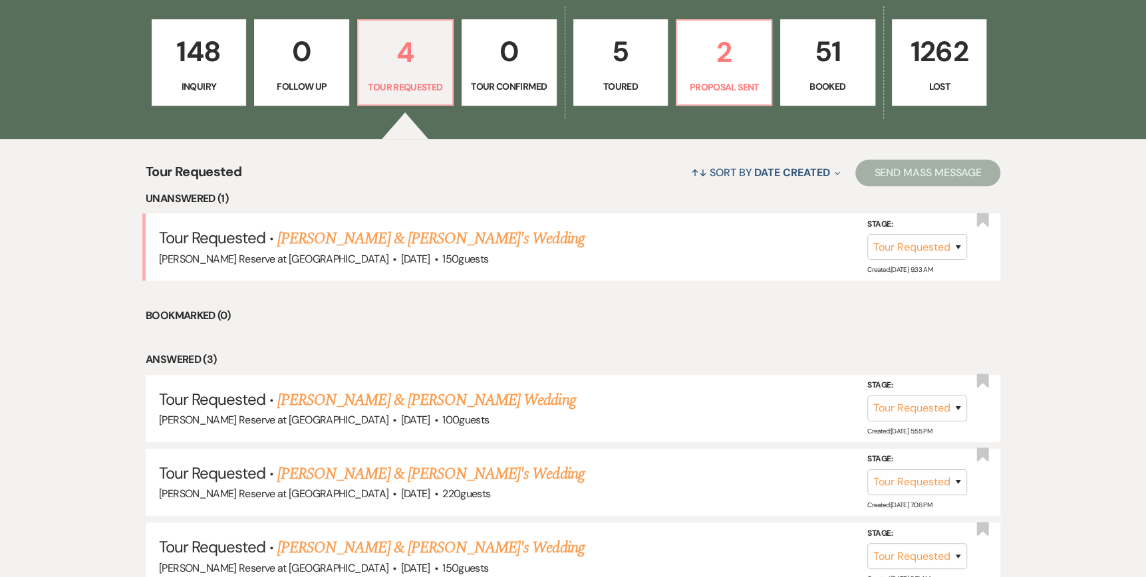
scroll to position [399, 0]
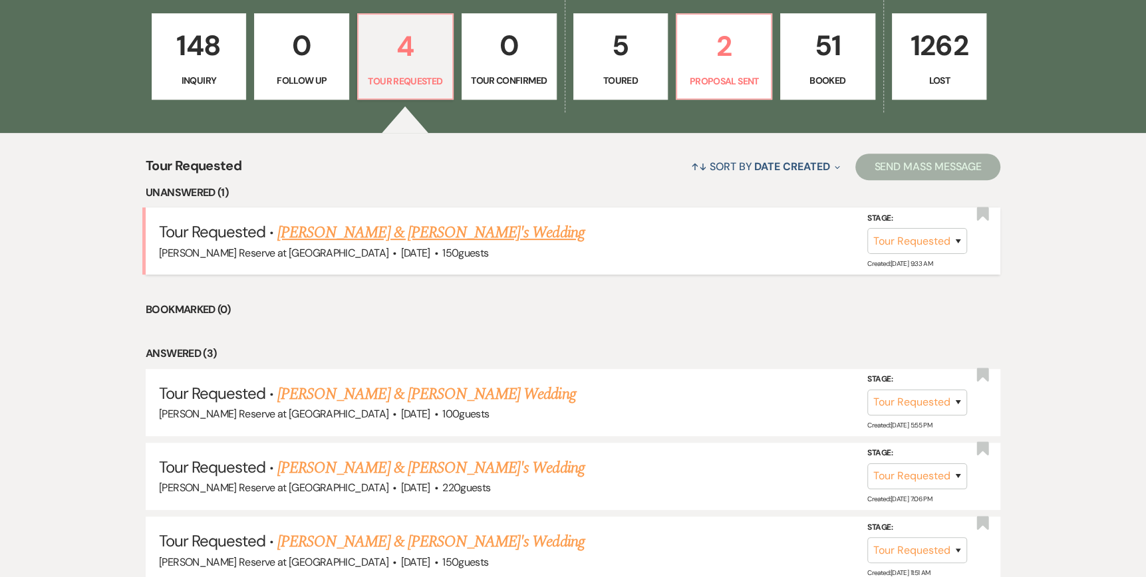
click at [353, 235] on link "[PERSON_NAME] & [PERSON_NAME]'s Wedding" at bounding box center [430, 233] width 307 height 24
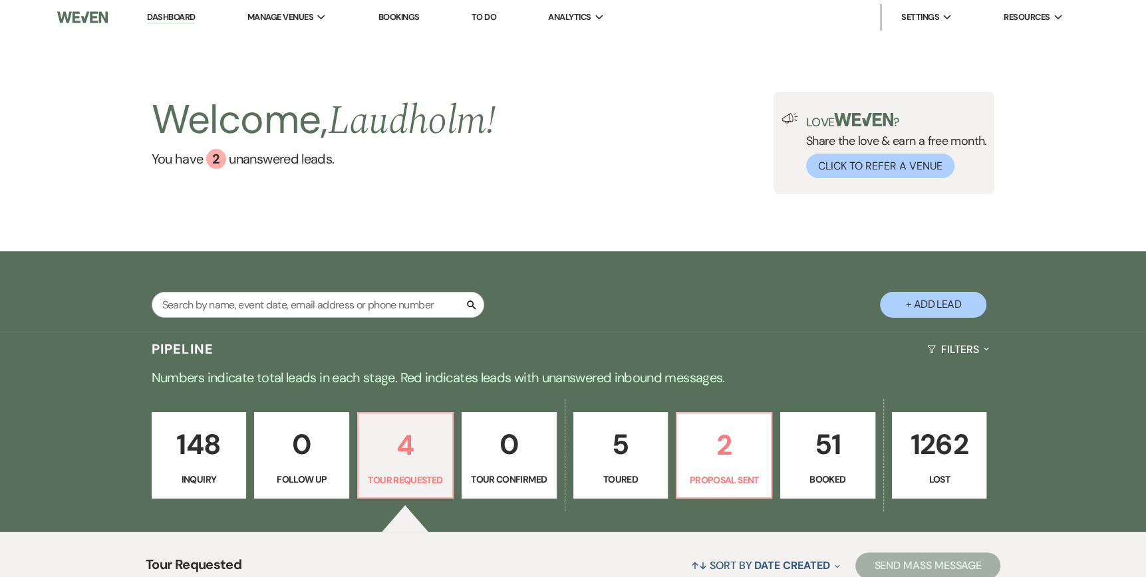
select select "2"
select select "5"
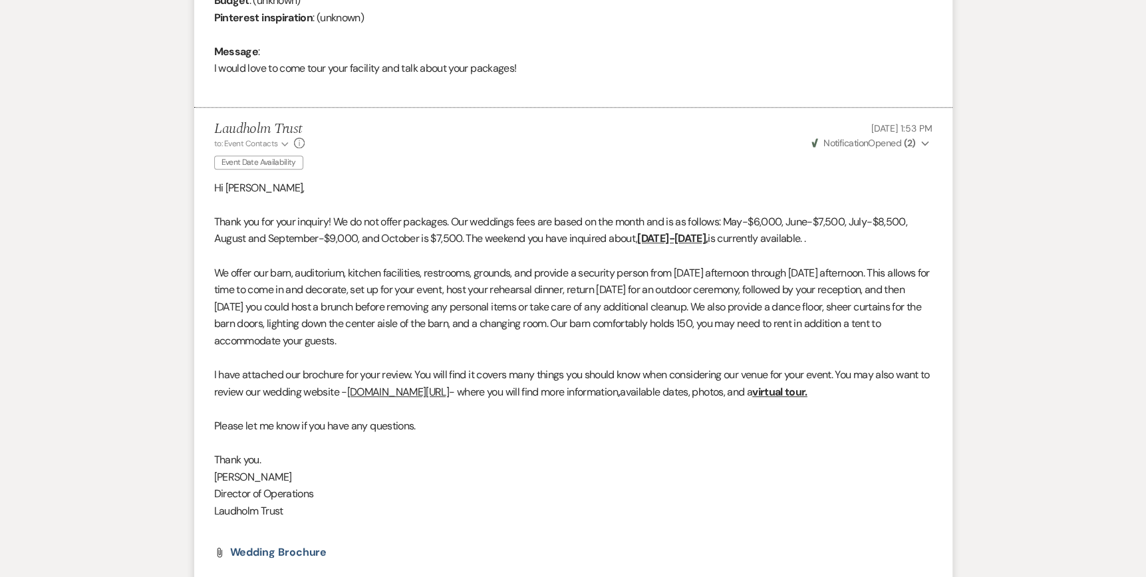
scroll to position [878, 0]
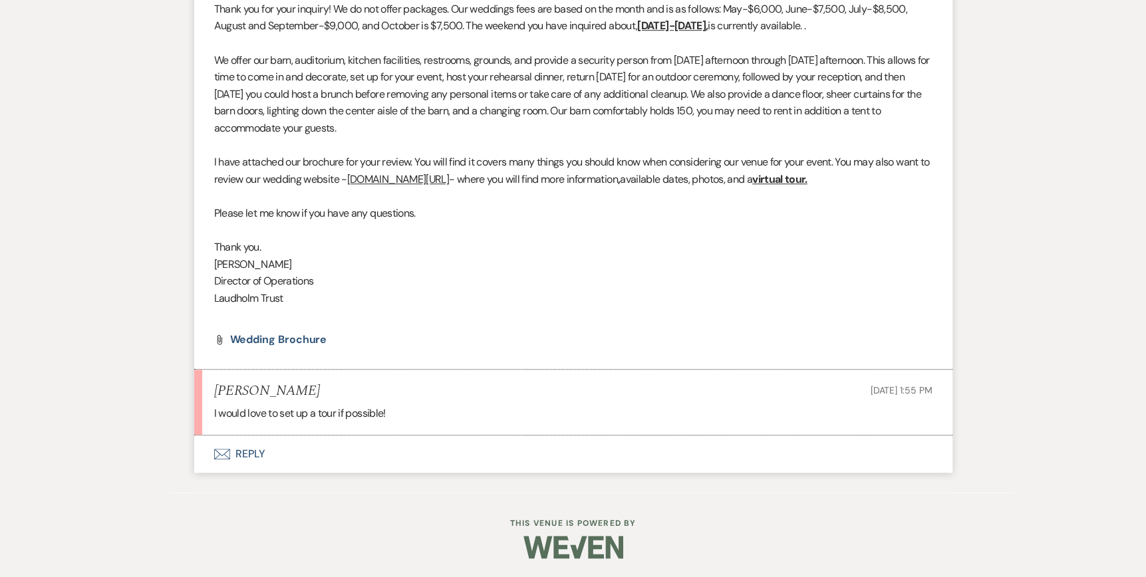
click at [226, 453] on icon "Envelope" at bounding box center [222, 454] width 16 height 11
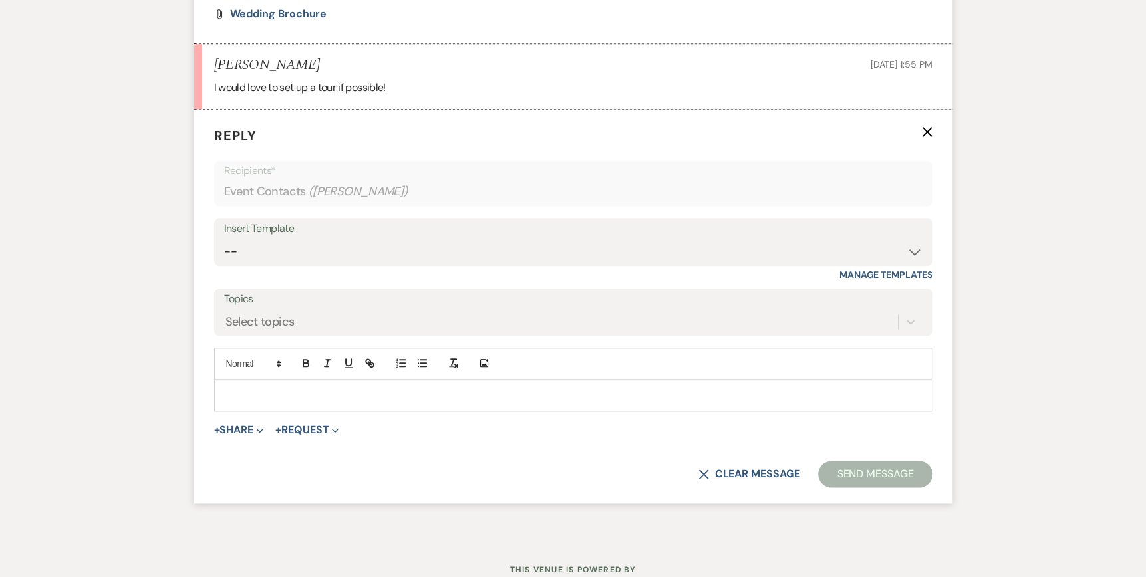
scroll to position [1222, 0]
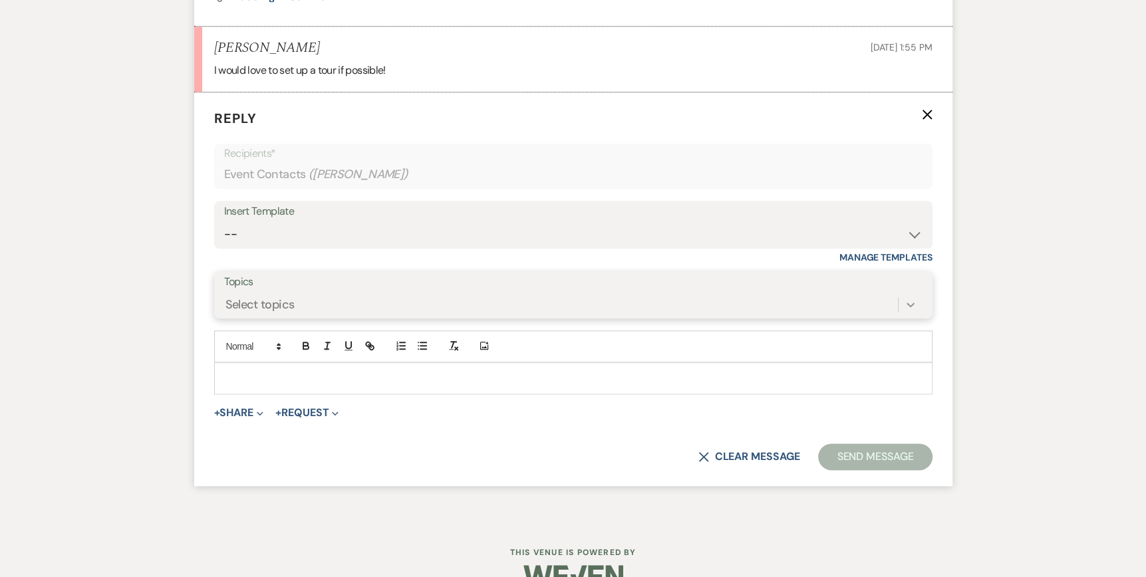
click at [911, 301] on icon at bounding box center [910, 304] width 13 height 13
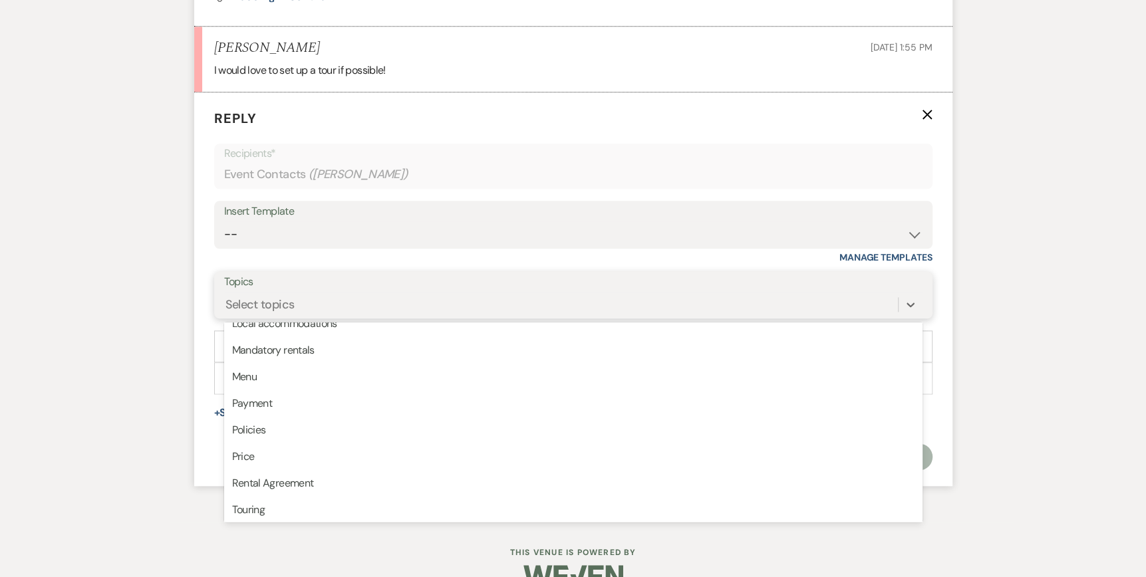
scroll to position [304, 0]
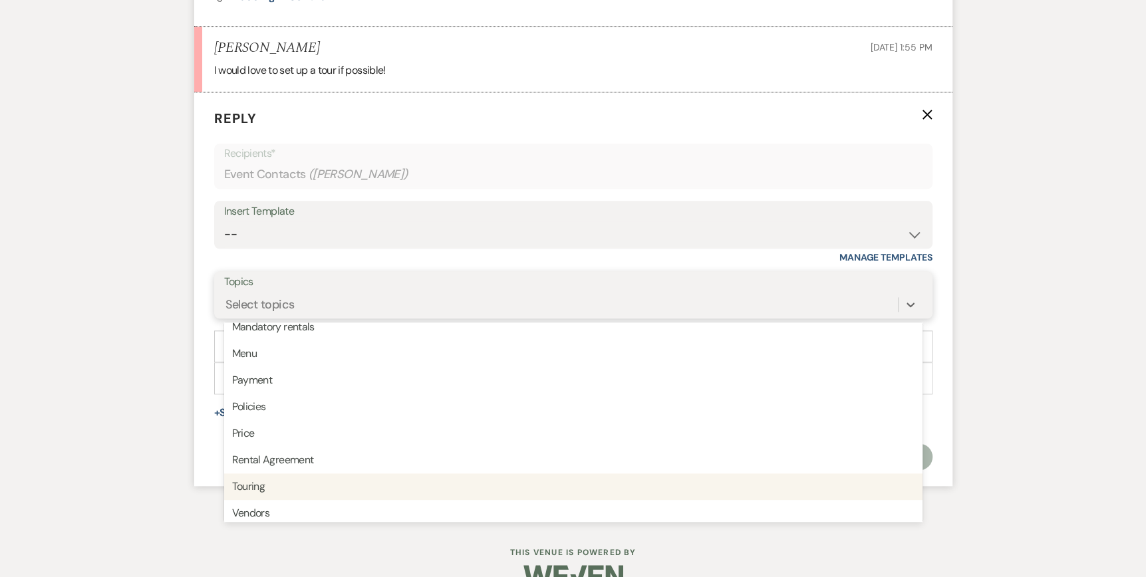
click at [299, 486] on div "Touring" at bounding box center [573, 487] width 699 height 27
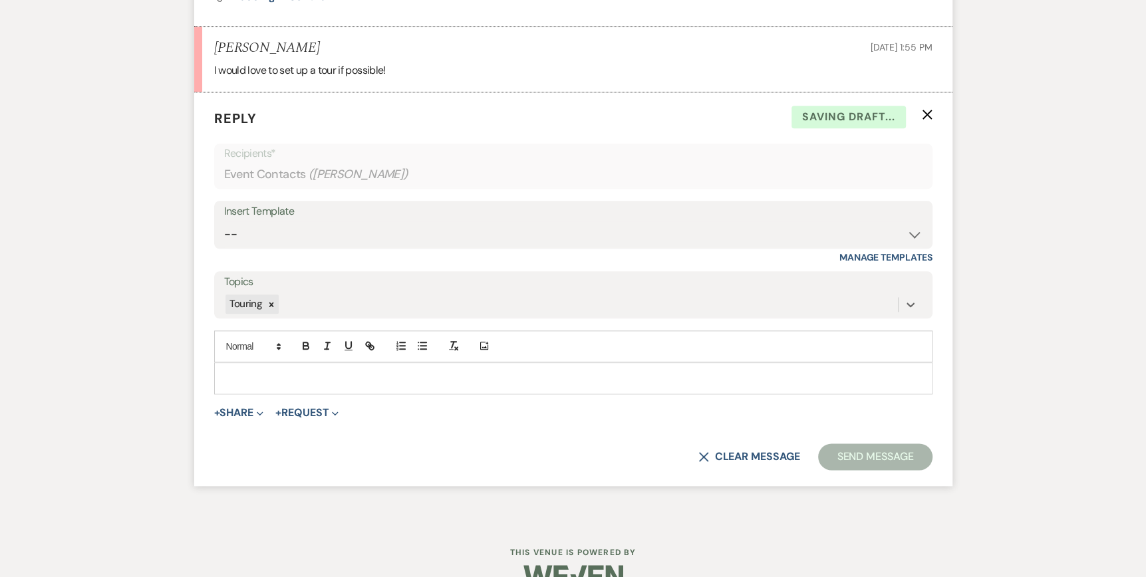
click at [238, 375] on p at bounding box center [573, 378] width 697 height 15
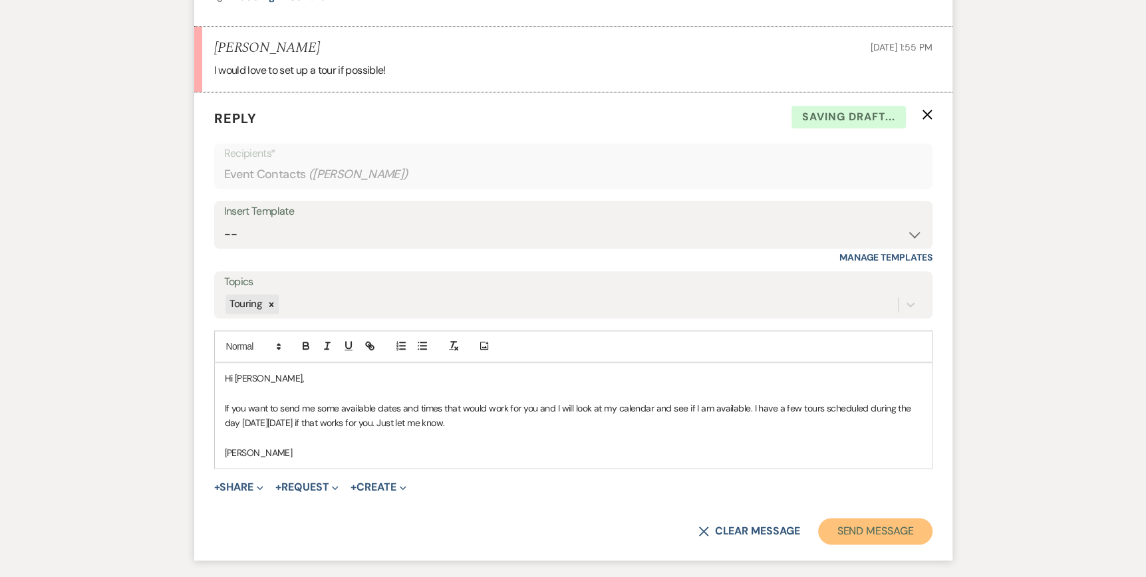
click at [909, 528] on button "Send Message" at bounding box center [875, 531] width 114 height 27
